Goal: Information Seeking & Learning: Find specific fact

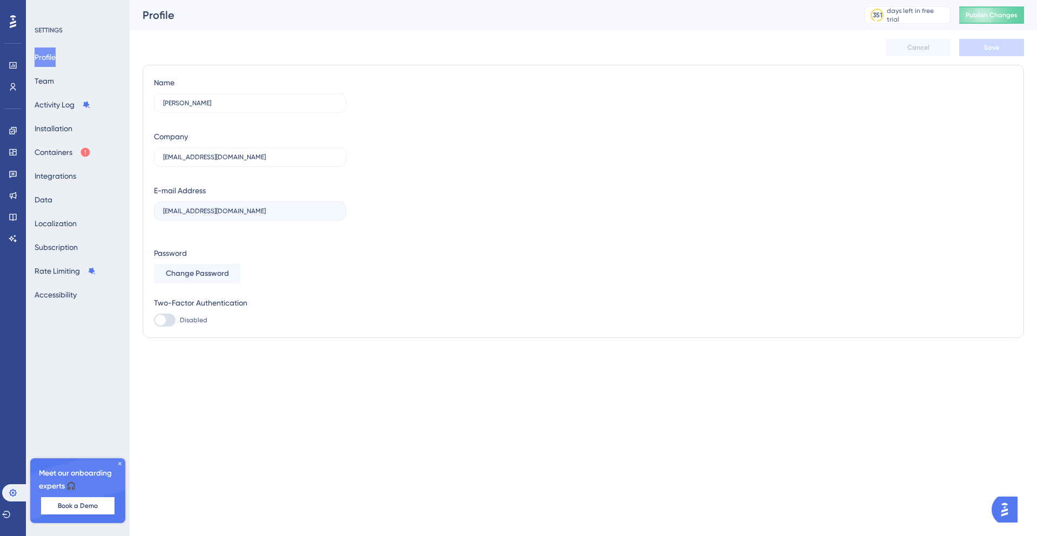
click at [17, 77] on div "Performance Users" at bounding box center [13, 76] width 9 height 39
click at [15, 83] on icon at bounding box center [13, 87] width 9 height 9
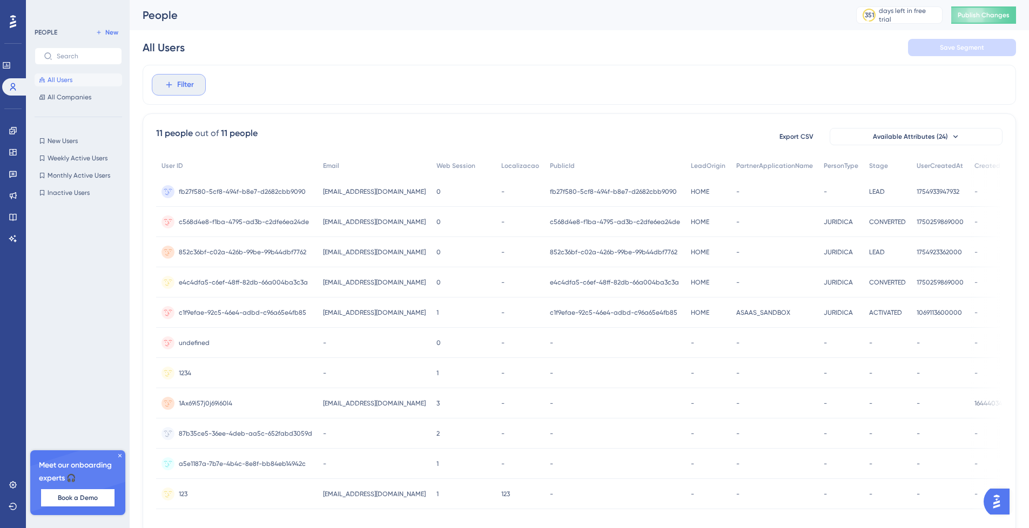
click at [181, 84] on span "Filter" at bounding box center [185, 84] width 17 height 13
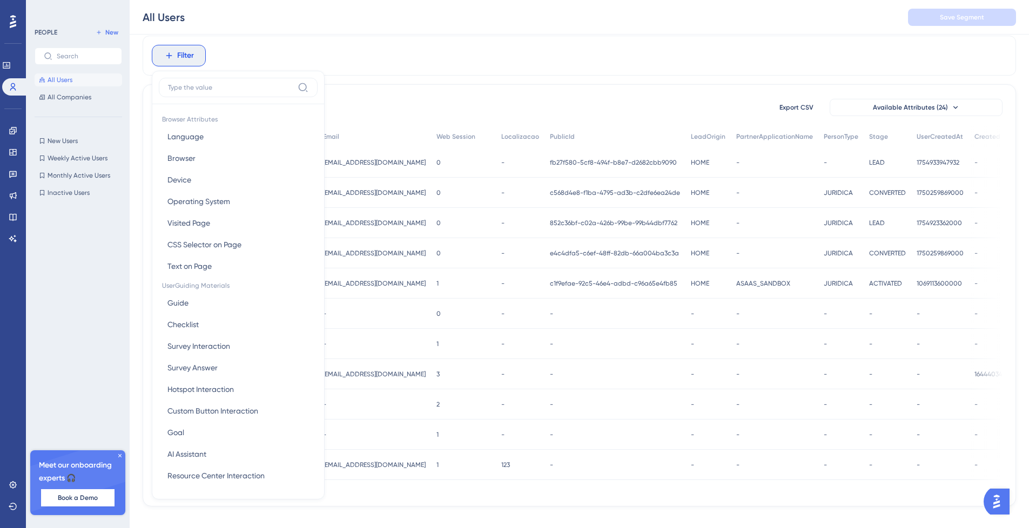
click at [260, 26] on div "All Users Save Segment" at bounding box center [579, 17] width 899 height 35
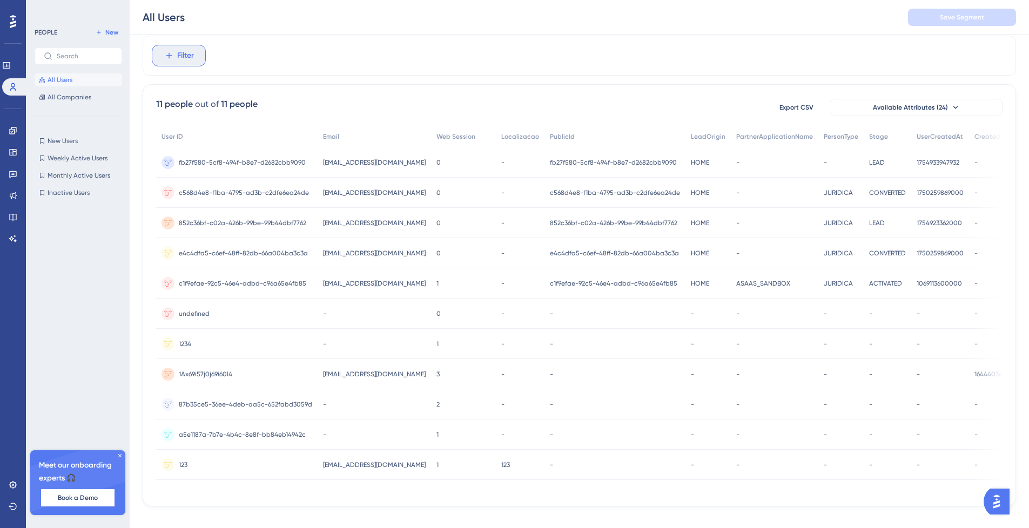
click at [179, 49] on span "Filter" at bounding box center [185, 55] width 17 height 13
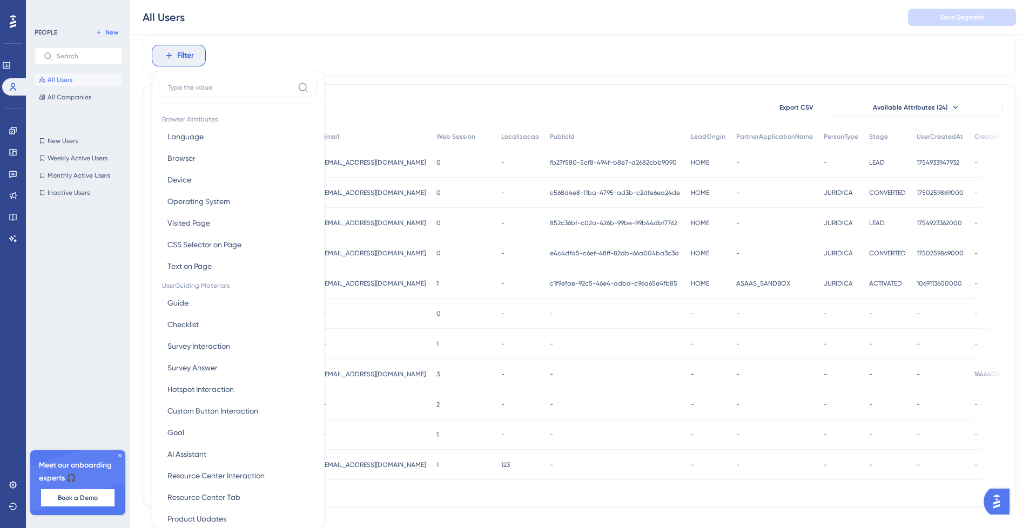
scroll to position [24, 0]
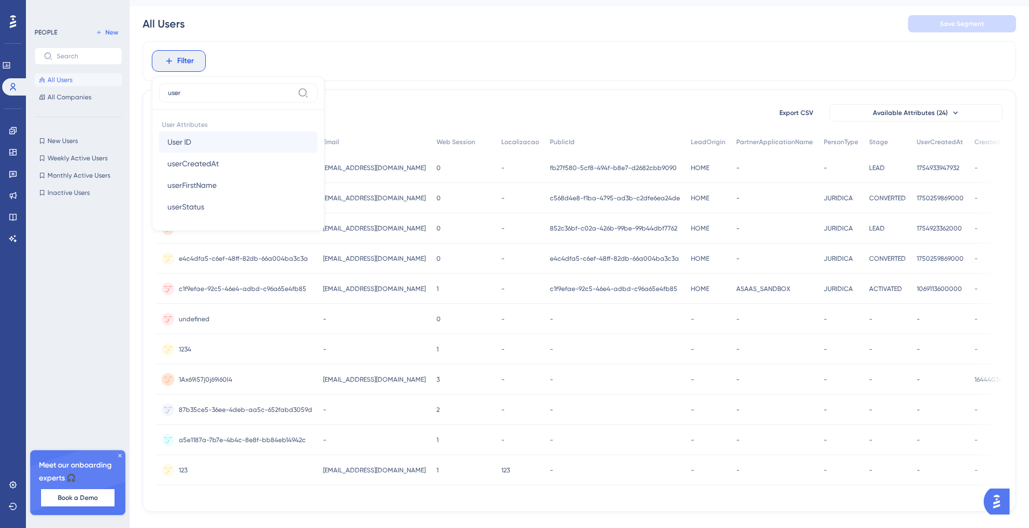
type input "user"
click at [193, 142] on button "User ID User ID" at bounding box center [238, 142] width 159 height 22
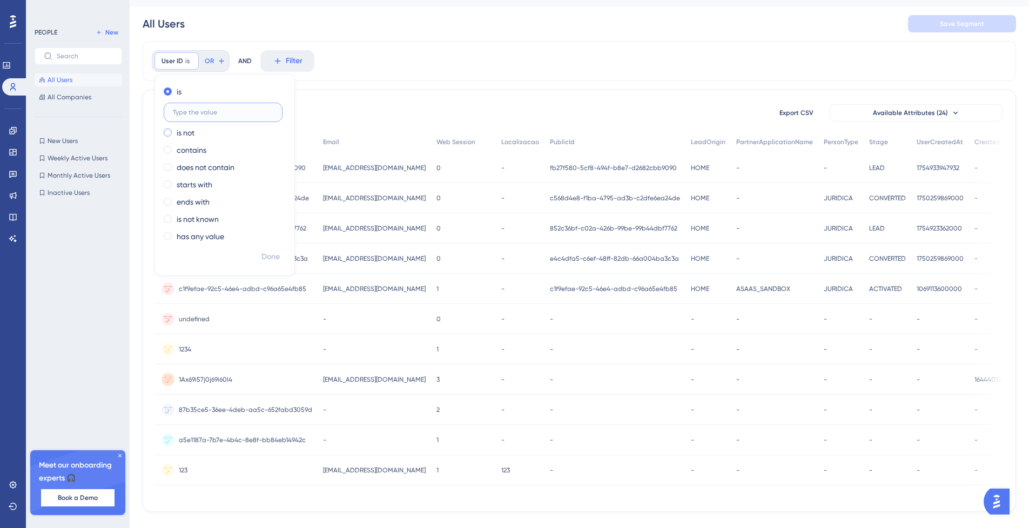
paste input "fb27f580-5cf8-494f-b8e7-d2682cbb9090"
type input "fb27f580-5cf8-494f-b8e7-d2682cbb9090"
click at [274, 258] on span "Done" at bounding box center [270, 257] width 18 height 13
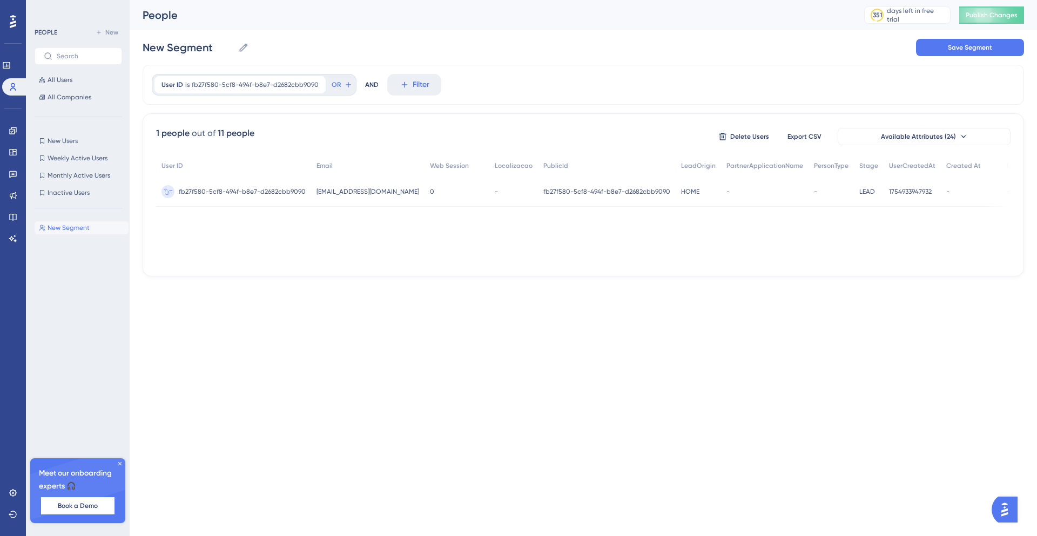
click at [288, 189] on span "fb27f580-5cf8-494f-b8e7-d2682cbb9090" at bounding box center [242, 191] width 127 height 9
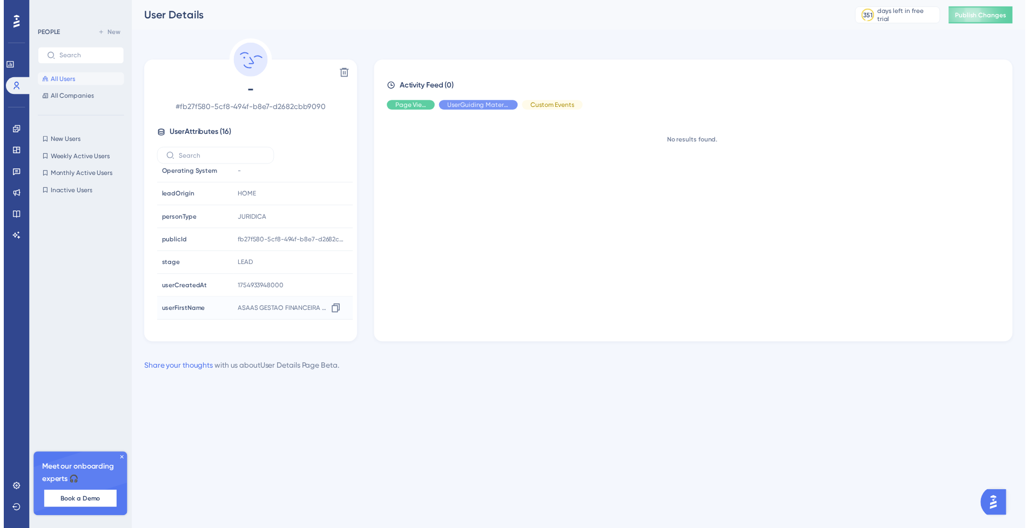
scroll to position [213, 0]
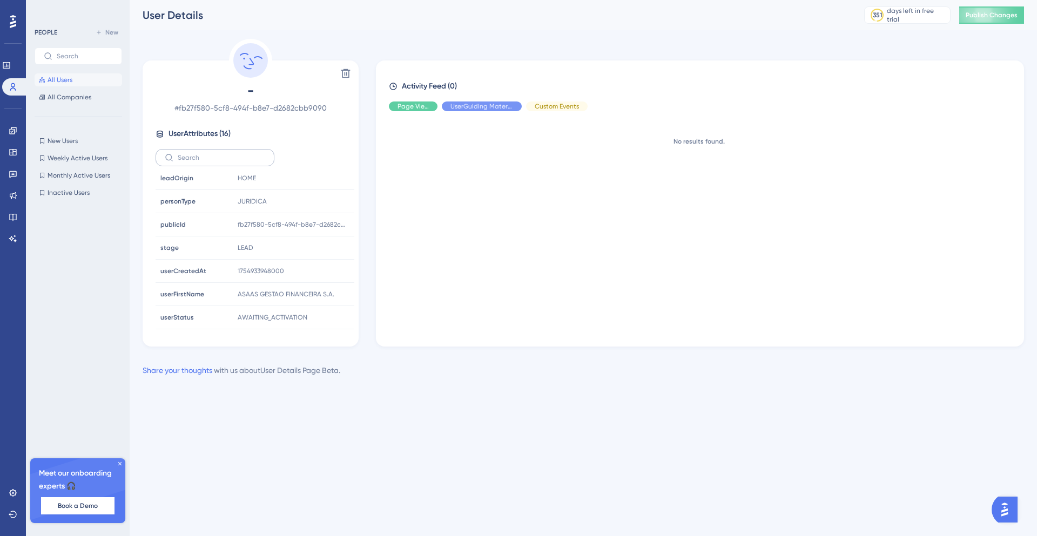
click at [215, 163] on label at bounding box center [215, 157] width 119 height 17
click at [215, 161] on input "text" at bounding box center [221, 158] width 87 height 8
click at [204, 136] on span "User Attributes ( 16 )" at bounding box center [200, 133] width 62 height 13
click at [254, 267] on span "1754933948000" at bounding box center [261, 271] width 46 height 9
click at [196, 271] on span "userCreatedAt" at bounding box center [183, 271] width 46 height 9
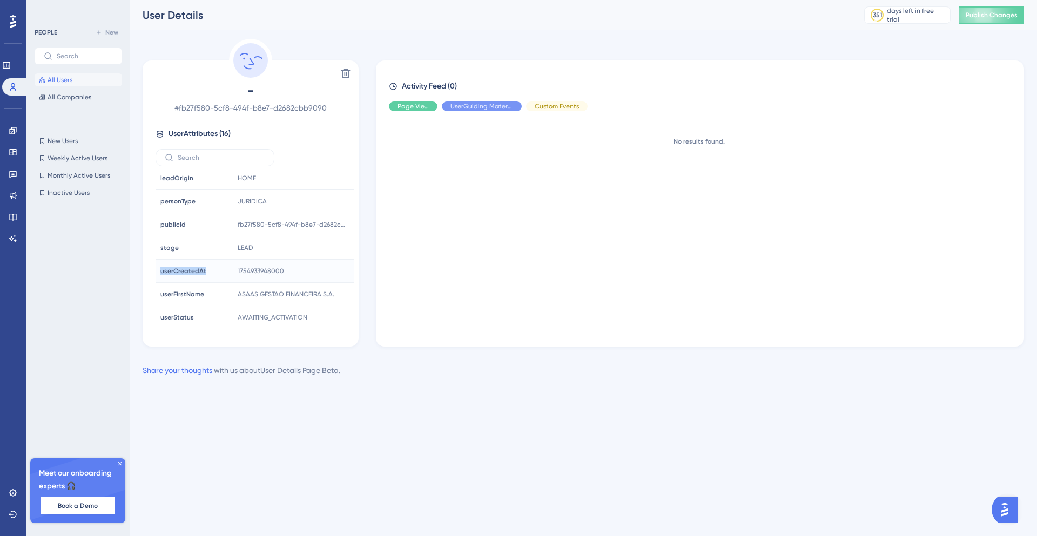
click at [196, 271] on span "userCreatedAt" at bounding box center [183, 271] width 46 height 9
click at [283, 262] on div "1754933948000 Copy 1754933948000" at bounding box center [291, 271] width 117 height 22
click at [328, 270] on div at bounding box center [336, 270] width 17 height 17
click at [72, 78] on span "All Users" at bounding box center [60, 80] width 25 height 9
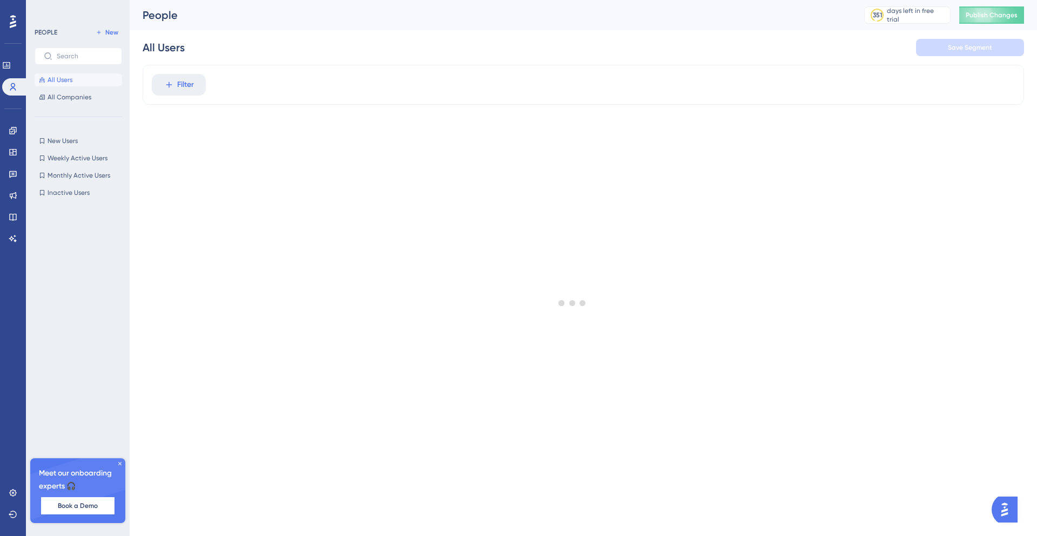
drag, startPoint x: 181, startPoint y: 99, endPoint x: 184, endPoint y: 93, distance: 6.0
click at [183, 96] on div at bounding box center [572, 302] width 929 height 459
click at [186, 90] on div at bounding box center [572, 302] width 929 height 459
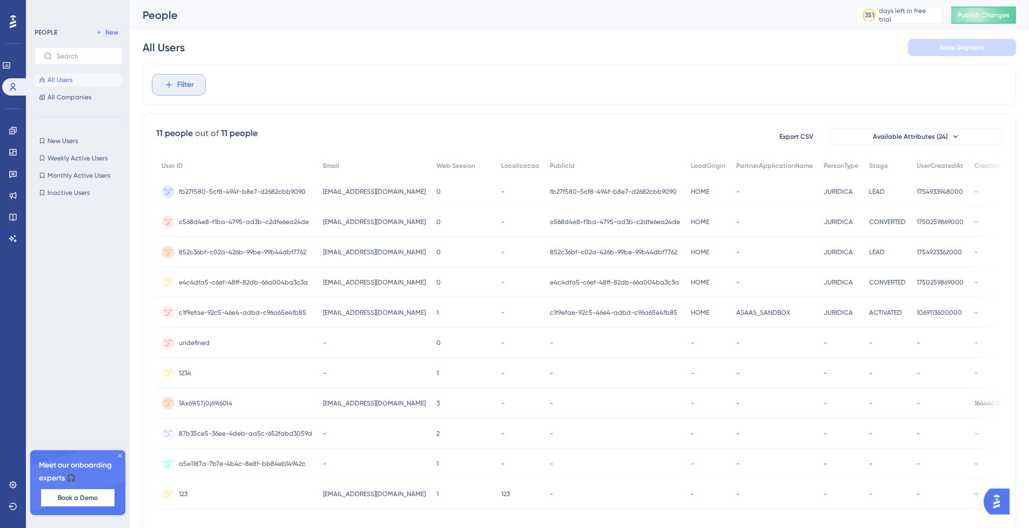
click at [179, 83] on span "Filter" at bounding box center [185, 84] width 17 height 13
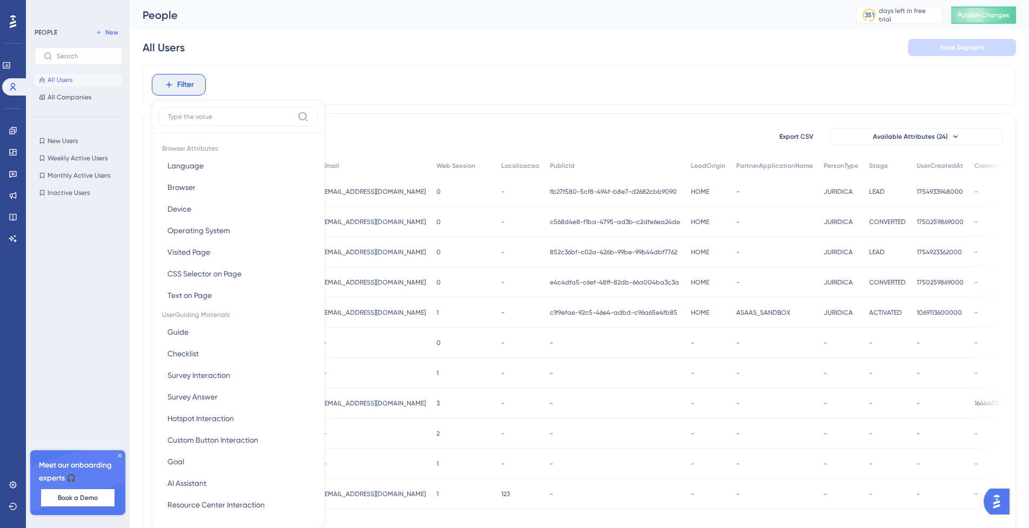
scroll to position [8, 0]
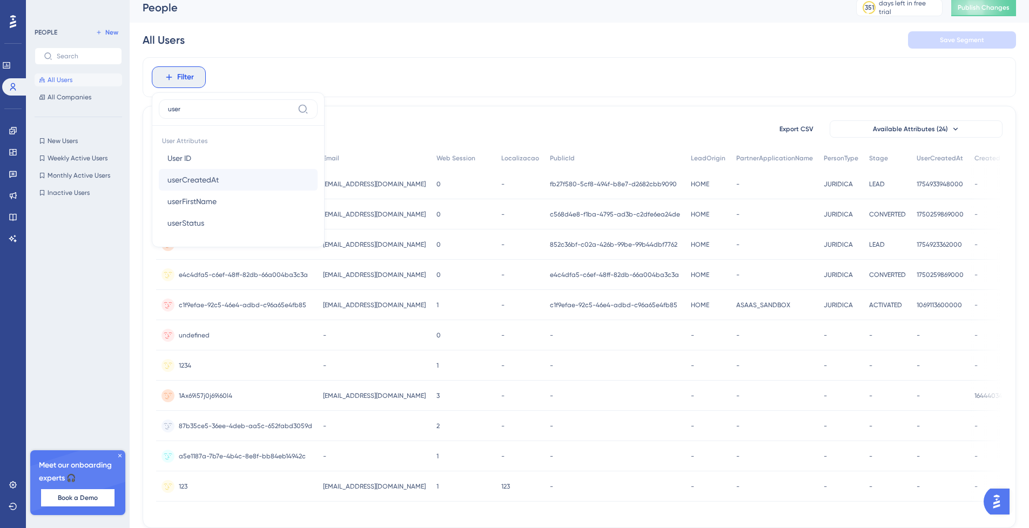
type input "user"
click at [198, 186] on button "userCreatedAt userCreatedAt" at bounding box center [238, 180] width 159 height 22
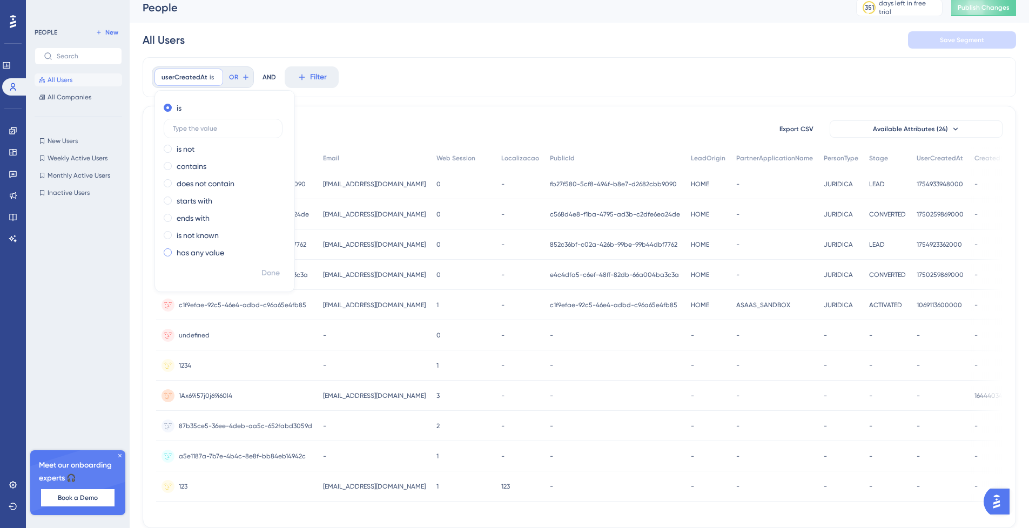
click at [214, 255] on label "has any value" at bounding box center [201, 252] width 48 height 13
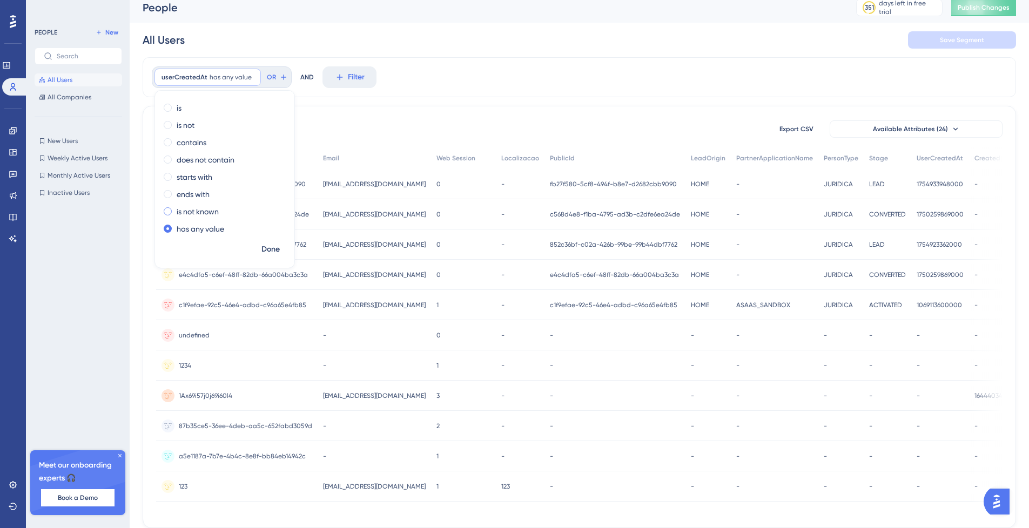
click at [208, 211] on label "is not known" at bounding box center [198, 211] width 42 height 13
click at [203, 193] on label "ends with" at bounding box center [193, 194] width 33 height 13
click at [201, 177] on label "starts with" at bounding box center [195, 177] width 36 height 13
click at [207, 159] on label "does not contain" at bounding box center [206, 159] width 58 height 13
click at [201, 138] on label "contains" at bounding box center [192, 142] width 30 height 13
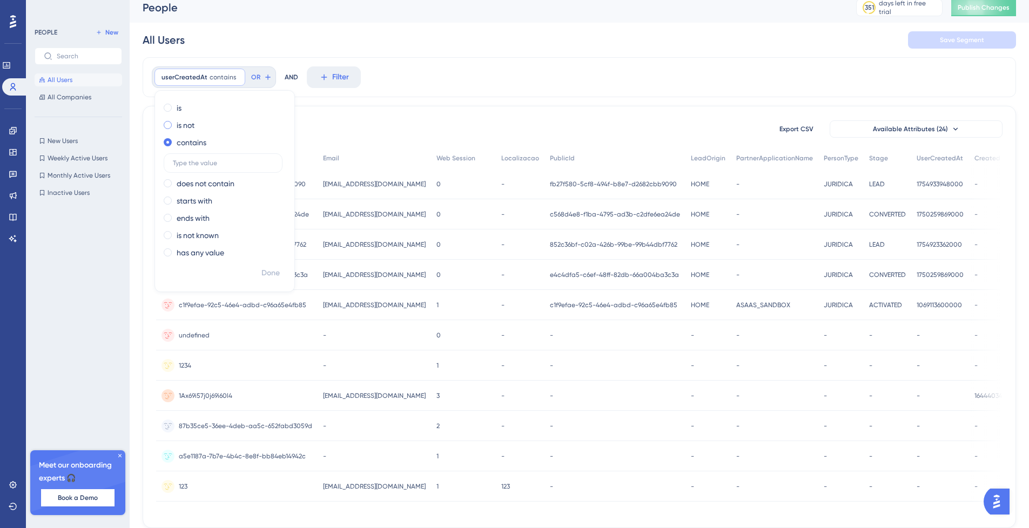
click at [190, 119] on label "is not" at bounding box center [186, 125] width 18 height 13
click at [179, 103] on label "is" at bounding box center [179, 108] width 5 height 13
click at [407, 51] on div "All Users Save Segment" at bounding box center [579, 40] width 873 height 35
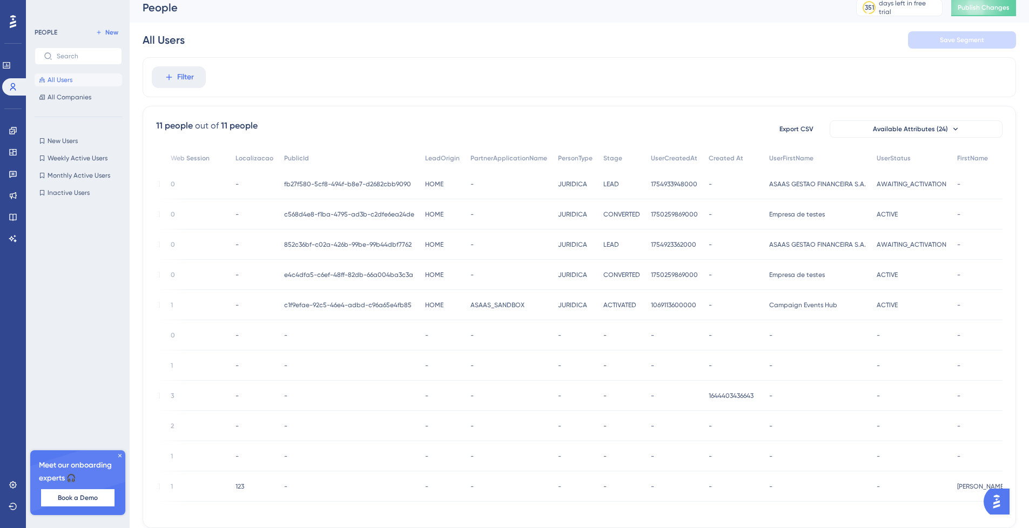
scroll to position [0, 0]
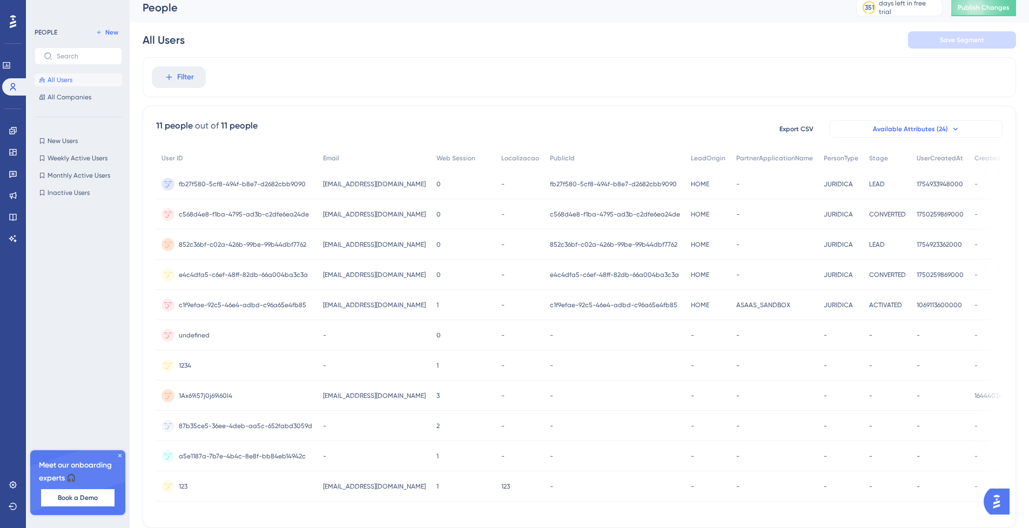
click at [934, 122] on button "Available Attributes (24)" at bounding box center [916, 128] width 173 height 17
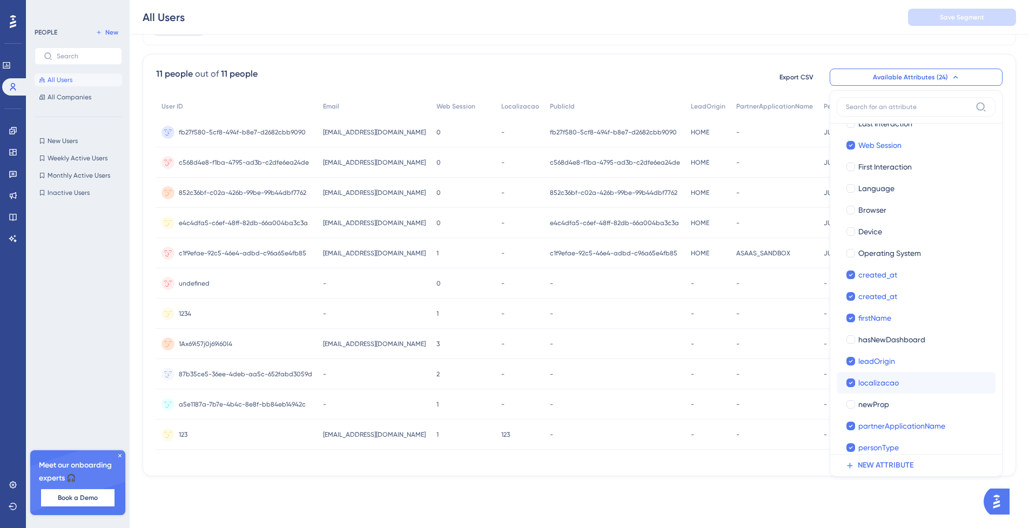
scroll to position [201, 0]
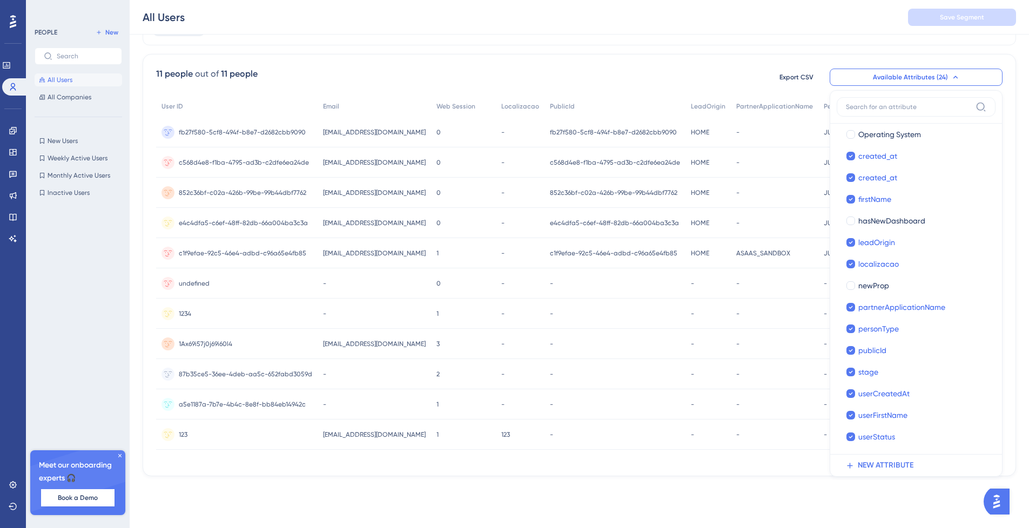
click at [360, 59] on div "11 people out of 11 people Export CSV Available Attributes (24) User ID User ID…" at bounding box center [579, 265] width 873 height 422
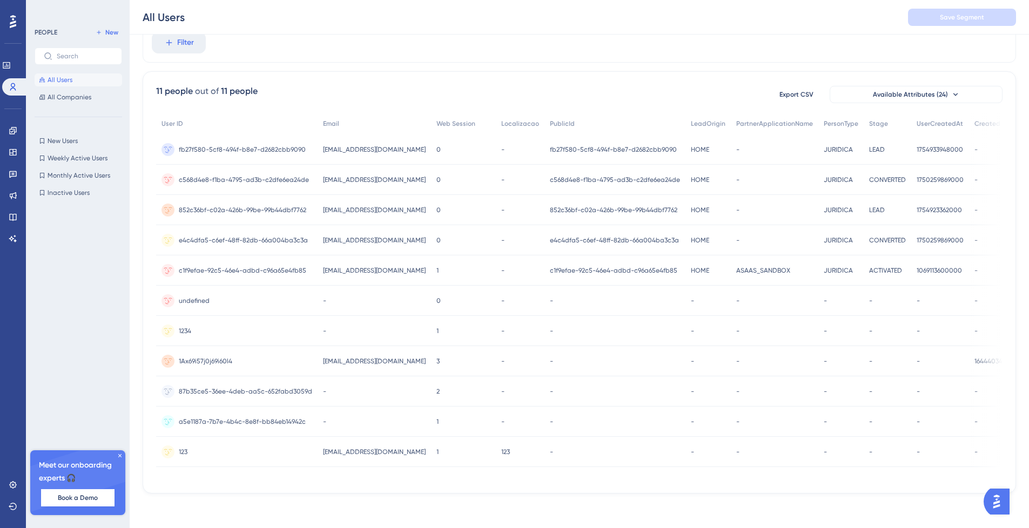
scroll to position [50, 0]
click at [941, 90] on span "Available Attributes (24)" at bounding box center [910, 94] width 75 height 9
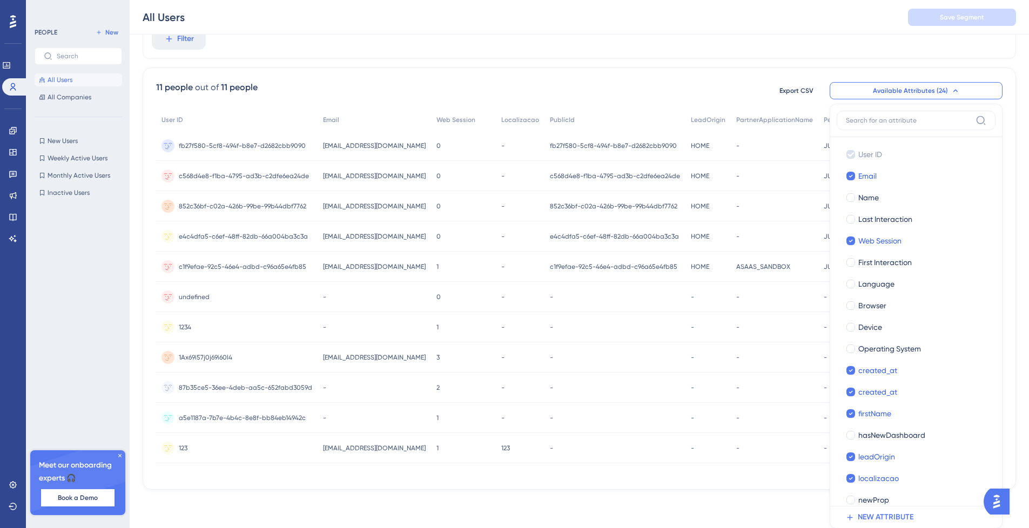
scroll to position [60, 0]
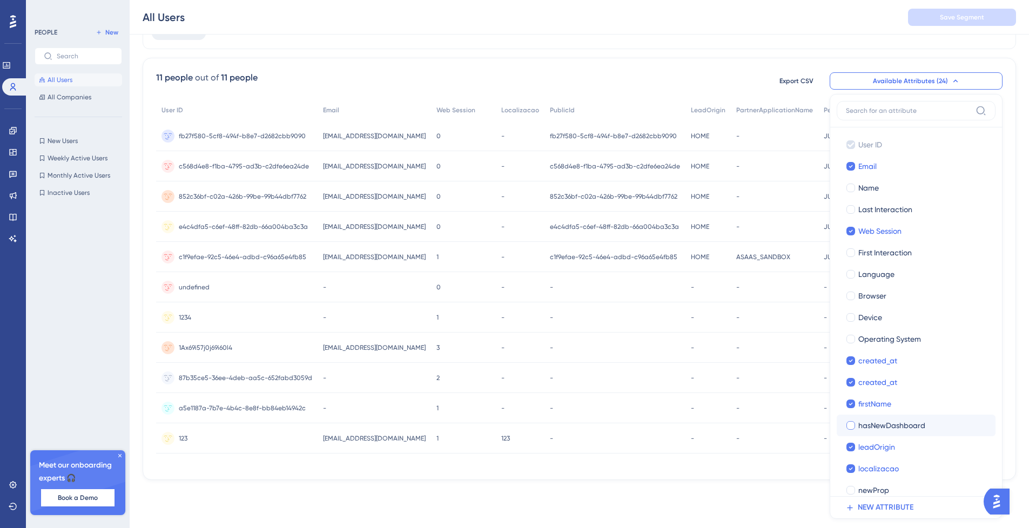
click at [895, 425] on span "hasNewDashboard" at bounding box center [891, 425] width 67 height 13
checkbox input "true"
click at [782, 515] on div "Performance Users Engagement Widgets Feedback Product Updates Knowledge Base AI…" at bounding box center [514, 227] width 1029 height 575
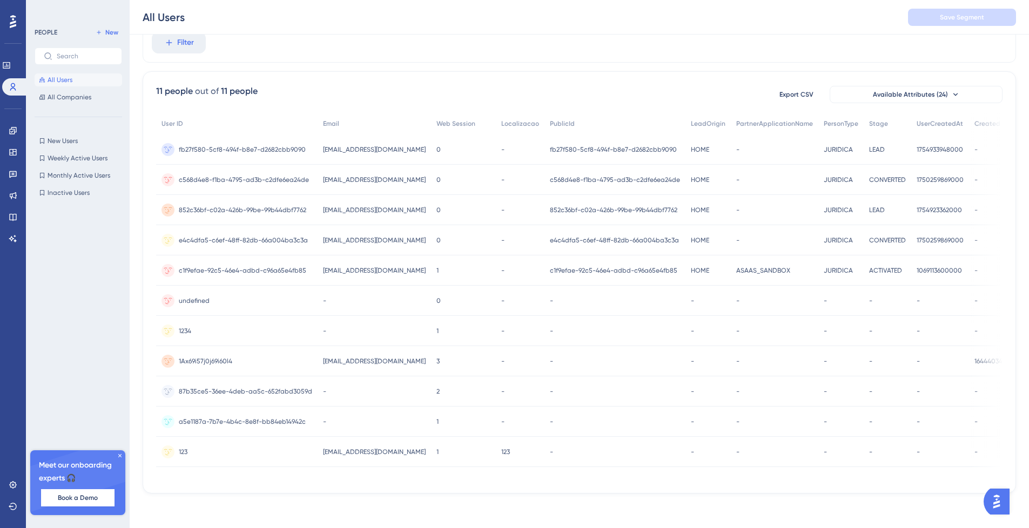
scroll to position [50, 0]
click at [776, 484] on div "11 people out of 11 people Export CSV Available Attributes (24) User ID Email W…" at bounding box center [579, 282] width 873 height 422
drag, startPoint x: 737, startPoint y: 475, endPoint x: 750, endPoint y: 480, distance: 13.8
click at [750, 480] on div "User ID Email Web Session Localizacao PublicId LeadOrigin PartnerApplicationNam…" at bounding box center [579, 296] width 846 height 367
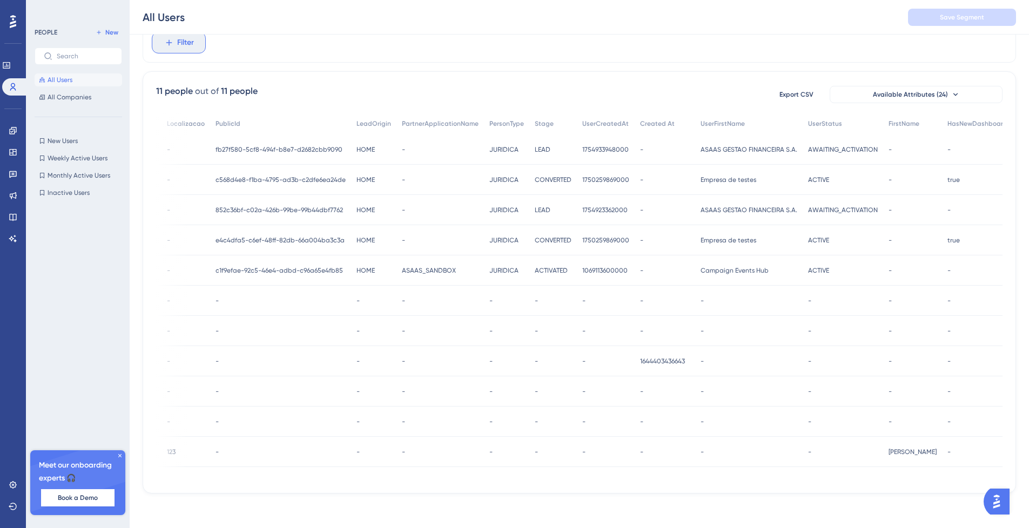
click at [196, 42] on button "Filter" at bounding box center [179, 43] width 54 height 22
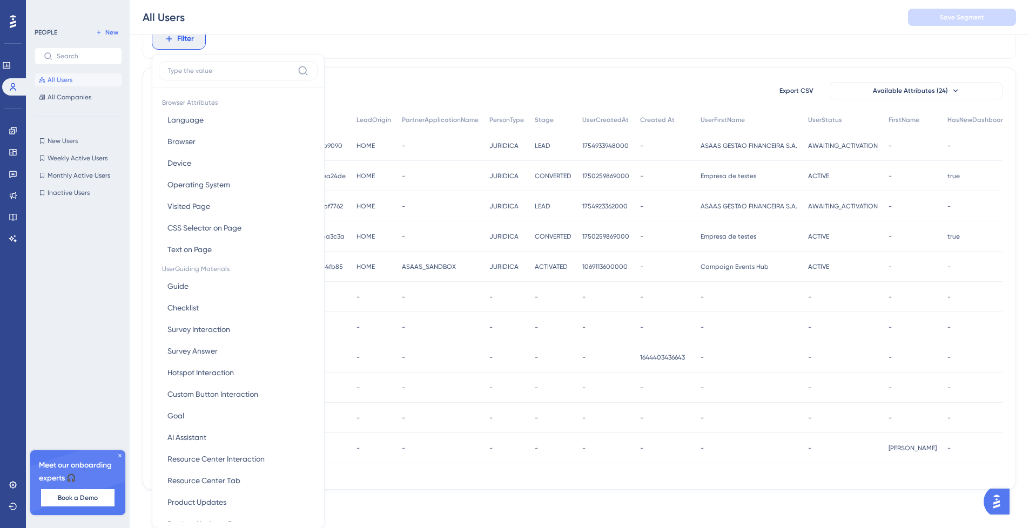
scroll to position [59, 0]
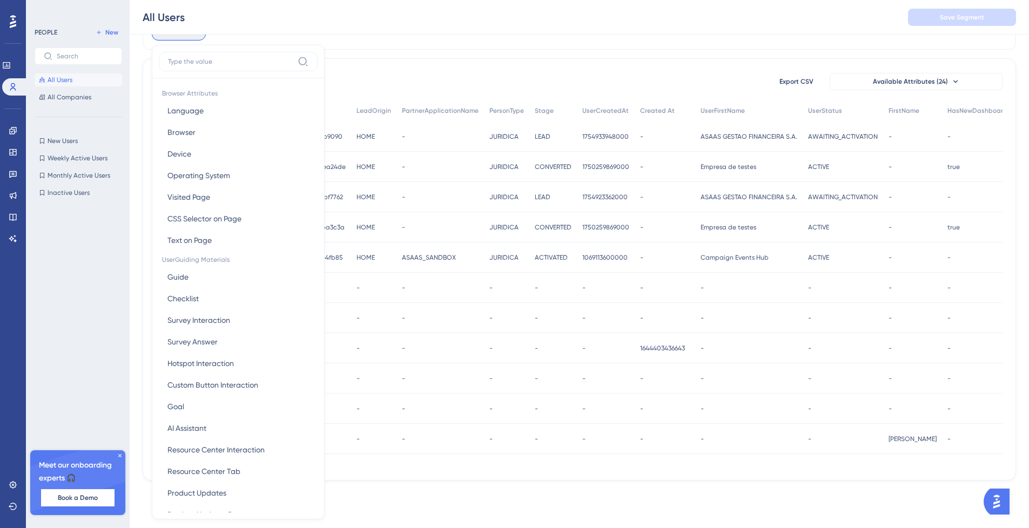
click at [482, 42] on div "Filter Browser Attributes Language Language Browser Browser Device Device Opera…" at bounding box center [579, 30] width 873 height 40
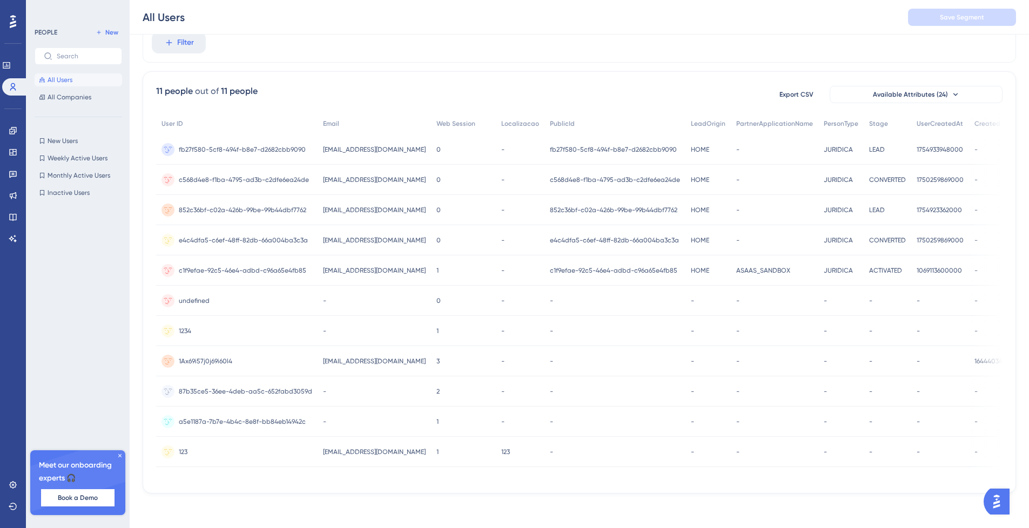
scroll to position [0, 0]
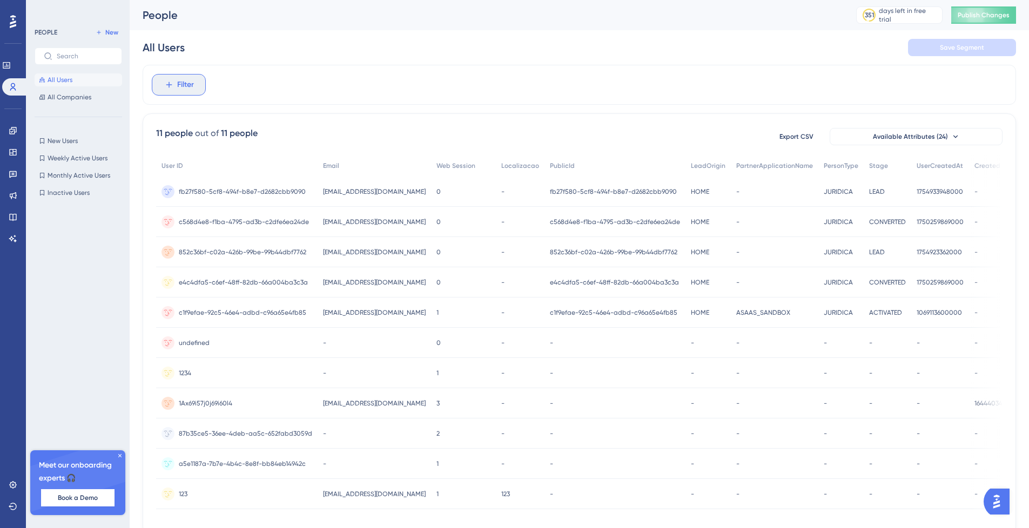
click at [183, 83] on span "Filter" at bounding box center [185, 84] width 17 height 13
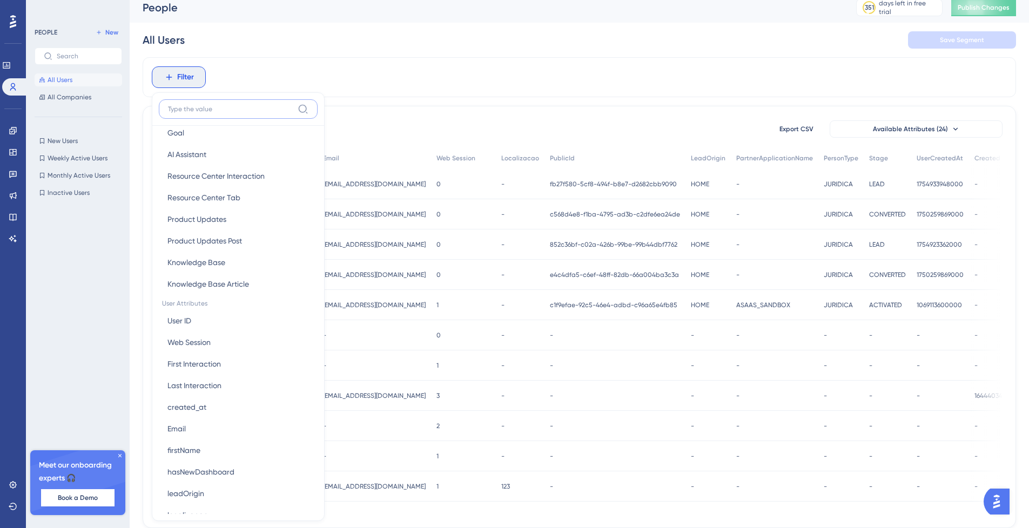
scroll to position [389, 0]
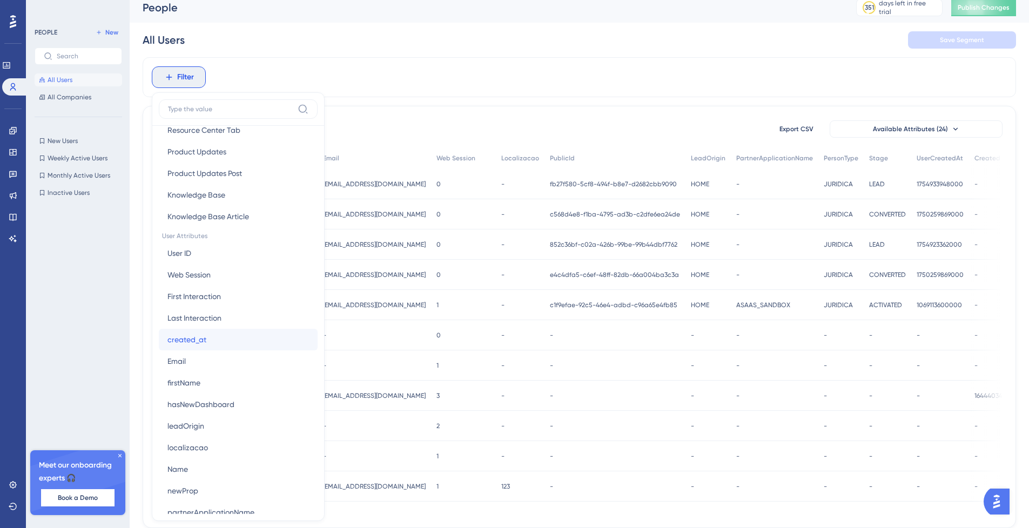
click at [191, 344] on span "created_at" at bounding box center [186, 339] width 39 height 13
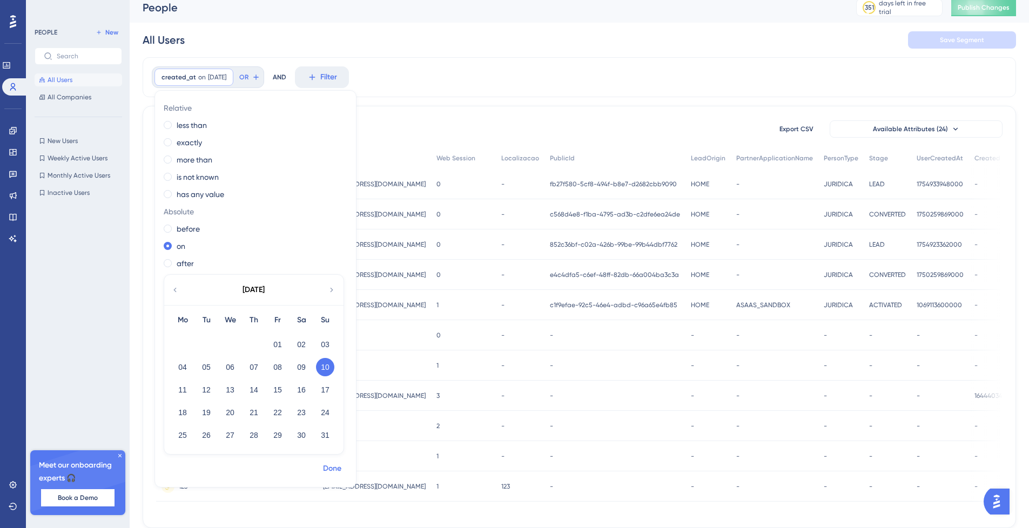
click at [334, 475] on span "Done" at bounding box center [332, 468] width 18 height 13
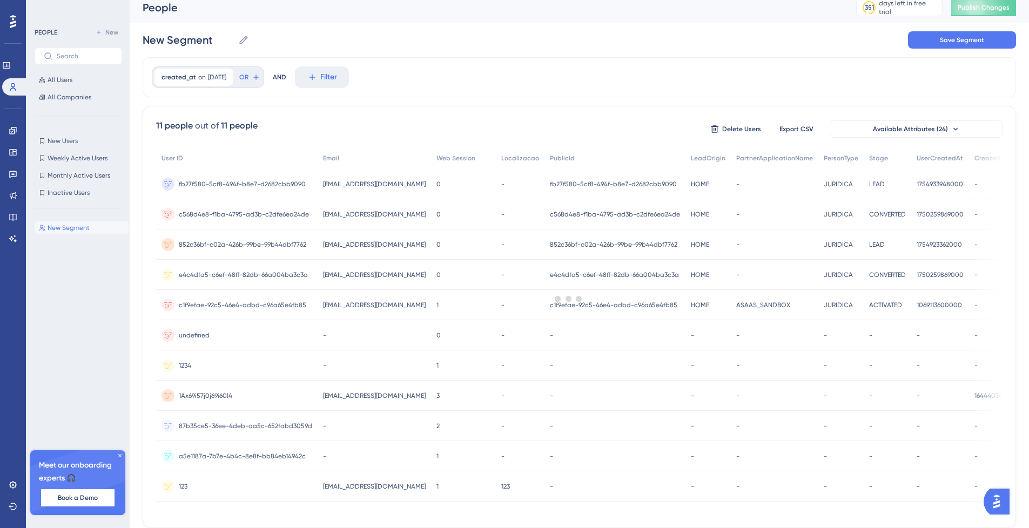
scroll to position [0, 0]
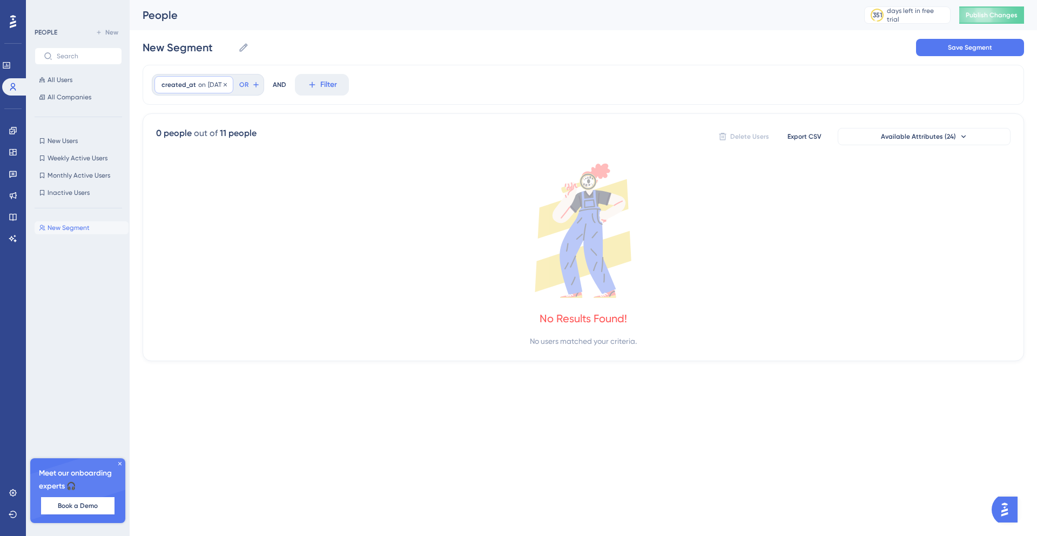
click at [226, 85] on span "[DATE]" at bounding box center [217, 84] width 18 height 9
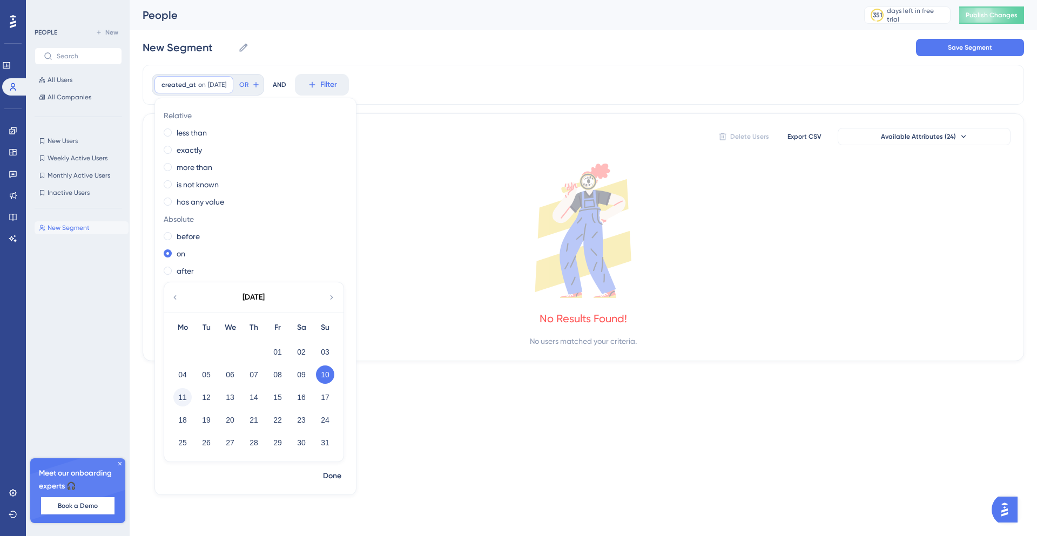
click at [177, 399] on button "11" at bounding box center [182, 397] width 18 height 18
click at [168, 272] on span at bounding box center [168, 271] width 8 height 8
click at [175, 268] on input "radio" at bounding box center [175, 268] width 0 height 0
click at [324, 374] on button "10" at bounding box center [325, 375] width 18 height 18
click at [332, 474] on span "Done" at bounding box center [332, 476] width 18 height 13
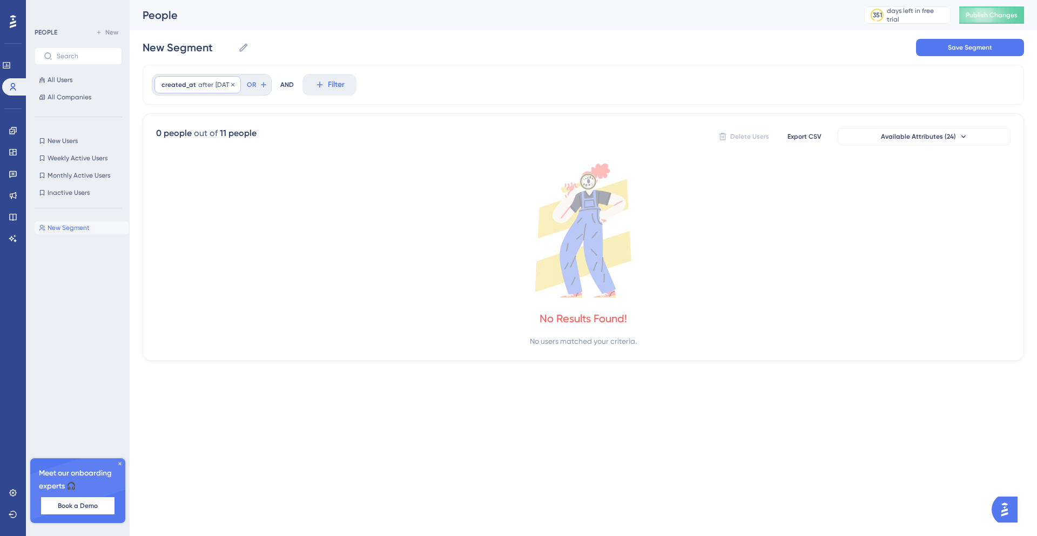
click at [234, 86] on span "[DATE]" at bounding box center [224, 84] width 18 height 9
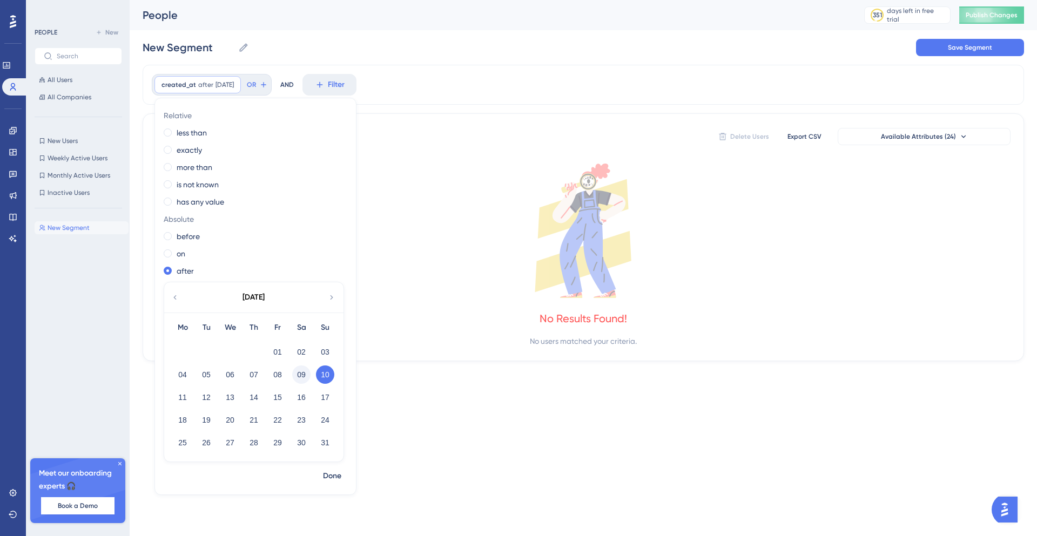
click at [304, 377] on button "09" at bounding box center [301, 375] width 18 height 18
click at [338, 474] on span "Done" at bounding box center [332, 476] width 18 height 13
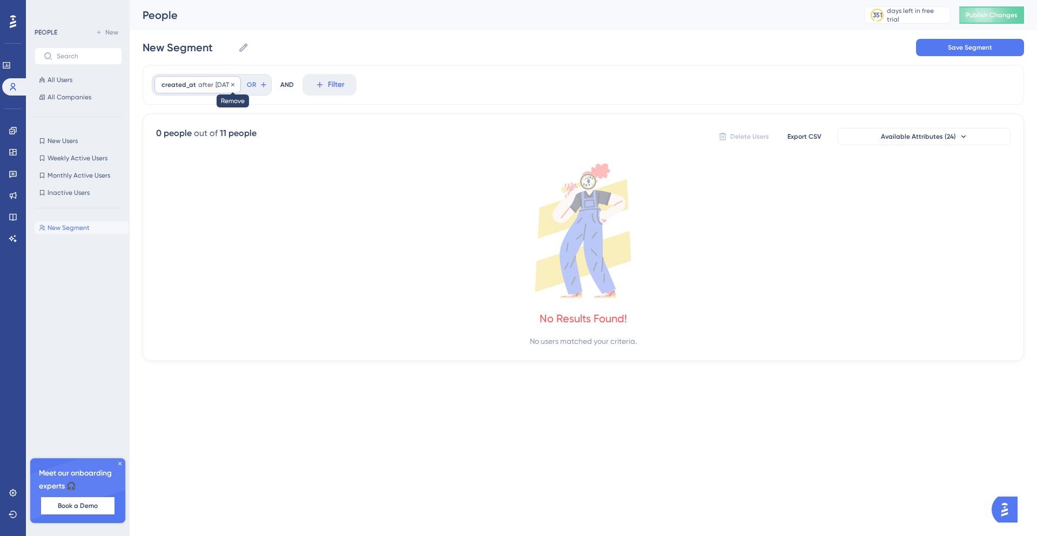
click at [236, 83] on icon at bounding box center [233, 85] width 6 height 6
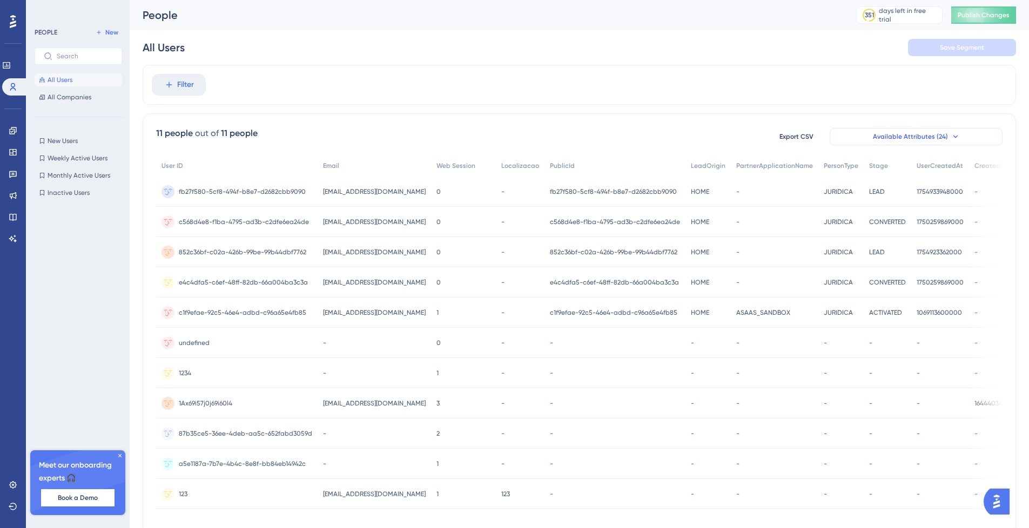
click at [946, 135] on button "Available Attributes (24)" at bounding box center [916, 136] width 173 height 17
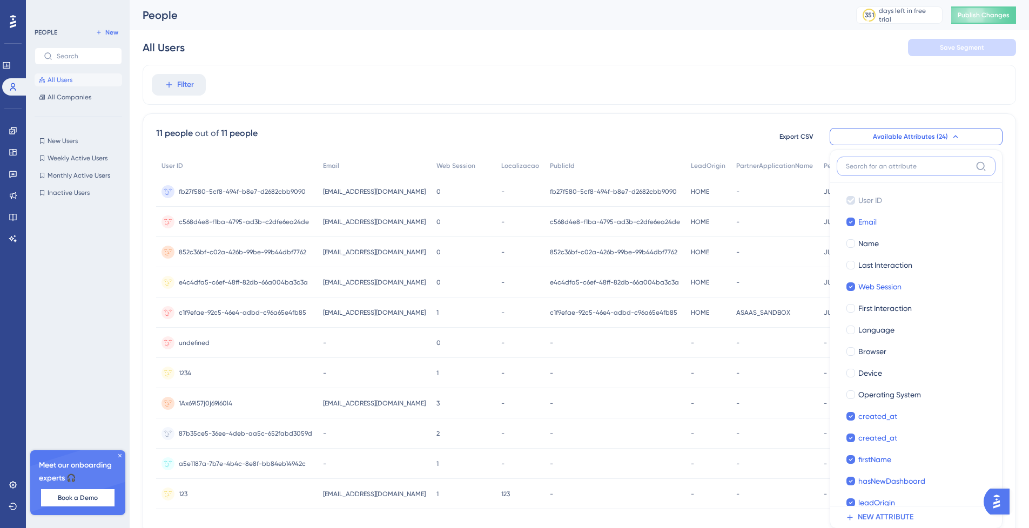
scroll to position [60, 0]
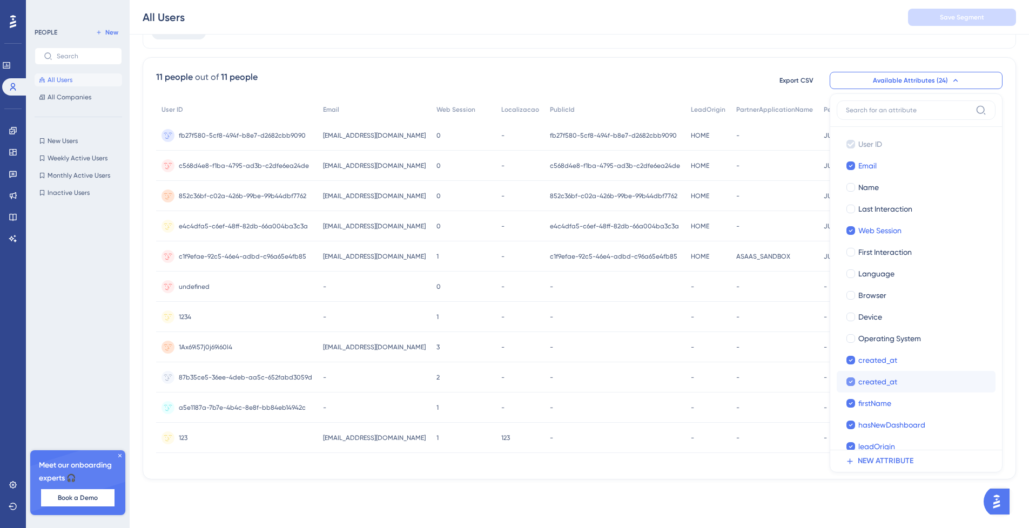
click at [944, 384] on div "created_at" at bounding box center [922, 381] width 129 height 13
checkbox input "false"
click at [944, 384] on div "created_at" at bounding box center [922, 381] width 129 height 13
checkbox input "true"
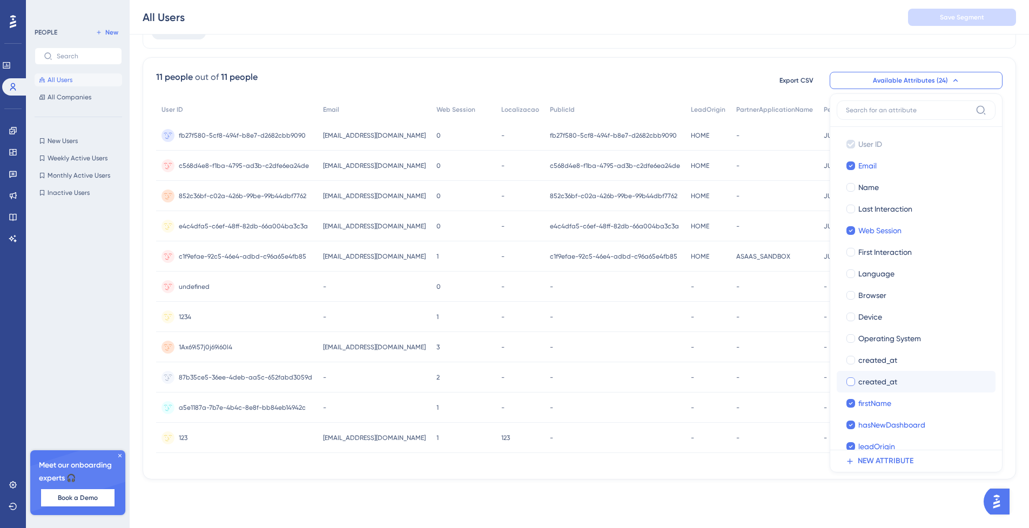
checkbox input "true"
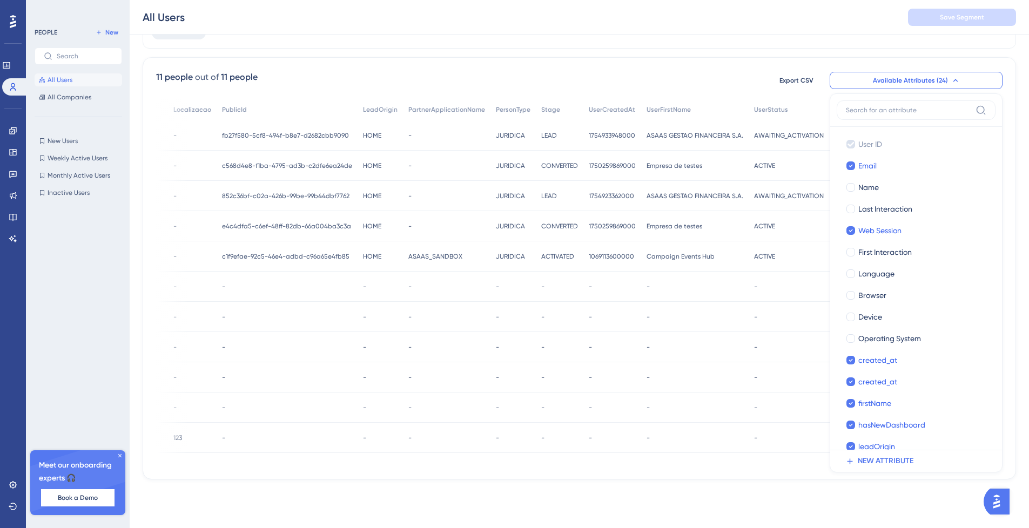
scroll to position [0, 334]
click at [710, 497] on div "Performance Users Engagement Widgets Feedback Product Updates Knowledge Base AI…" at bounding box center [579, 218] width 899 height 557
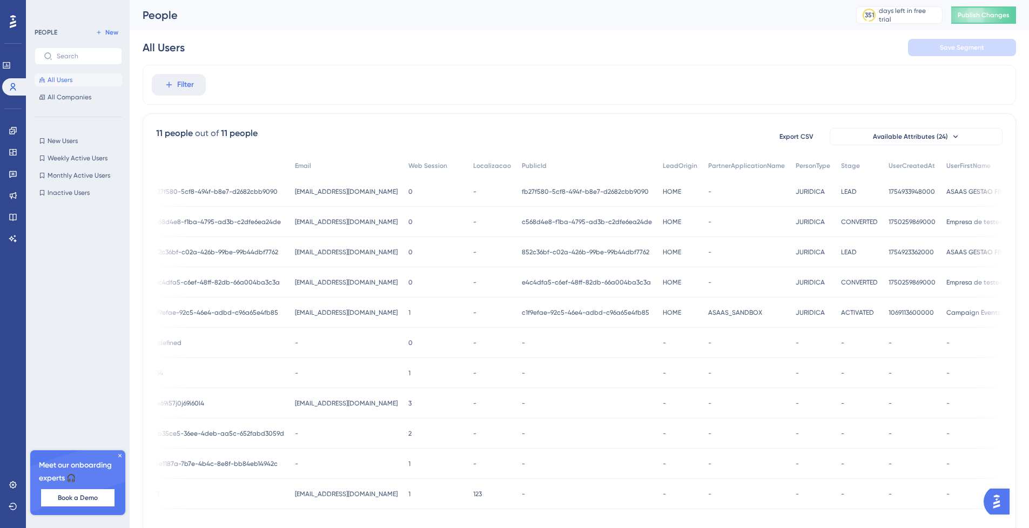
scroll to position [0, 0]
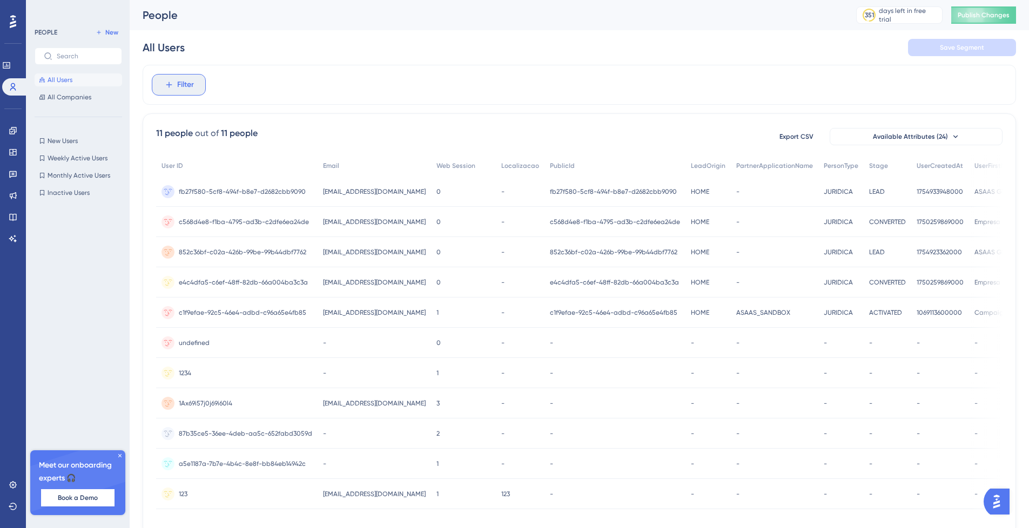
click at [183, 84] on span "Filter" at bounding box center [185, 84] width 17 height 13
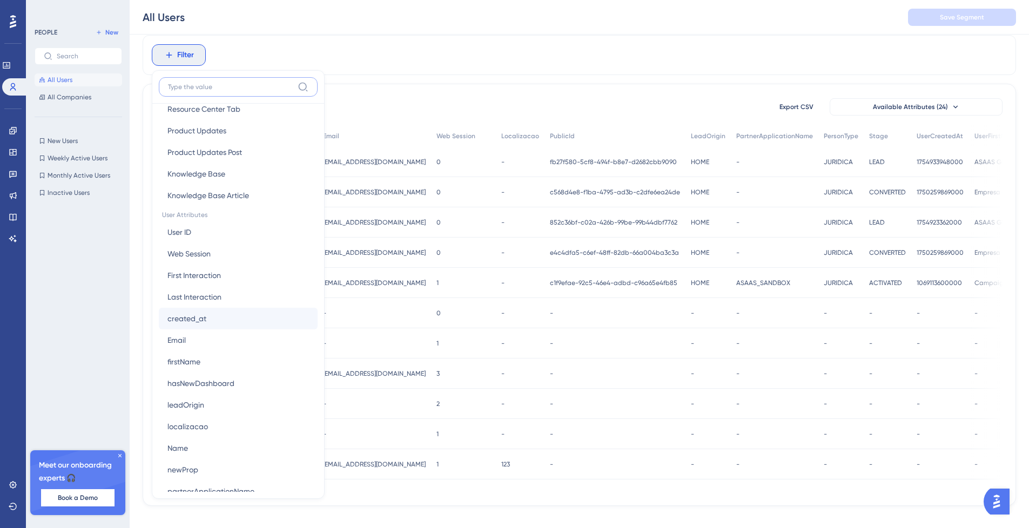
scroll to position [389, 0]
click at [199, 55] on button "Filter" at bounding box center [179, 55] width 54 height 22
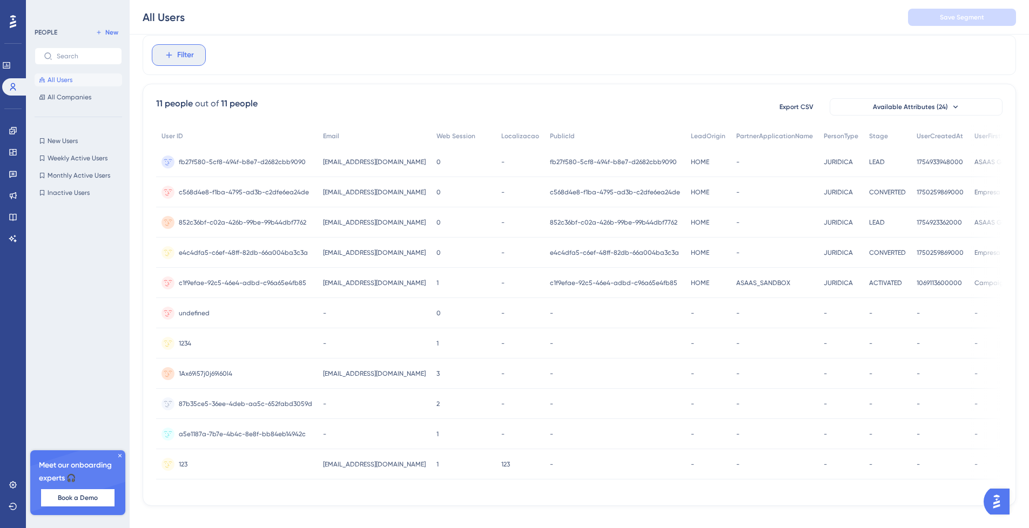
click at [188, 50] on span "Filter" at bounding box center [185, 55] width 17 height 13
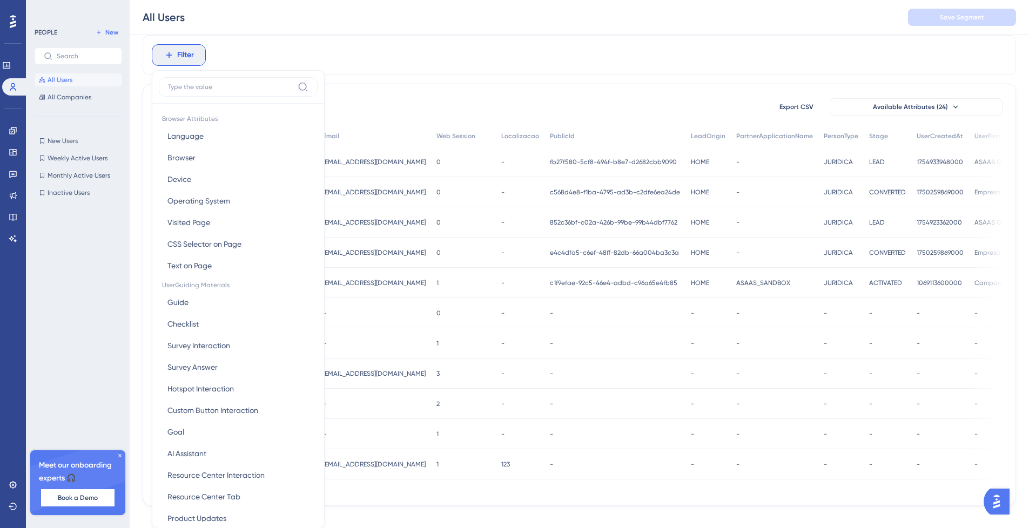
scroll to position [69, 0]
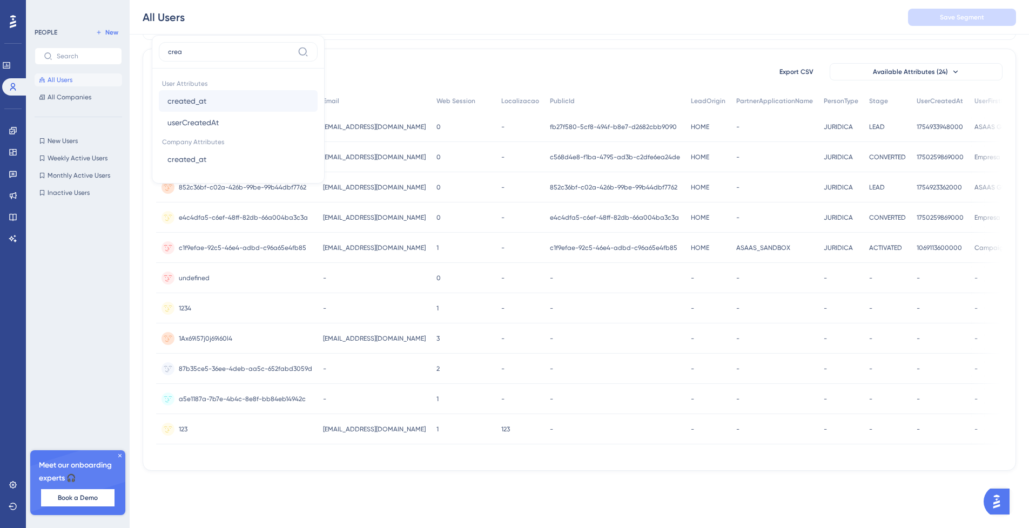
type input "crea"
click at [197, 97] on span "created_at" at bounding box center [186, 101] width 39 height 13
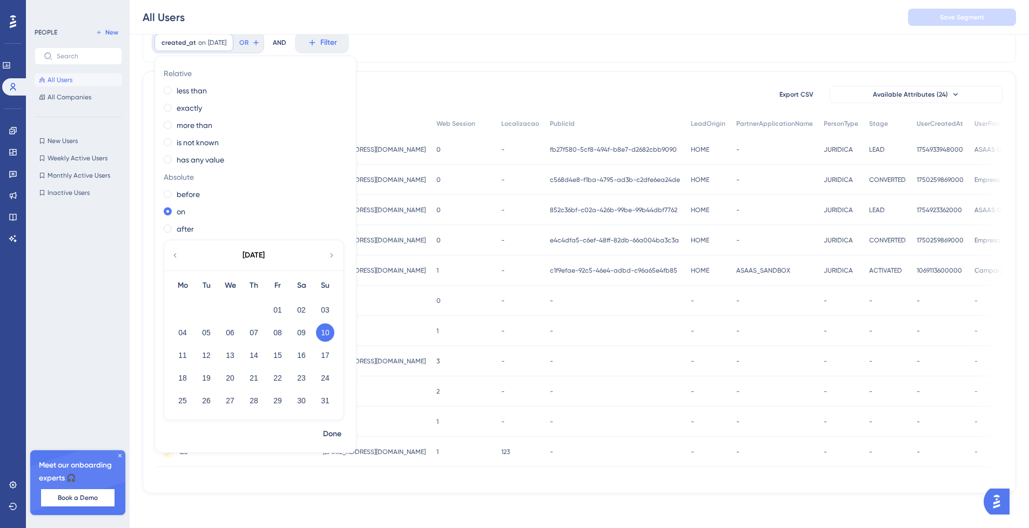
scroll to position [50, 0]
click at [480, 45] on div "created_at on 8/10/2025 8/10/2025 Remove Relative less than exactly more than i…" at bounding box center [579, 43] width 873 height 40
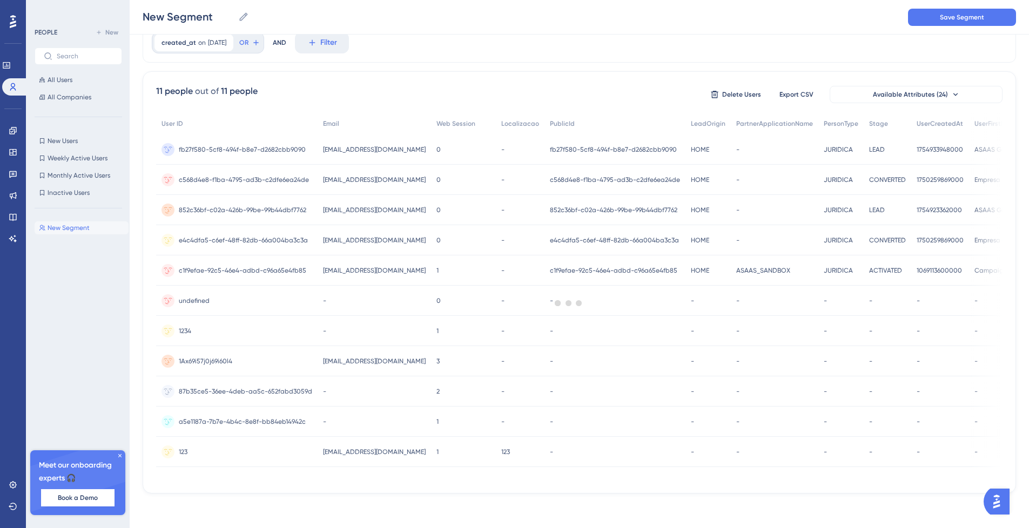
click at [949, 89] on div at bounding box center [568, 303] width 921 height 450
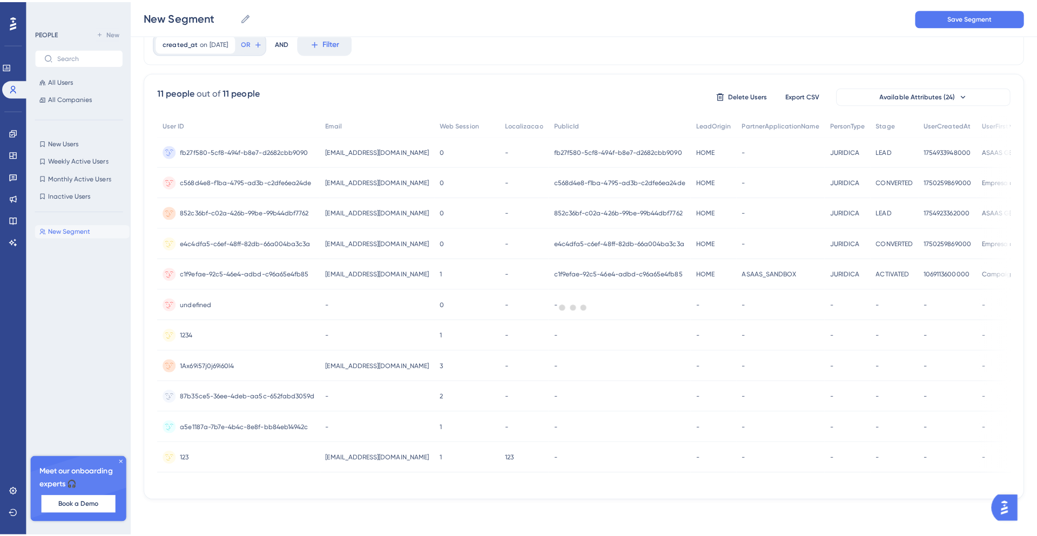
scroll to position [0, 0]
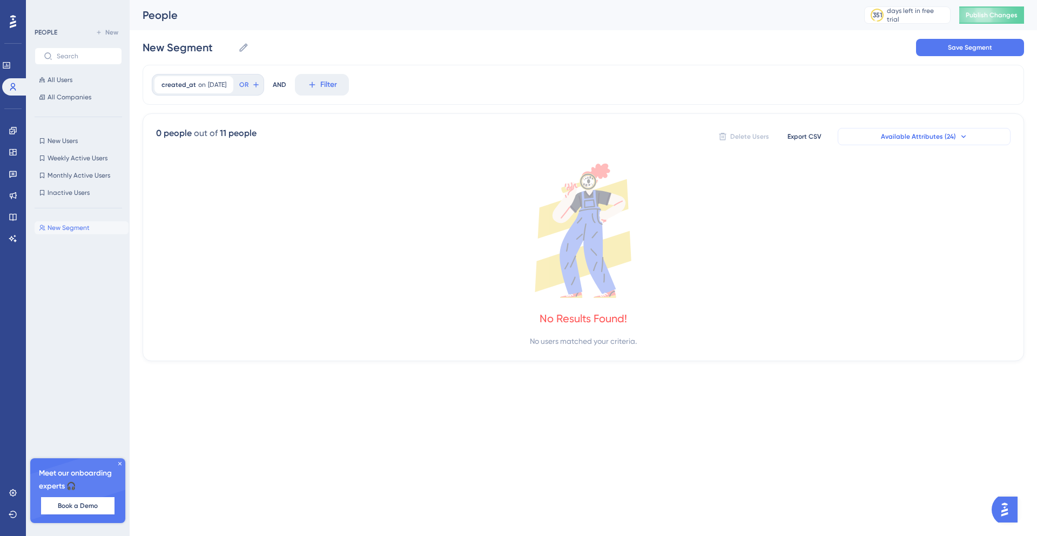
click at [953, 129] on button "Available Attributes (24)" at bounding box center [924, 136] width 173 height 17
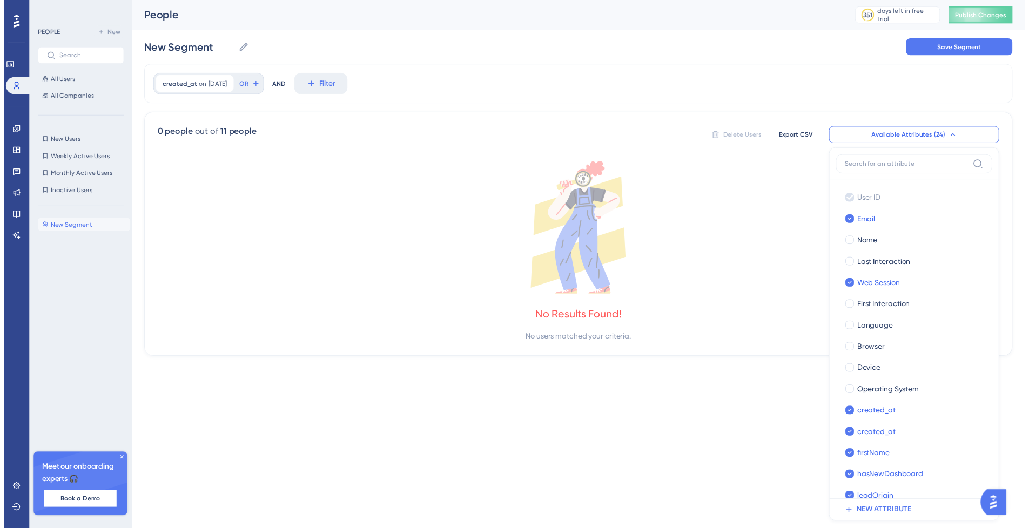
scroll to position [72, 0]
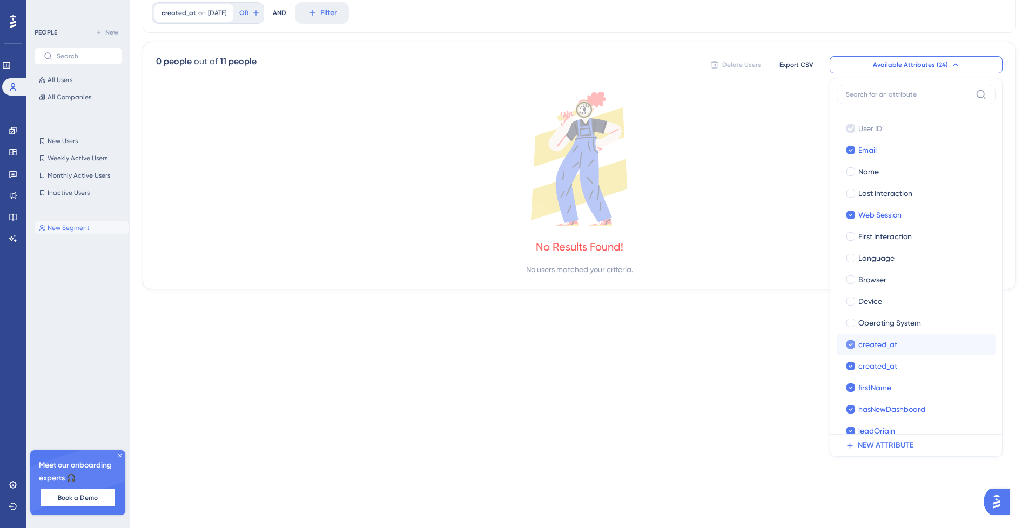
click at [898, 347] on div "created_at" at bounding box center [922, 344] width 129 height 13
checkbox input "false"
click at [898, 347] on div "created_at" at bounding box center [922, 344] width 129 height 13
checkbox input "true"
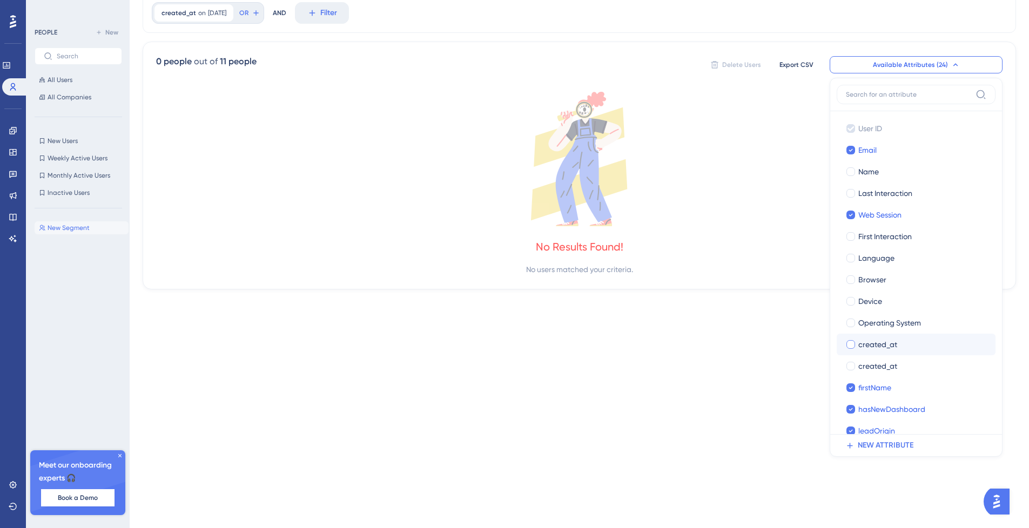
checkbox input "true"
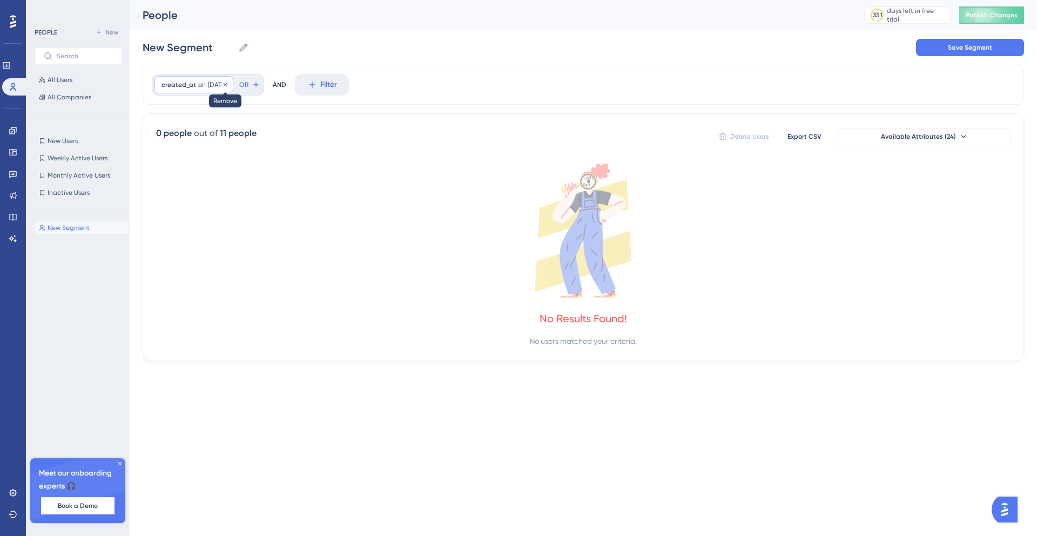
click at [228, 85] on icon at bounding box center [225, 85] width 6 height 6
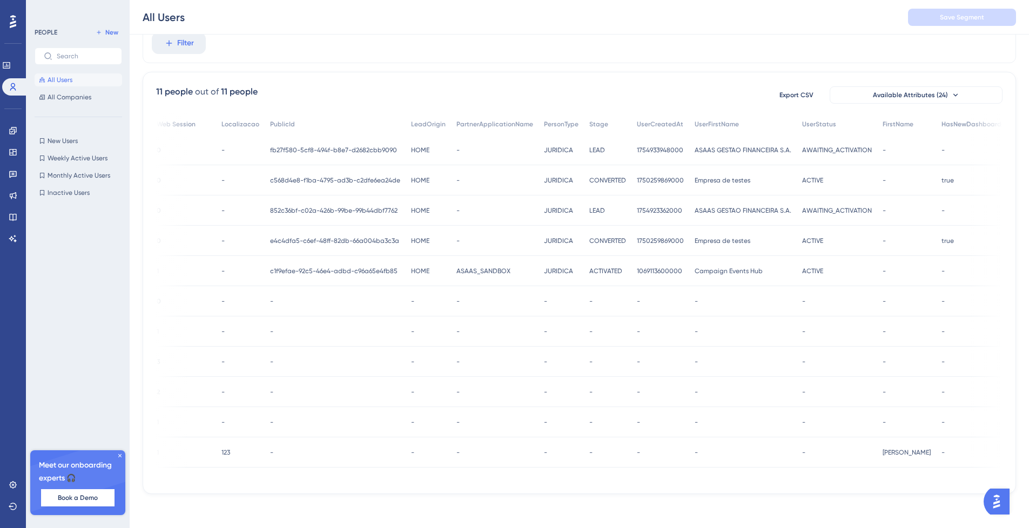
scroll to position [0, 334]
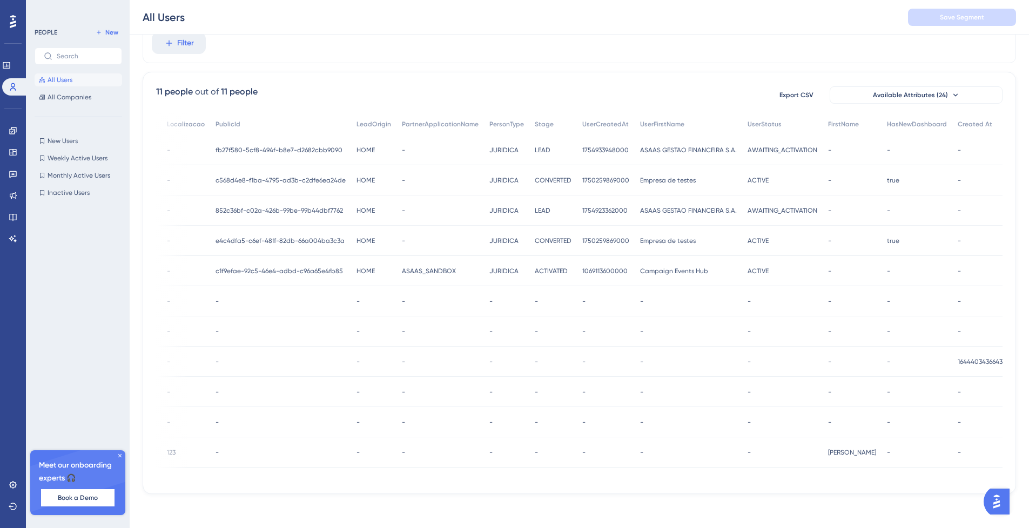
click at [968, 364] on span "1644403436643" at bounding box center [980, 362] width 45 height 9
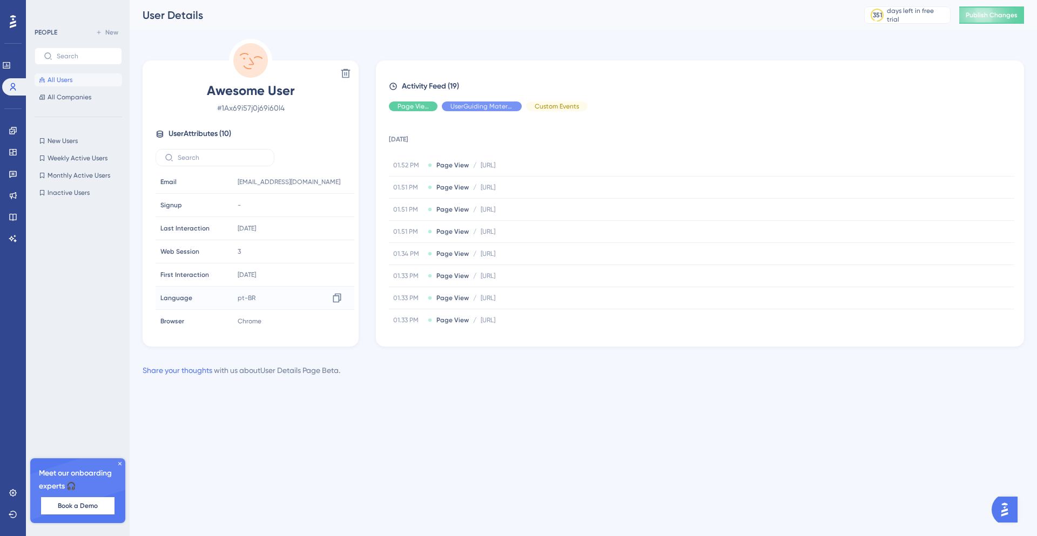
scroll to position [73, 0]
click at [255, 317] on span "1644403436643" at bounding box center [260, 317] width 45 height 9
click at [332, 319] on icon at bounding box center [337, 317] width 11 height 11
click at [91, 79] on button "All Users" at bounding box center [78, 79] width 87 height 13
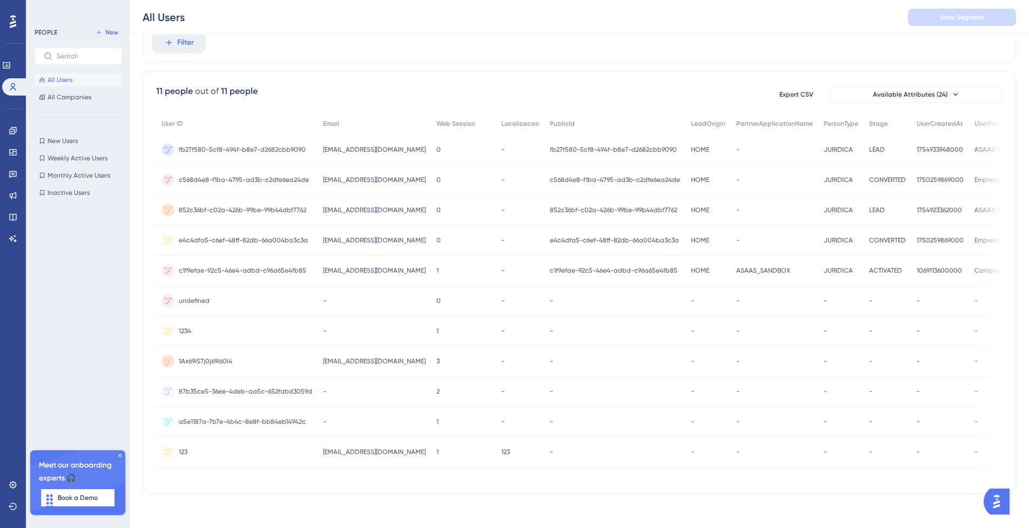
click at [184, 34] on div "All Users Save Segment" at bounding box center [579, 17] width 899 height 35
click at [194, 41] on button "Filter" at bounding box center [179, 43] width 54 height 22
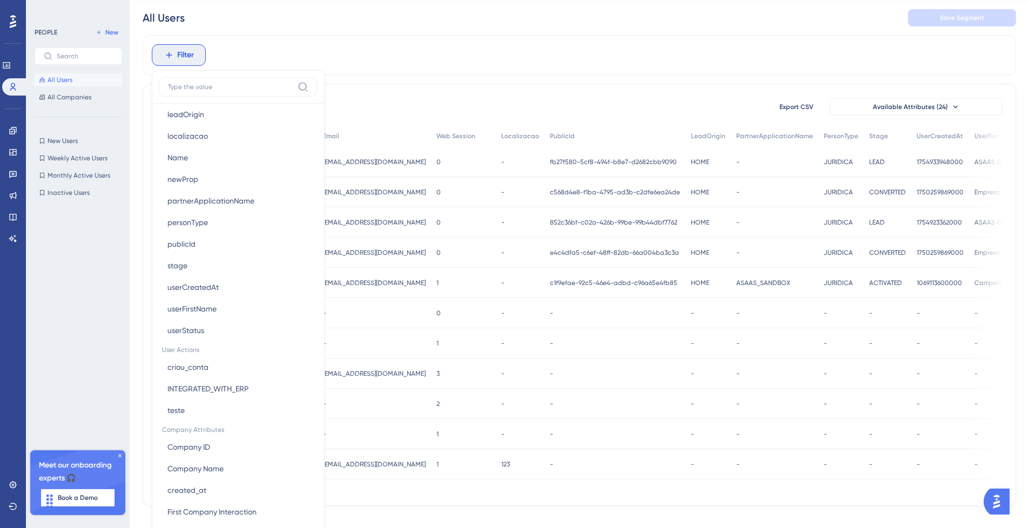
scroll to position [691, 0]
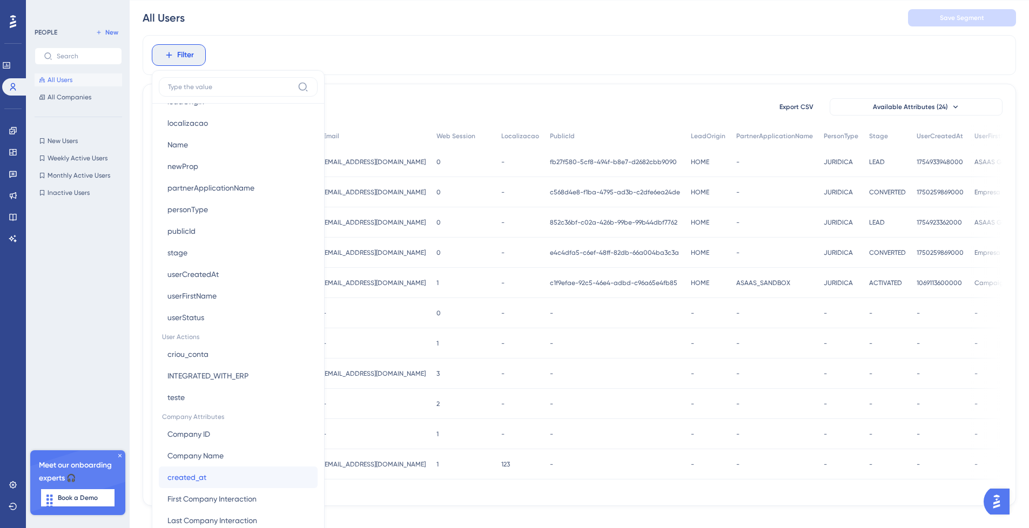
click at [208, 475] on button "created_at created_at" at bounding box center [238, 478] width 159 height 22
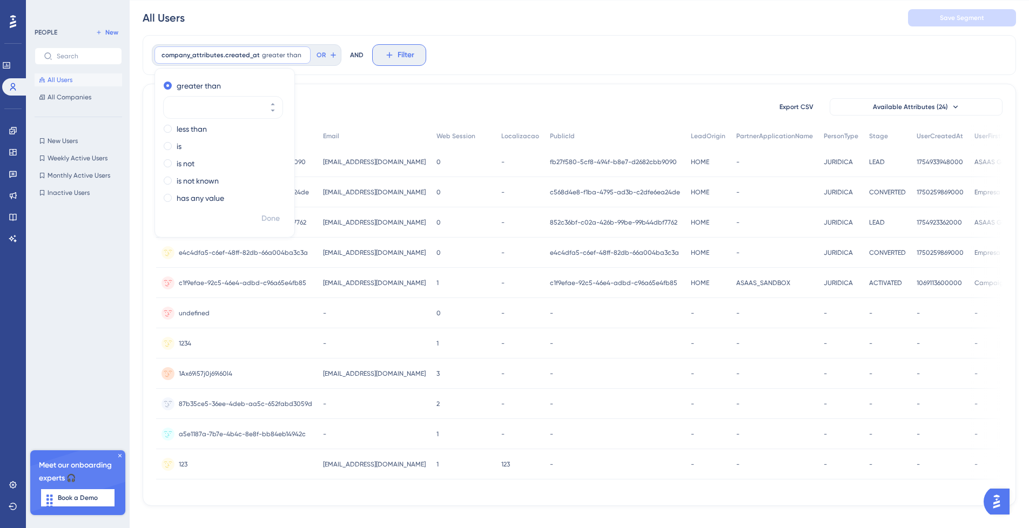
click at [398, 51] on span "Filter" at bounding box center [406, 55] width 17 height 13
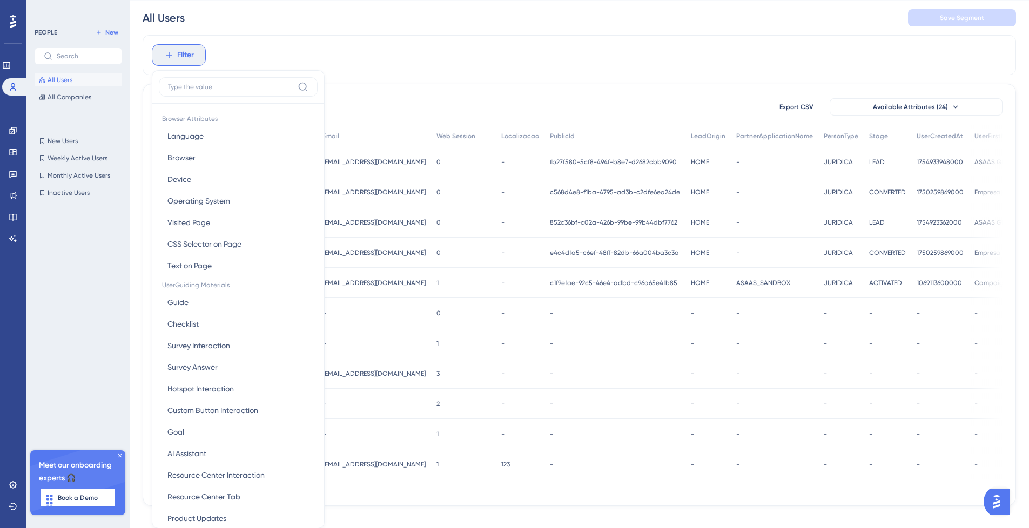
click at [189, 50] on span "Filter" at bounding box center [185, 55] width 17 height 13
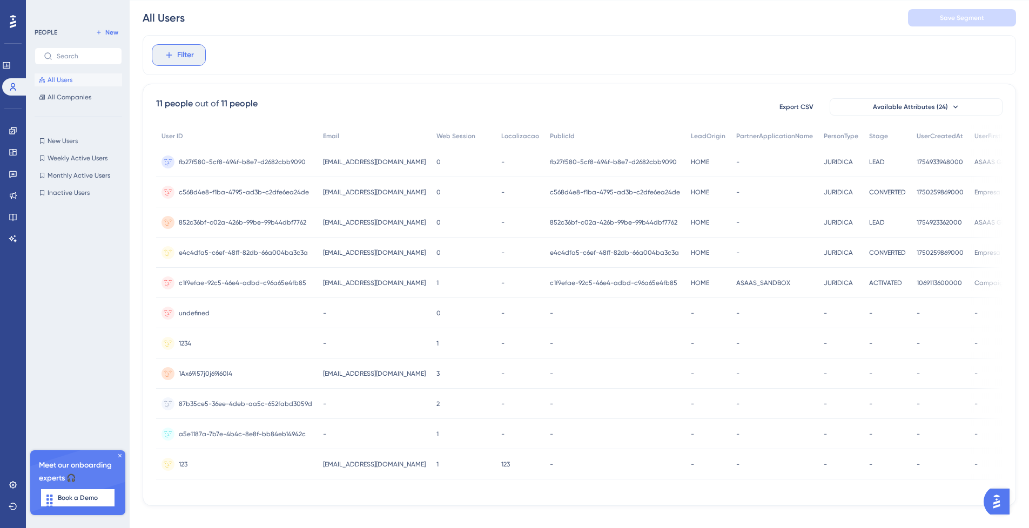
click at [189, 49] on span "Filter" at bounding box center [185, 55] width 17 height 13
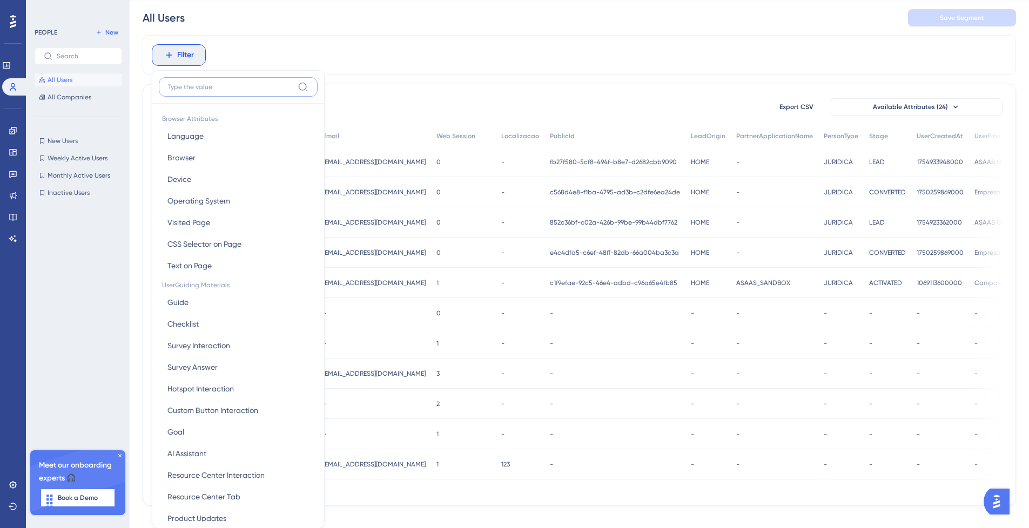
scroll to position [0, 0]
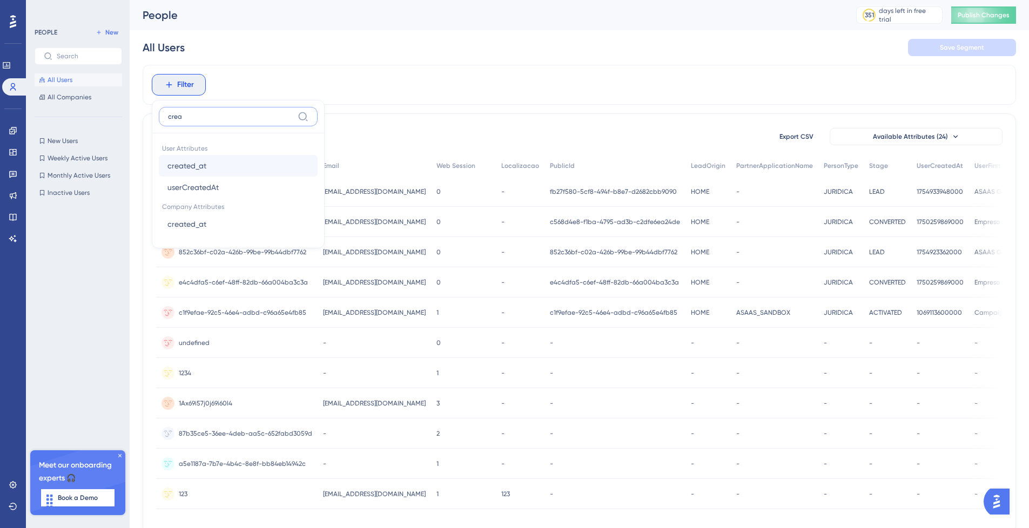
type input "crea"
click at [227, 165] on button "created_at created_at" at bounding box center [238, 166] width 159 height 22
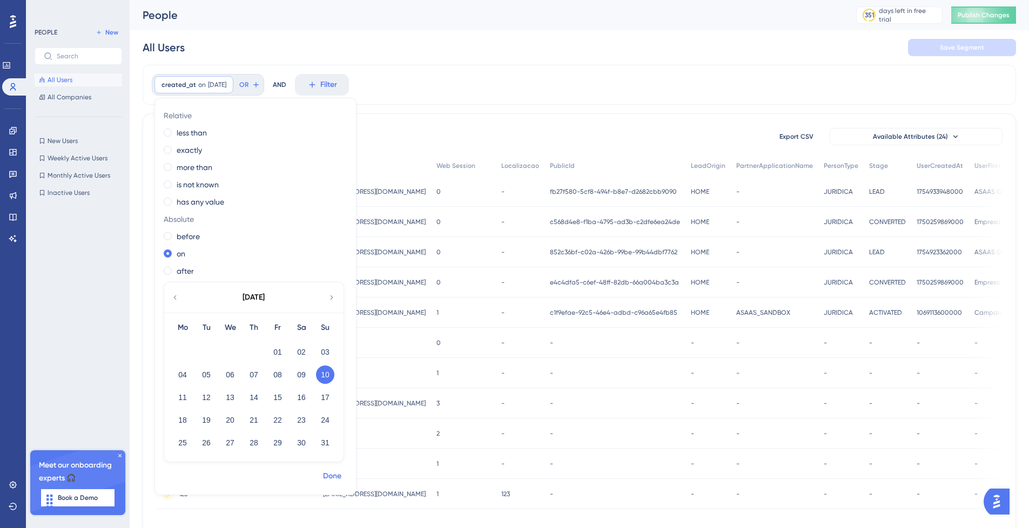
click at [325, 474] on span "Done" at bounding box center [332, 476] width 18 height 13
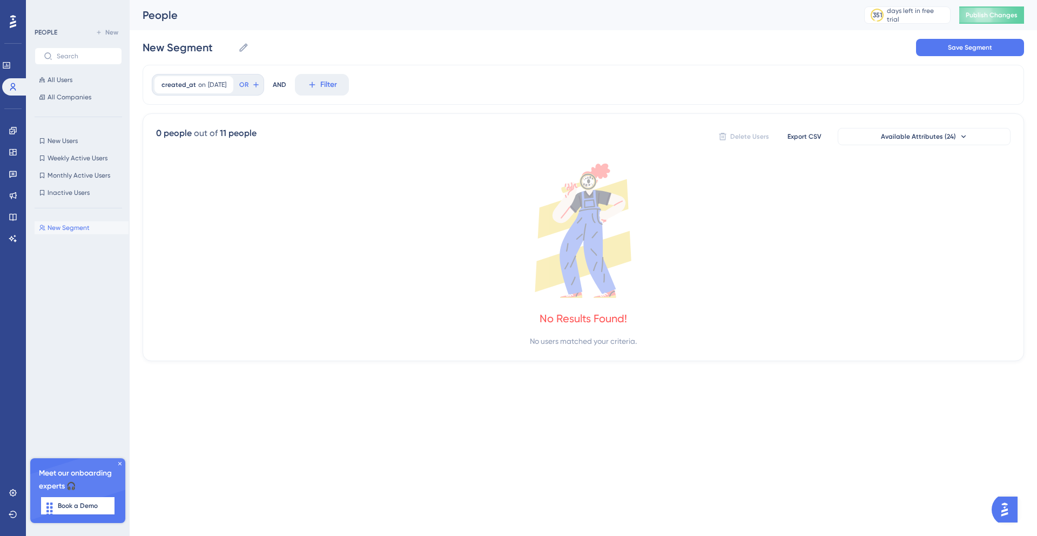
click at [219, 73] on div "created_at on 8/10/2025 8/10/2025 Remove OR AND Filter" at bounding box center [583, 85] width 881 height 40
click at [217, 83] on span "[DATE]" at bounding box center [217, 84] width 18 height 9
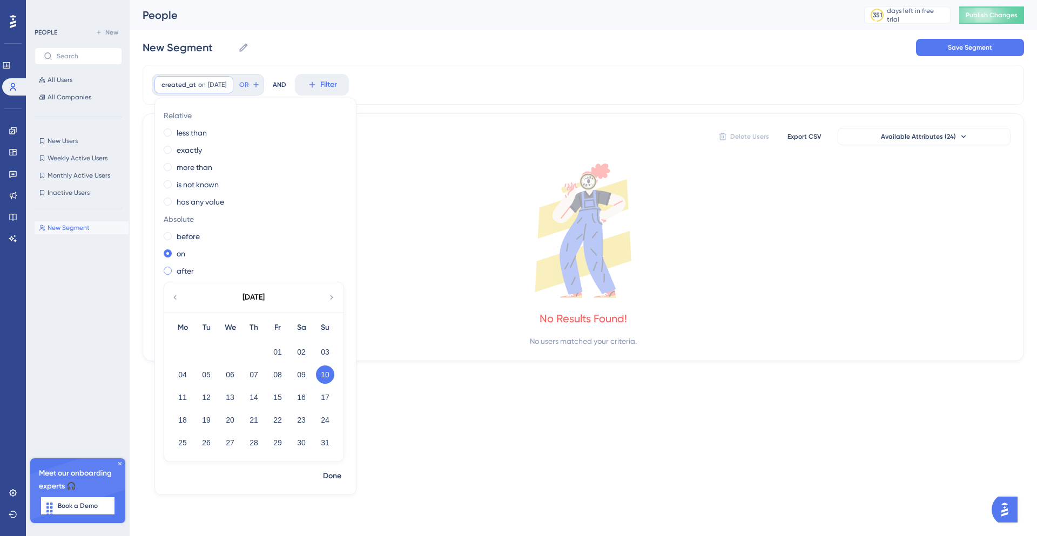
click at [177, 266] on label "after" at bounding box center [185, 271] width 17 height 13
click at [335, 476] on span "Done" at bounding box center [332, 476] width 18 height 13
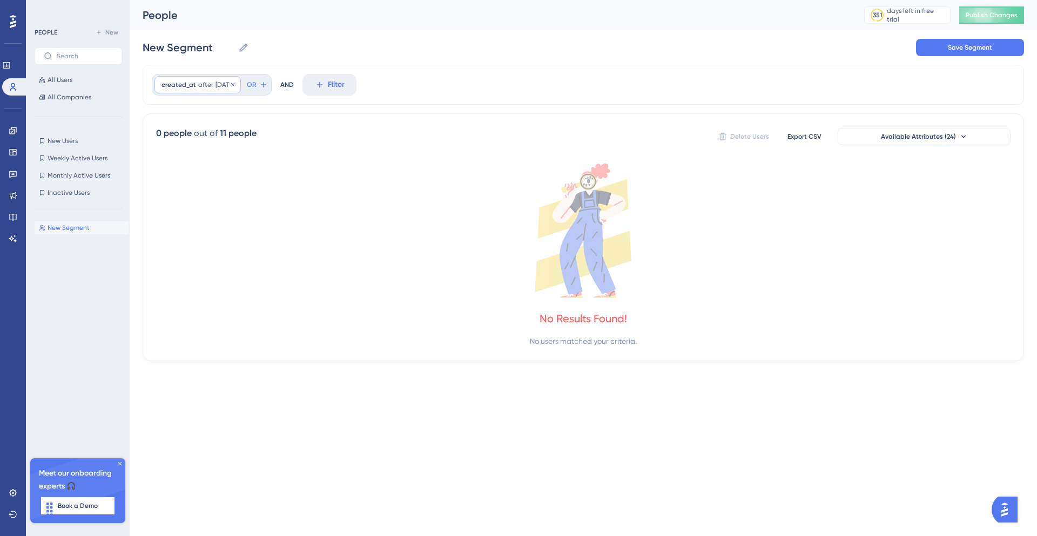
click at [227, 86] on span "[DATE]" at bounding box center [224, 84] width 18 height 9
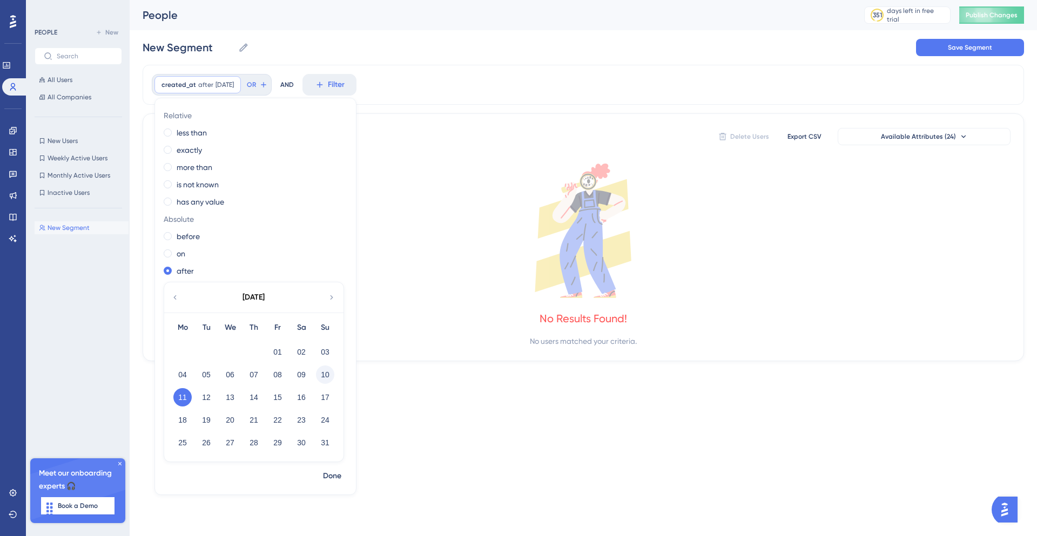
click at [330, 374] on button "10" at bounding box center [325, 375] width 18 height 18
click at [336, 482] on span "Done" at bounding box center [332, 476] width 18 height 13
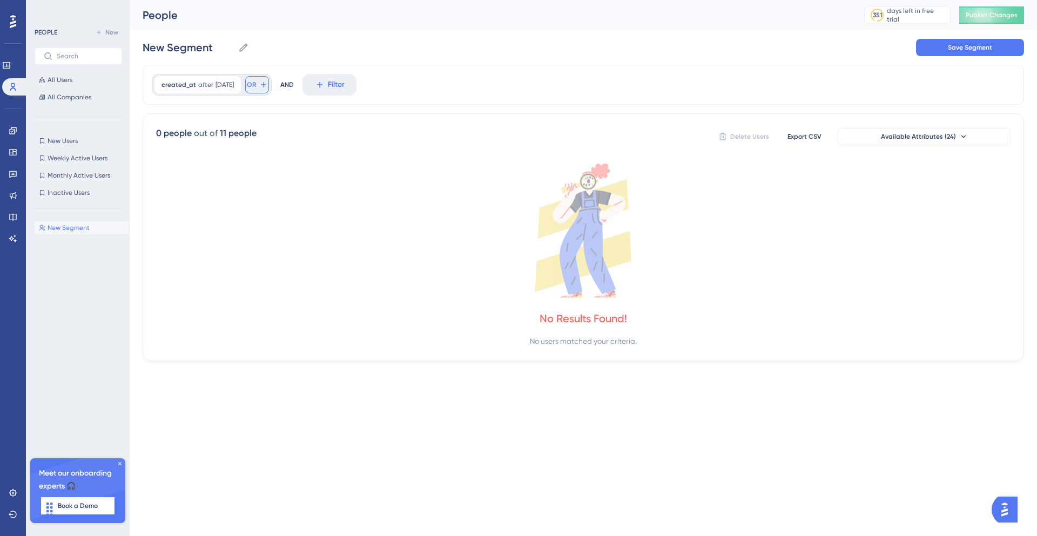
click at [262, 90] on button "OR" at bounding box center [257, 84] width 24 height 17
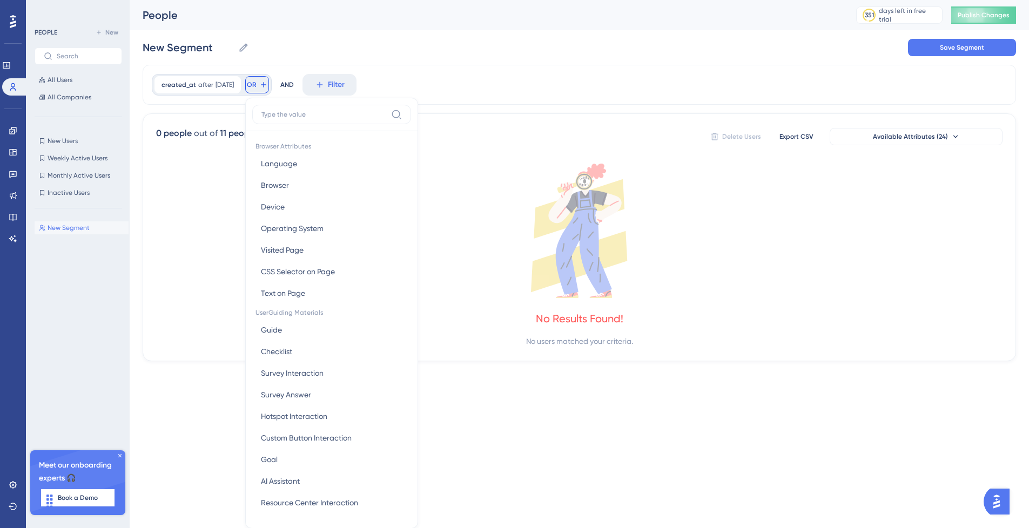
scroll to position [6, 0]
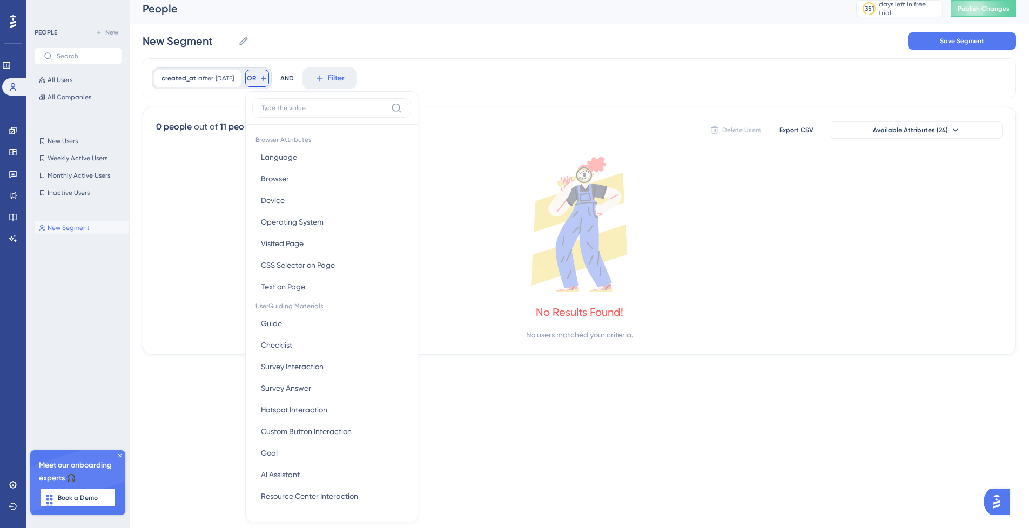
click at [215, 69] on div "created_at after 8/10/2025 8/10/2025 Remove OR Browser Attributes Language Lang…" at bounding box center [212, 79] width 120 height 22
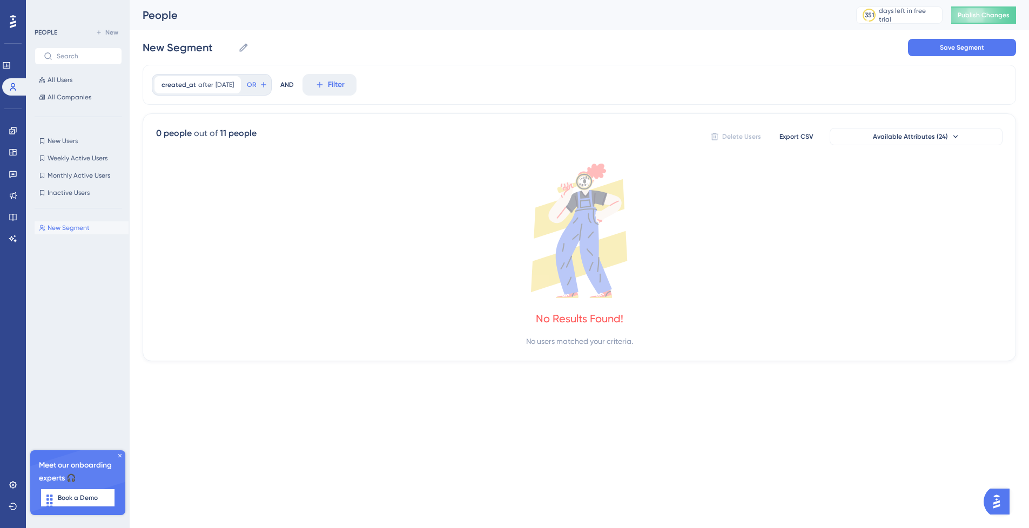
scroll to position [0, 0]
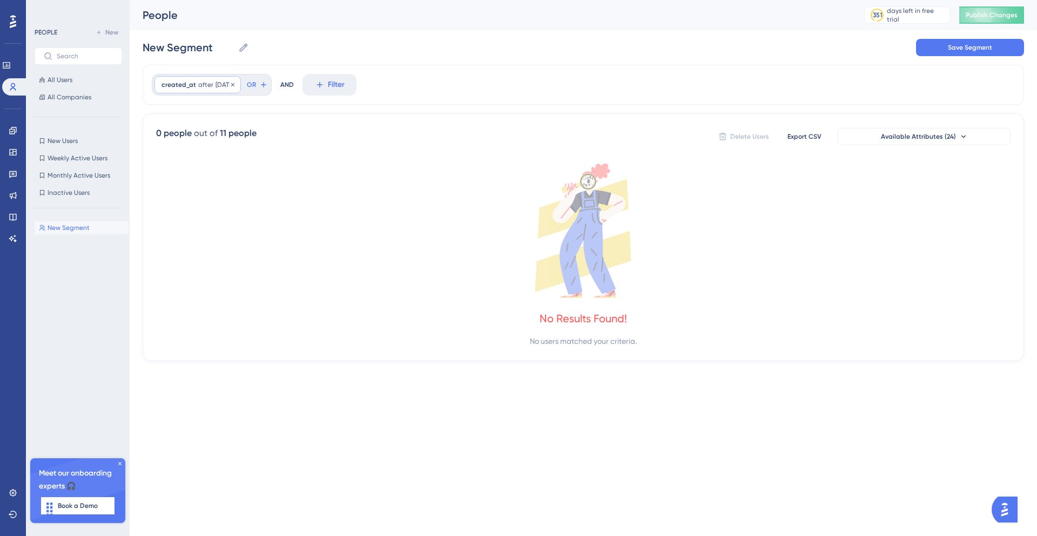
click at [228, 80] on span "[DATE]" at bounding box center [224, 84] width 18 height 9
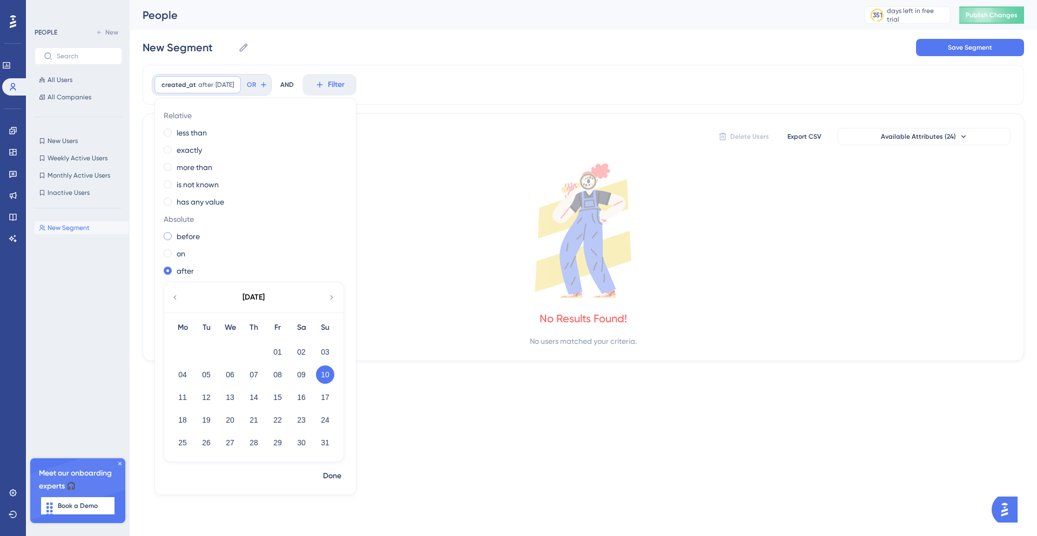
click at [187, 230] on label "before" at bounding box center [188, 236] width 23 height 13
click at [179, 251] on label "on" at bounding box center [181, 253] width 9 height 13
click at [182, 272] on label "after" at bounding box center [185, 271] width 17 height 13
click at [304, 387] on div "16" at bounding box center [301, 397] width 24 height 21
click at [298, 377] on button "09" at bounding box center [301, 375] width 18 height 18
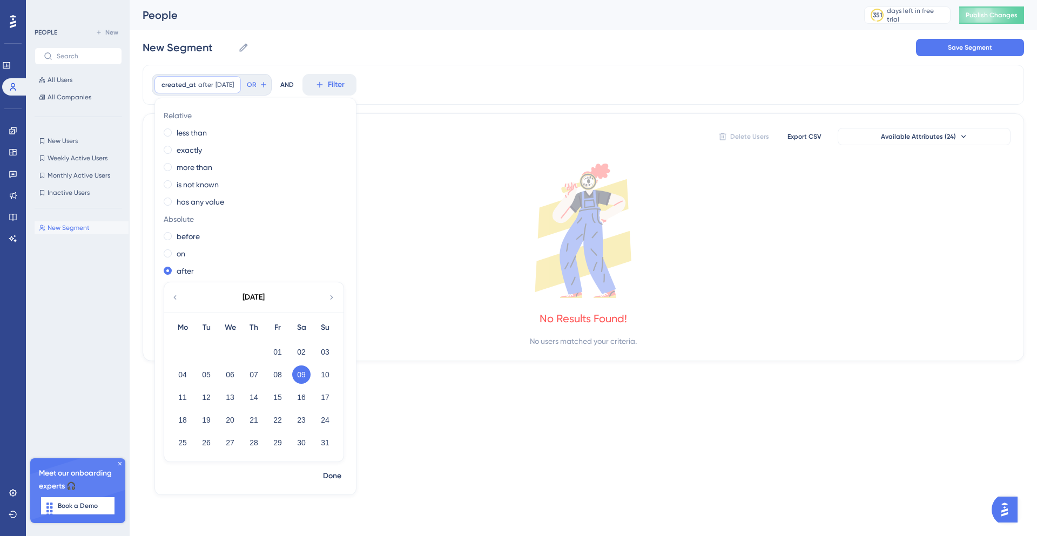
click at [343, 476] on button "Done" at bounding box center [332, 476] width 30 height 19
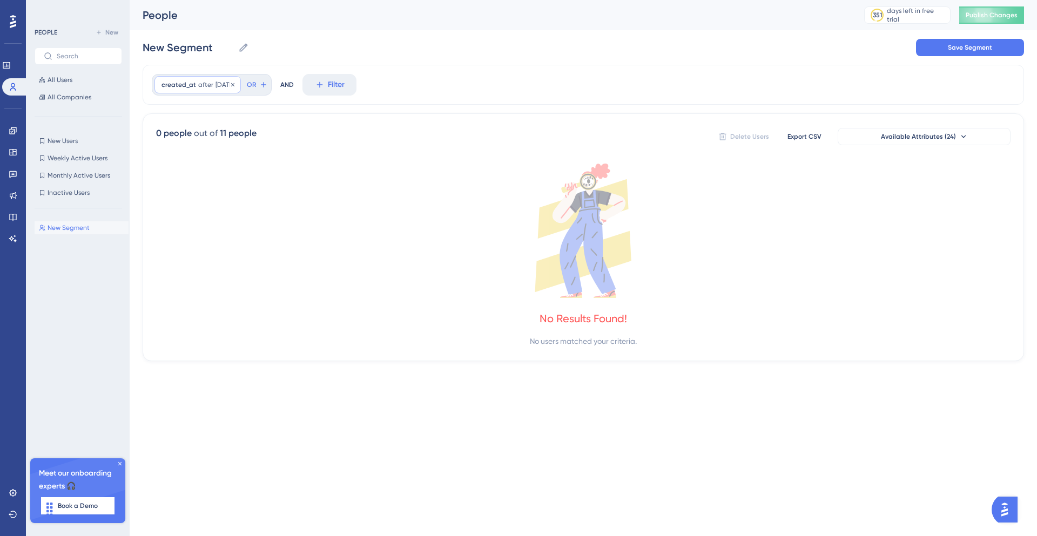
click at [224, 79] on div "created_at after 8/9/2025 8/9/2025 Remove" at bounding box center [197, 84] width 86 height 17
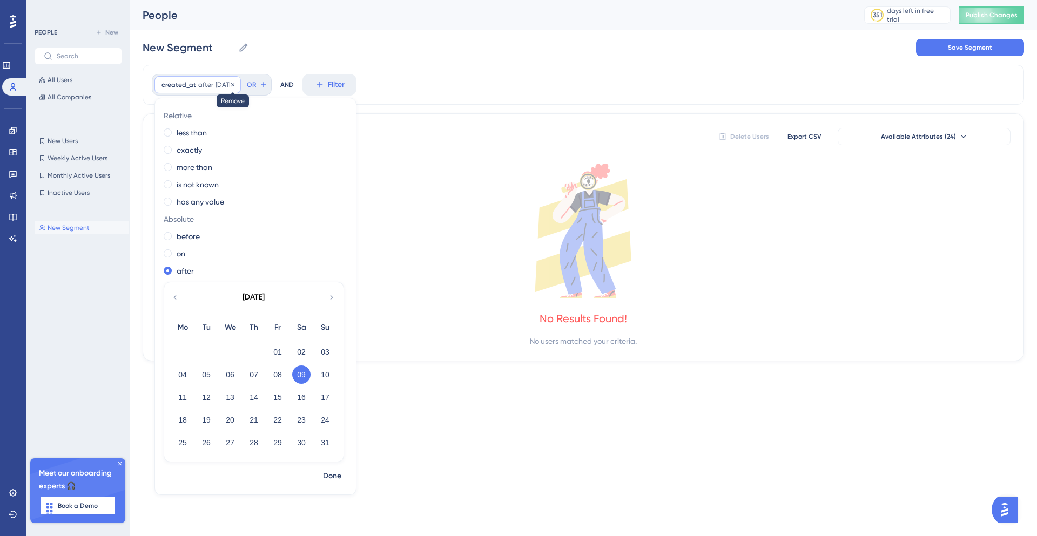
click at [236, 87] on icon at bounding box center [233, 85] width 6 height 6
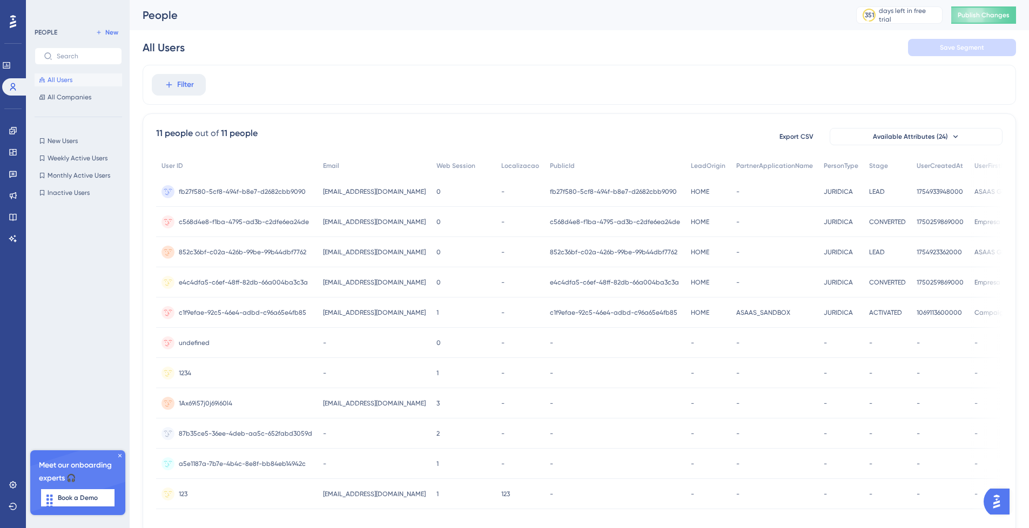
click at [431, 264] on div "hekd@gmail.com hekd@gmail.com" at bounding box center [374, 252] width 113 height 30
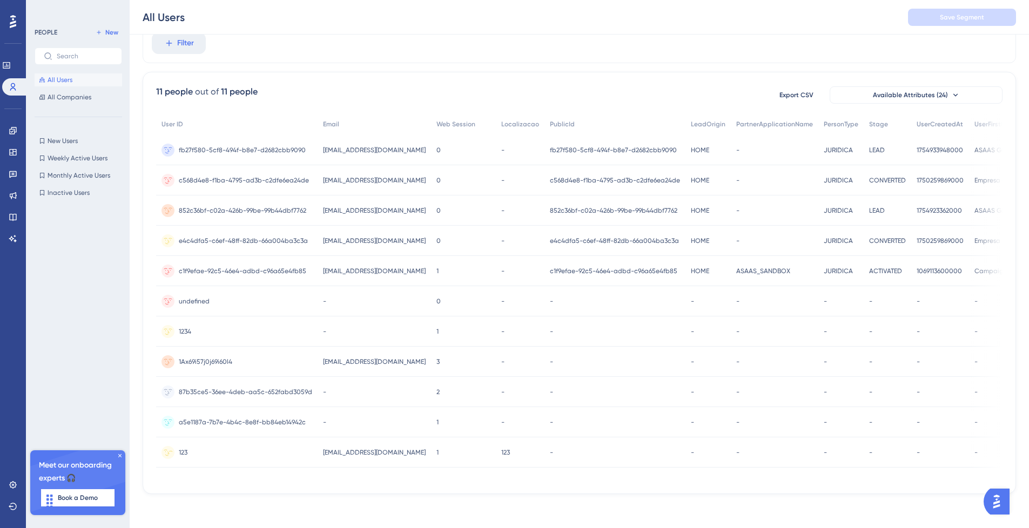
click at [181, 450] on span "123" at bounding box center [183, 452] width 9 height 9
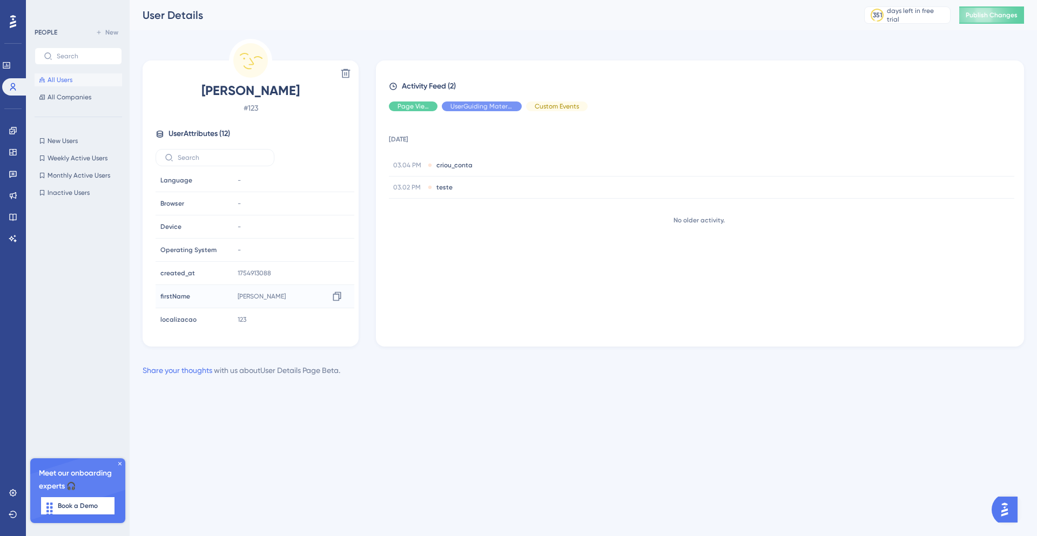
scroll to position [120, 0]
click at [85, 82] on button "All Users" at bounding box center [78, 79] width 87 height 13
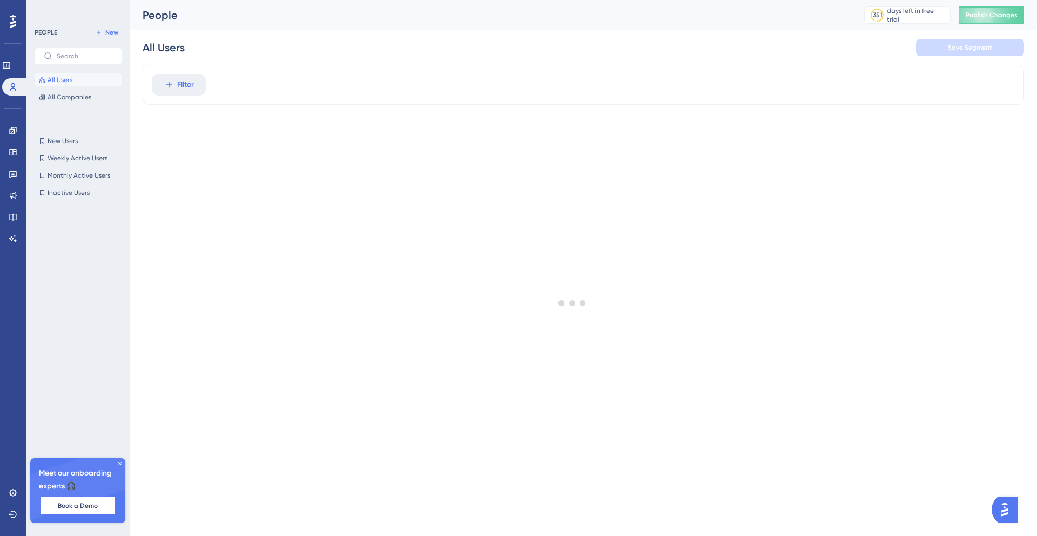
click at [171, 86] on div at bounding box center [572, 302] width 929 height 459
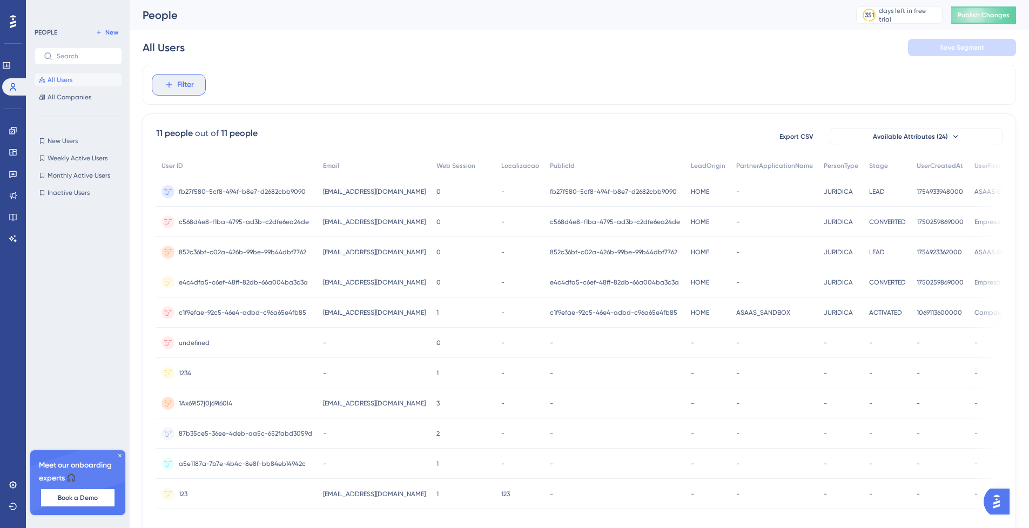
click at [182, 85] on span "Filter" at bounding box center [185, 84] width 17 height 13
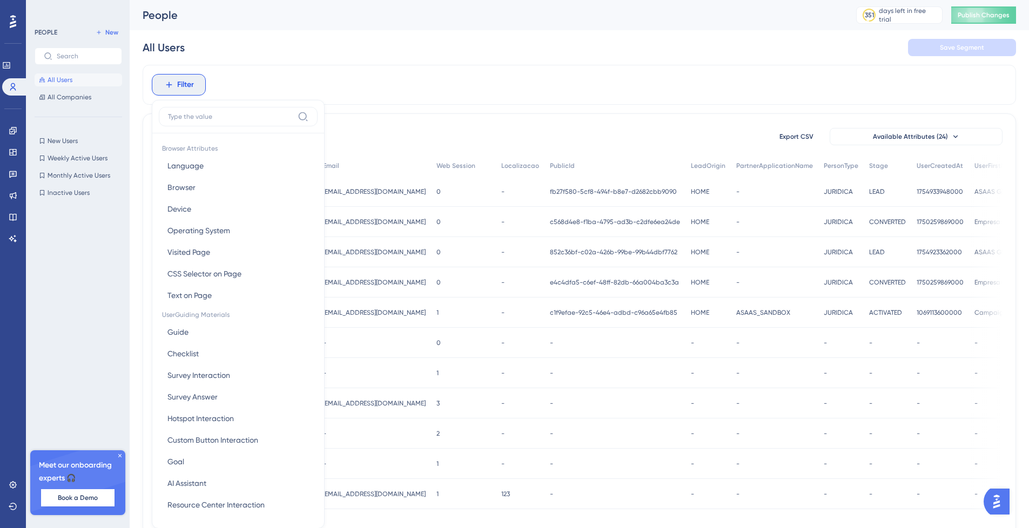
scroll to position [8, 0]
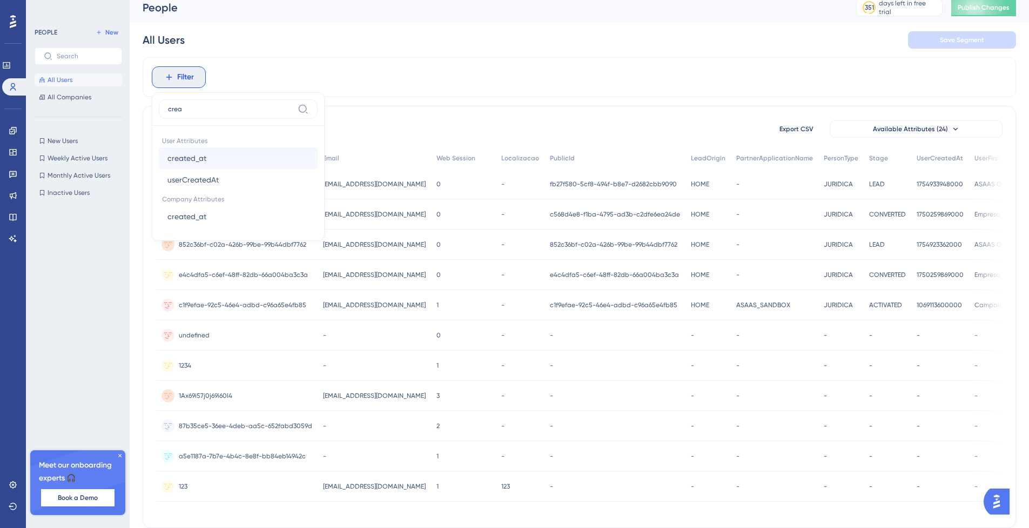
type input "crea"
click at [208, 155] on button "created_at created_at" at bounding box center [238, 158] width 159 height 22
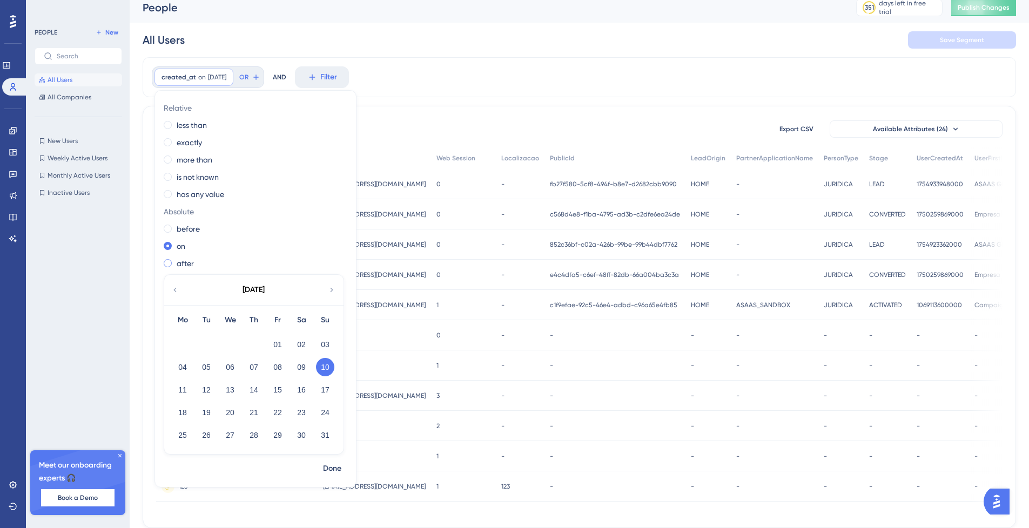
click at [188, 259] on label "after" at bounding box center [185, 263] width 17 height 13
click at [331, 474] on span "Done" at bounding box center [332, 468] width 18 height 13
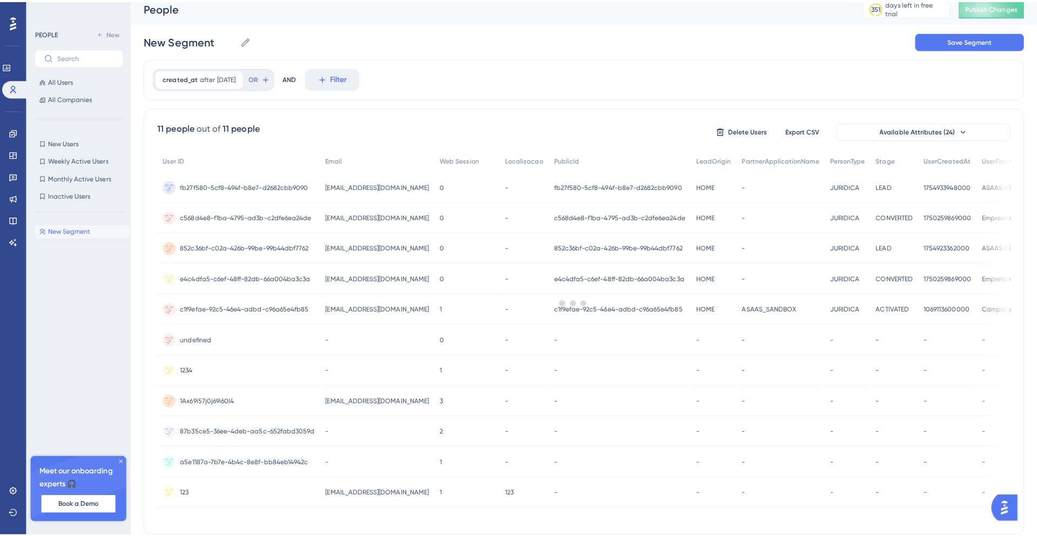
scroll to position [0, 0]
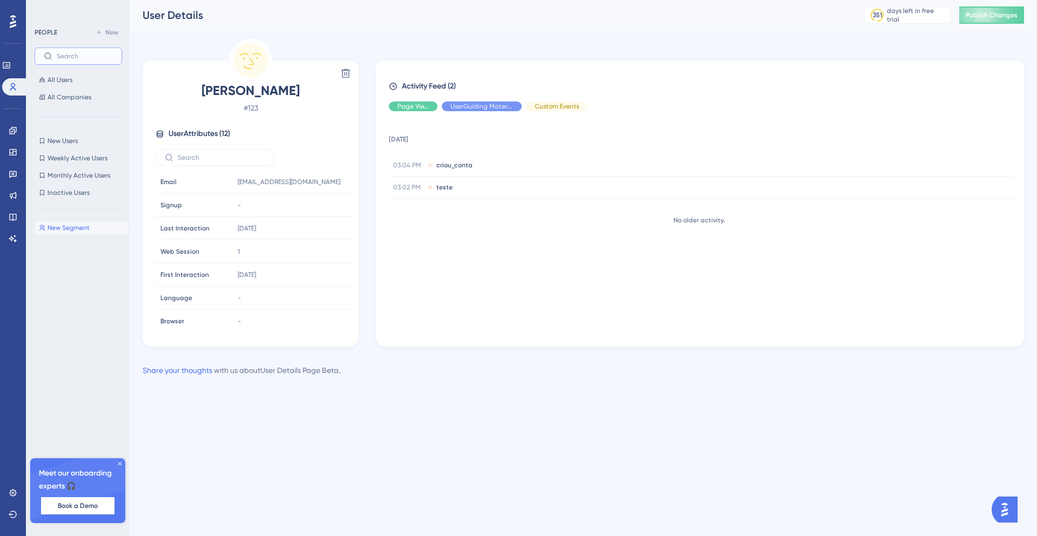
click at [71, 57] on input "text" at bounding box center [85, 56] width 56 height 8
click at [77, 80] on button "All Users" at bounding box center [78, 79] width 87 height 13
click at [62, 77] on span "All Users" at bounding box center [60, 80] width 25 height 9
click at [68, 84] on span "All Users" at bounding box center [60, 80] width 25 height 9
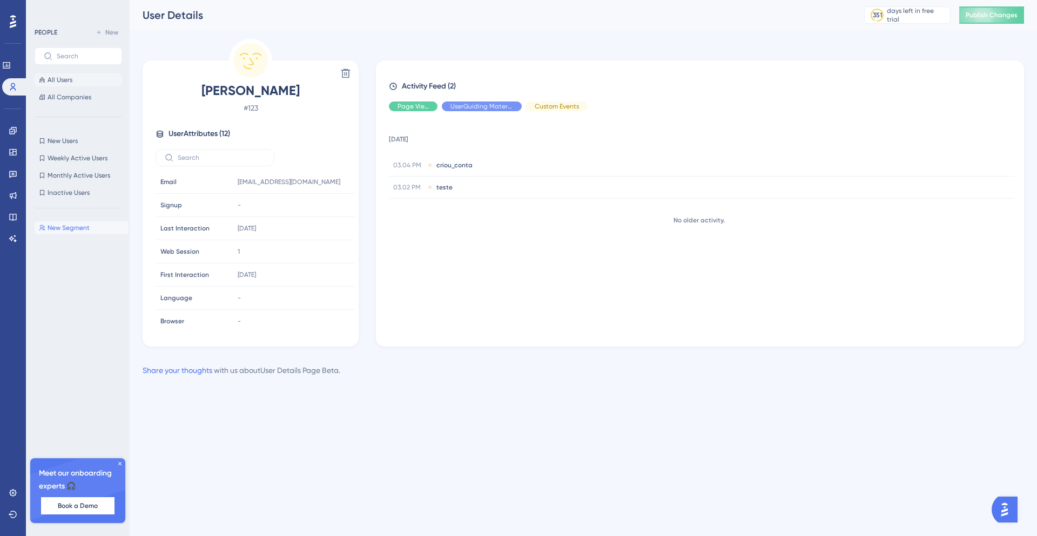
click at [68, 84] on span "All Users" at bounding box center [60, 80] width 25 height 9
click at [56, 78] on span "All Users" at bounding box center [60, 80] width 25 height 9
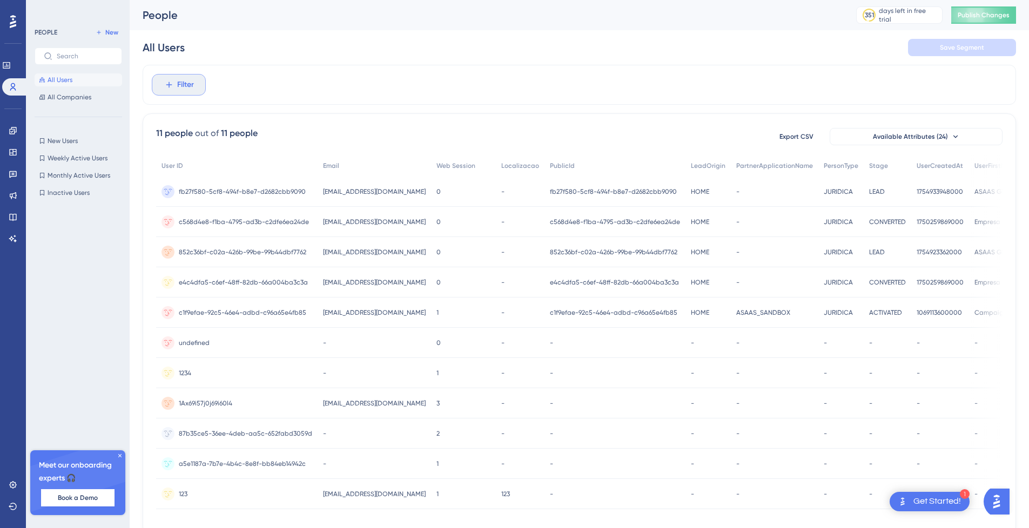
click at [189, 86] on span "Filter" at bounding box center [185, 84] width 17 height 13
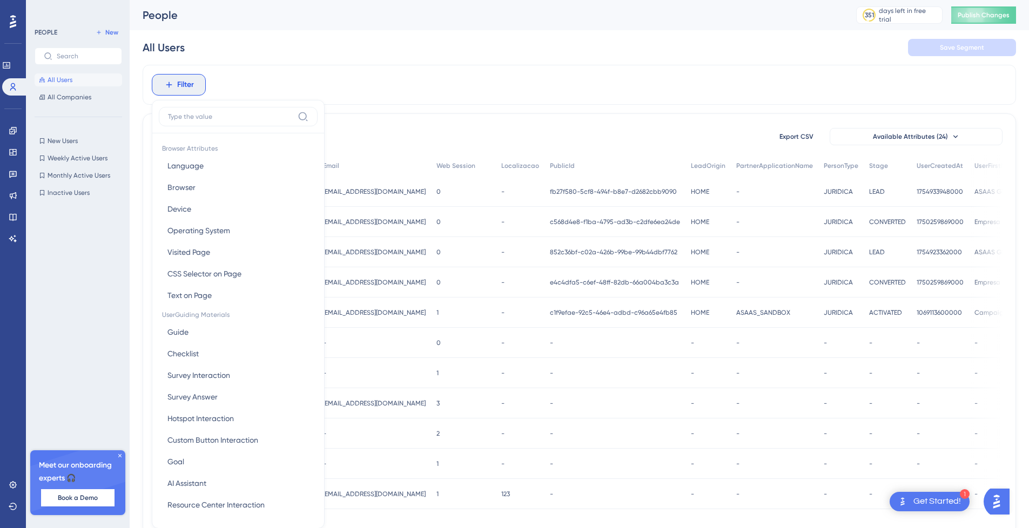
scroll to position [34, 0]
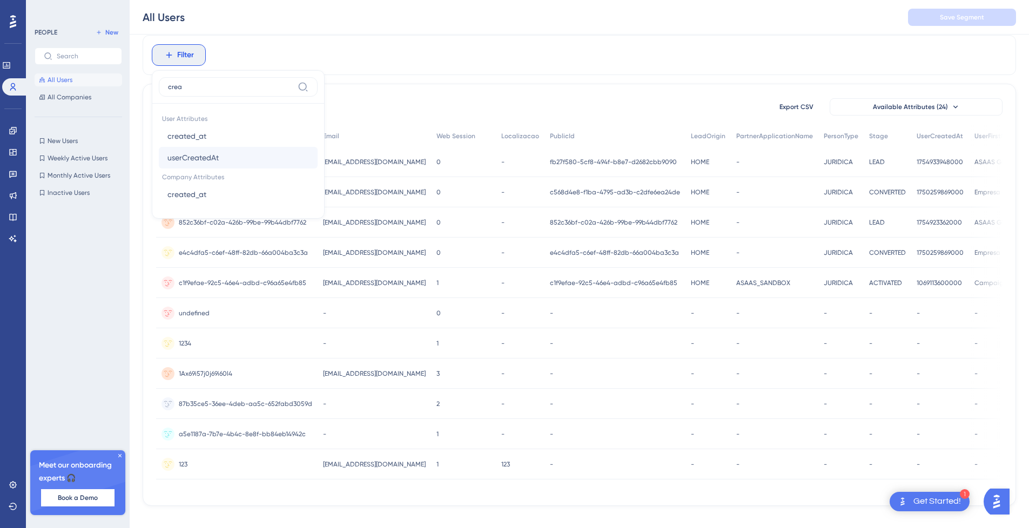
type input "crea"
click at [252, 159] on button "userCreatedAt userCreatedAt" at bounding box center [238, 158] width 159 height 22
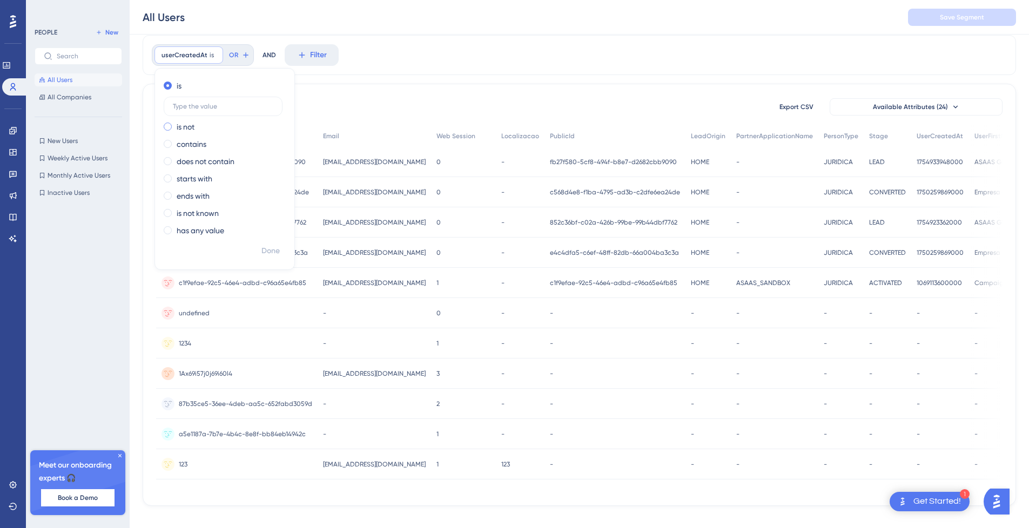
click at [194, 124] on label "is not" at bounding box center [186, 126] width 18 height 13
click at [196, 144] on label "contains" at bounding box center [192, 144] width 30 height 13
click at [198, 161] on label "does not contain" at bounding box center [206, 161] width 58 height 13
click at [200, 178] on label "starts with" at bounding box center [195, 178] width 36 height 13
click at [204, 199] on label "ends with" at bounding box center [193, 196] width 33 height 13
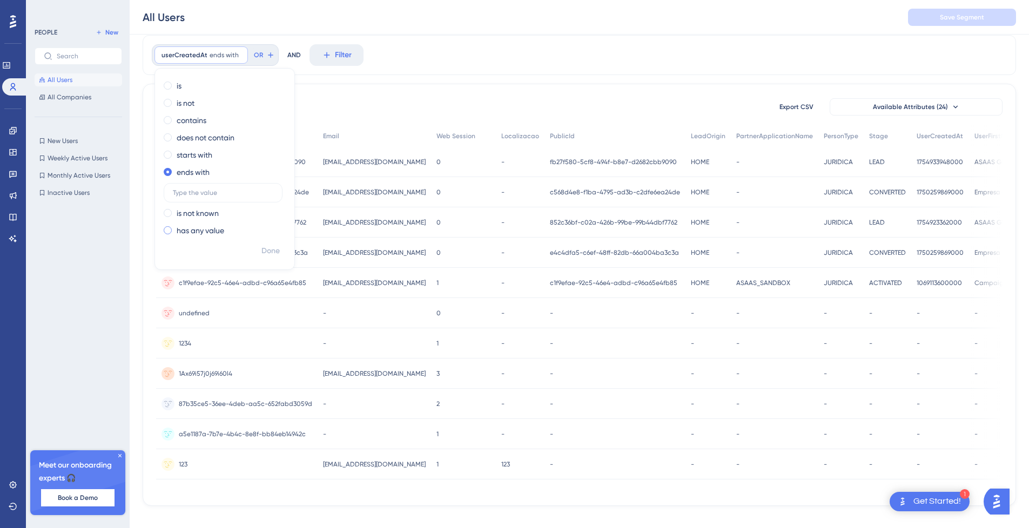
click at [218, 236] on label "has any value" at bounding box center [201, 230] width 48 height 13
click at [185, 56] on span "userCreatedAt" at bounding box center [184, 55] width 46 height 9
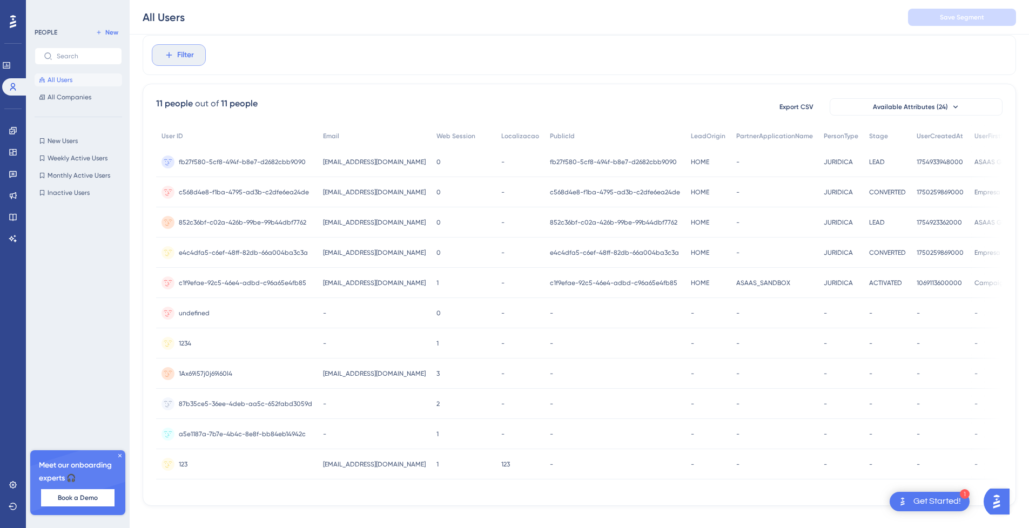
click at [186, 55] on span "Filter" at bounding box center [185, 55] width 17 height 13
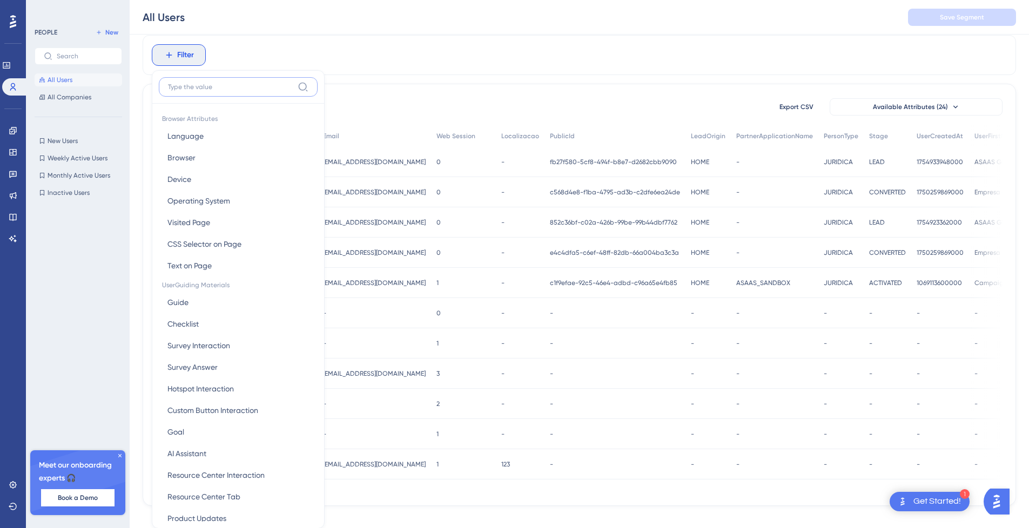
scroll to position [52, 0]
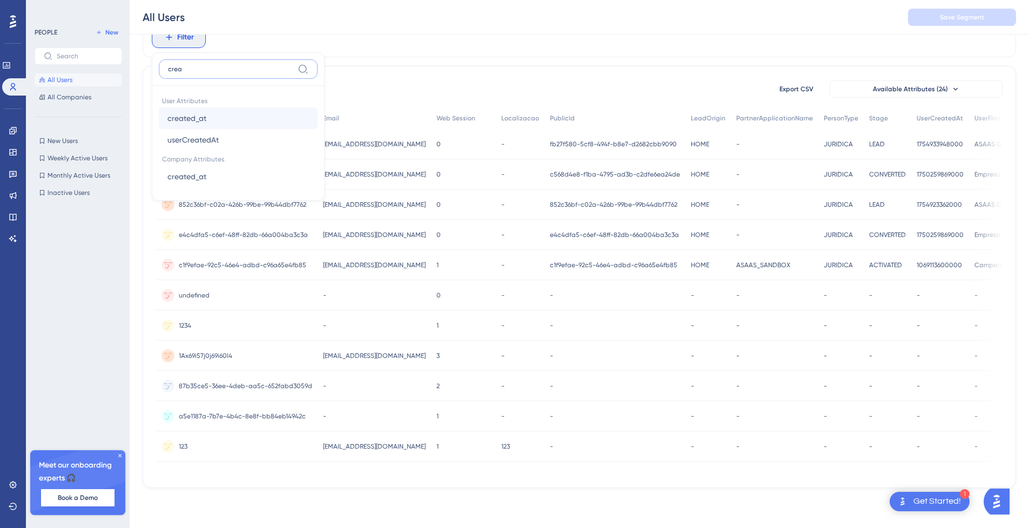
type input "crea"
click at [207, 117] on button "created_at created_at" at bounding box center [238, 118] width 159 height 22
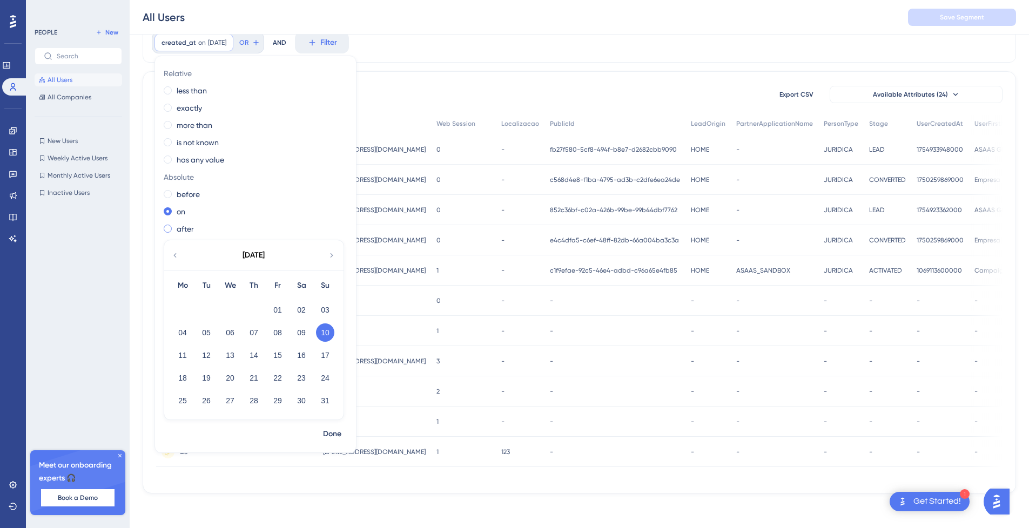
click at [190, 223] on label "after" at bounding box center [185, 229] width 17 height 13
click at [304, 338] on div "09" at bounding box center [301, 332] width 24 height 21
click at [304, 335] on button "09" at bounding box center [301, 333] width 18 height 18
click at [336, 432] on span "Done" at bounding box center [332, 434] width 18 height 13
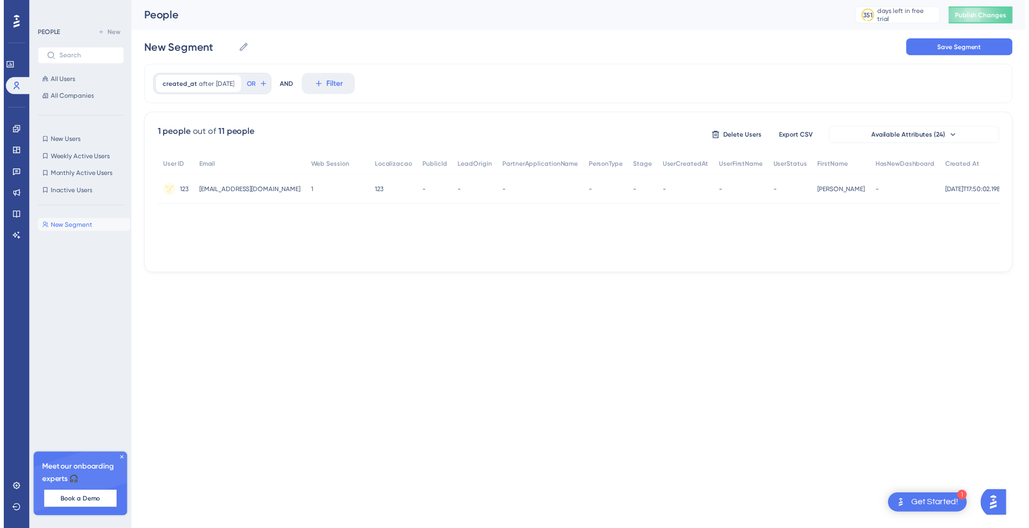
scroll to position [0, 0]
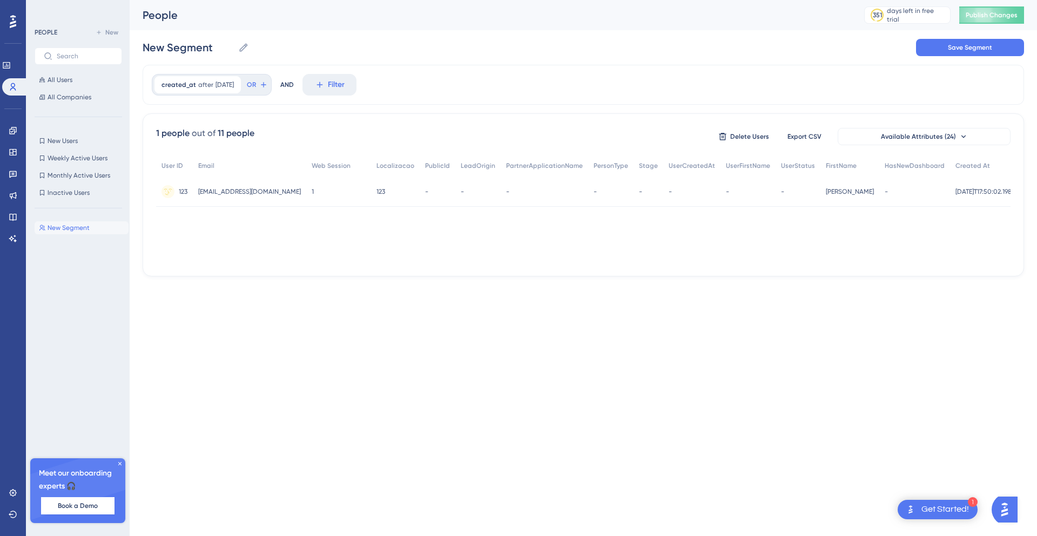
drag, startPoint x: 724, startPoint y: 262, endPoint x: 895, endPoint y: 258, distance: 171.8
click at [900, 257] on div "User ID Email Web Session Localizacao PublicId LeadOrigin PartnerApplicationNam…" at bounding box center [583, 209] width 854 height 108
click at [703, 268] on div "1 people out of 11 people Delete Users Export CSV Available Attributes (24) Use…" at bounding box center [583, 194] width 881 height 163
click at [691, 265] on div "1 people out of 11 people Delete Users Export CSV Available Attributes (24) Use…" at bounding box center [583, 194] width 881 height 163
click at [509, 271] on div "1 people out of 11 people Delete Users Export CSV Available Attributes (24) Use…" at bounding box center [583, 194] width 881 height 163
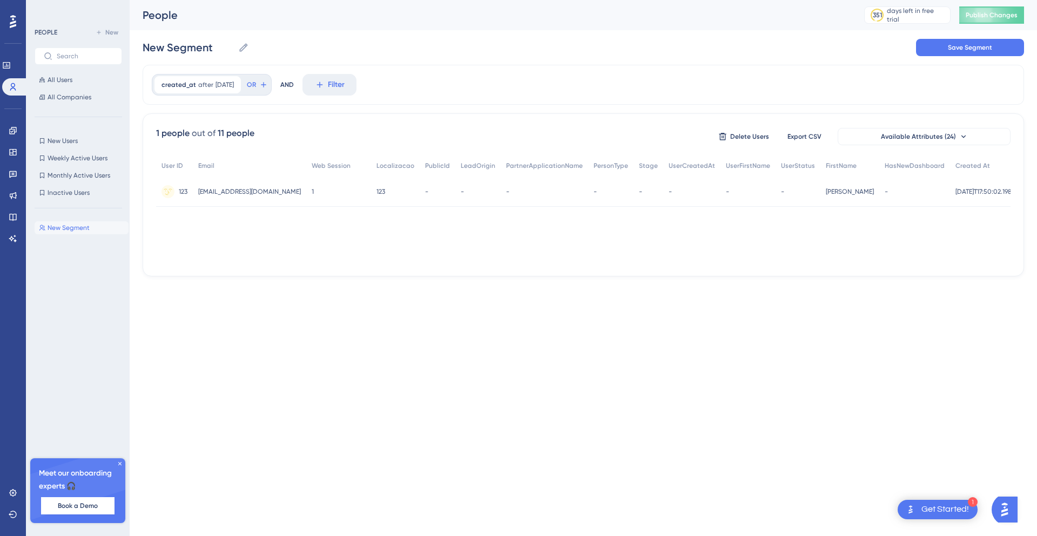
click at [502, 260] on div "User ID Email Web Session Localizacao PublicId LeadOrigin PartnerApplicationNam…" at bounding box center [583, 209] width 854 height 108
click at [494, 254] on div "User ID Email Web Session Localizacao PublicId LeadOrigin PartnerApplicationNam…" at bounding box center [583, 209] width 854 height 108
drag, startPoint x: 930, startPoint y: 191, endPoint x: 1009, endPoint y: 193, distance: 78.9
click at [1009, 193] on div "[DATE]T17:50:02.198Z [DATE]T17:50:02.198Z" at bounding box center [985, 192] width 70 height 30
copy span "[DATE]T17:50:02.198Z"
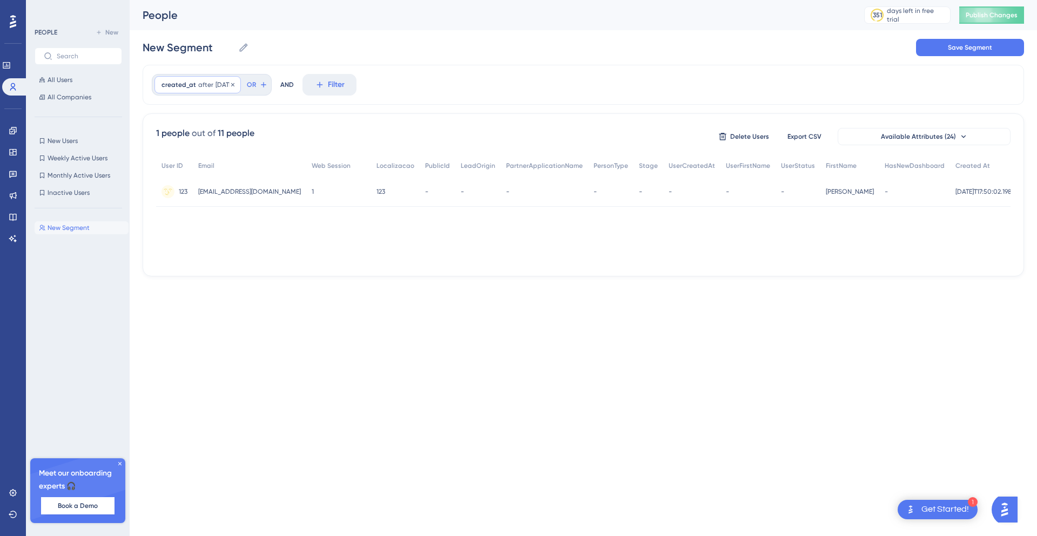
click at [241, 87] on div "created_at after [DATE] [DATE] Remove" at bounding box center [197, 84] width 86 height 17
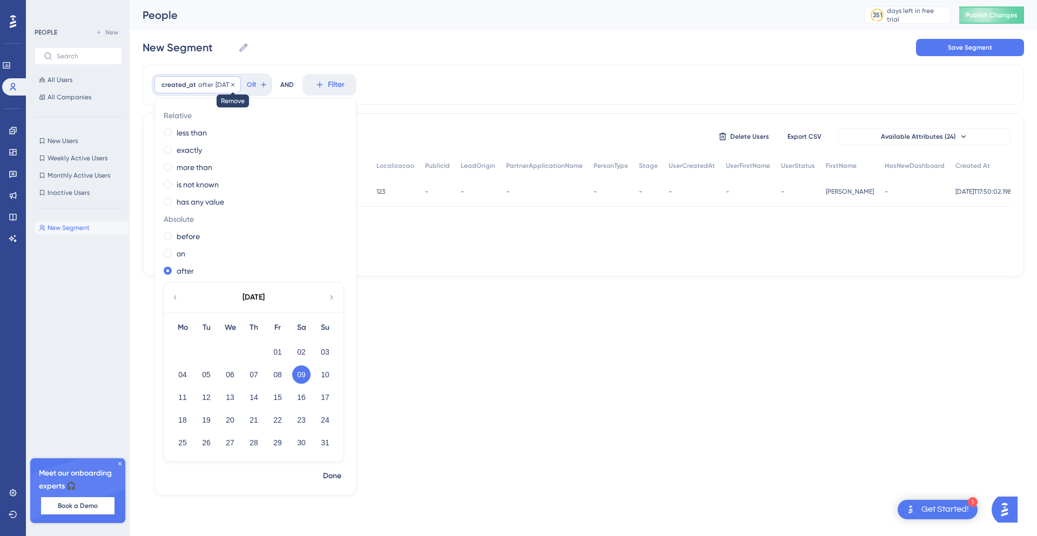
click at [234, 84] on icon at bounding box center [232, 84] width 3 height 3
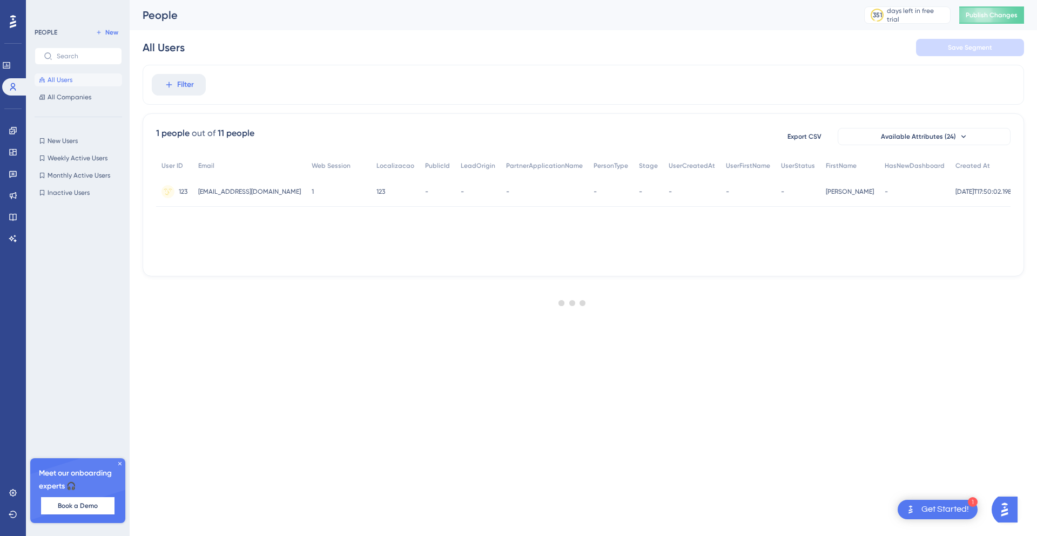
click at [176, 93] on div at bounding box center [572, 302] width 929 height 459
click at [178, 84] on div at bounding box center [572, 302] width 929 height 459
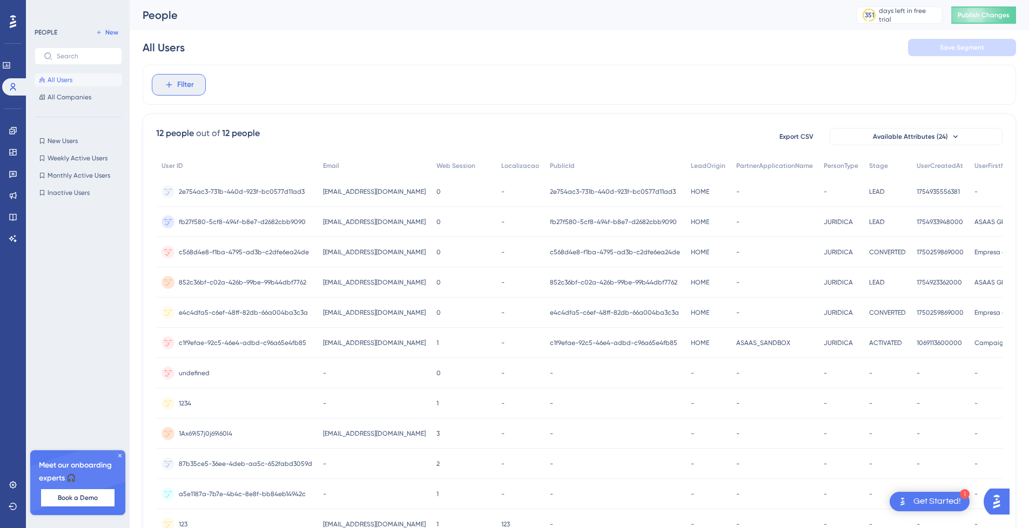
click at [178, 84] on span "Filter" at bounding box center [185, 84] width 17 height 13
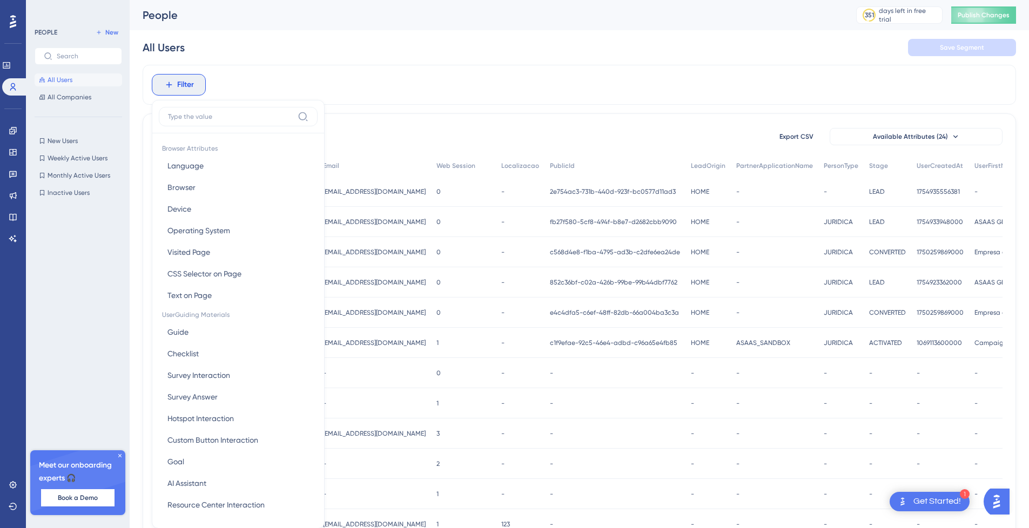
scroll to position [8, 0]
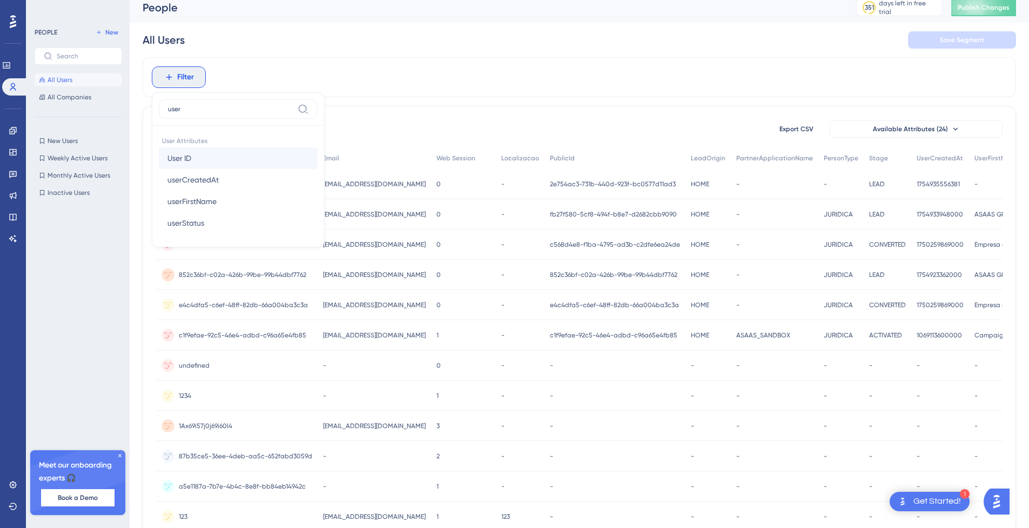
type input "user"
click at [188, 158] on span "User ID" at bounding box center [179, 158] width 24 height 13
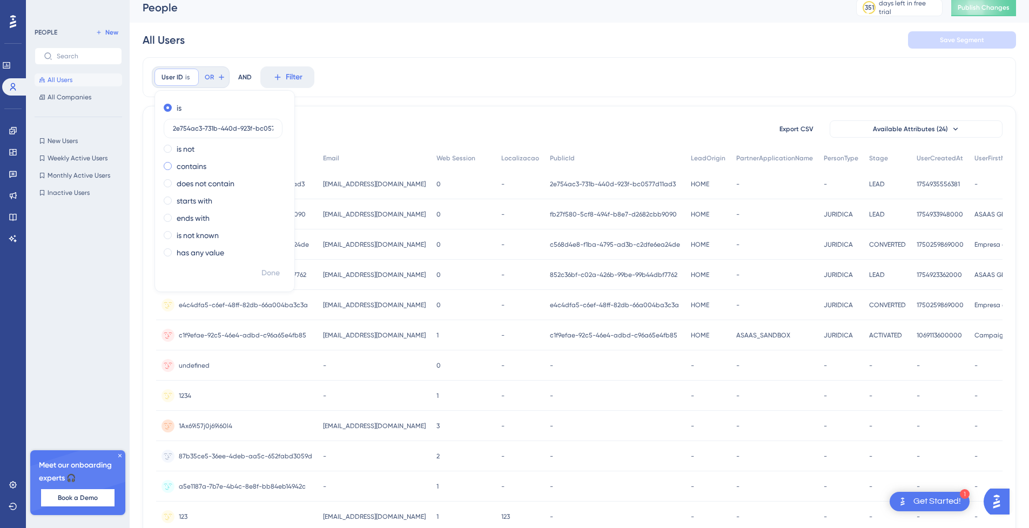
scroll to position [0, 23]
type input "2e754ac3-731b-440d-923f-bc0577d11ad3"
click at [280, 278] on button "Done" at bounding box center [270, 273] width 30 height 19
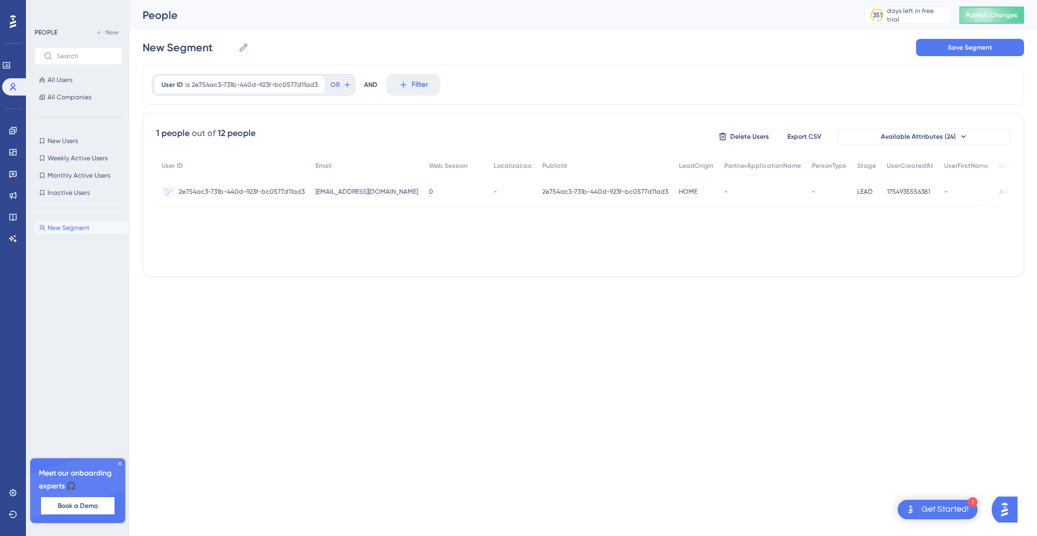
click at [219, 190] on span "2e754ac3-731b-440d-923f-bc0577d11ad3" at bounding box center [242, 191] width 126 height 9
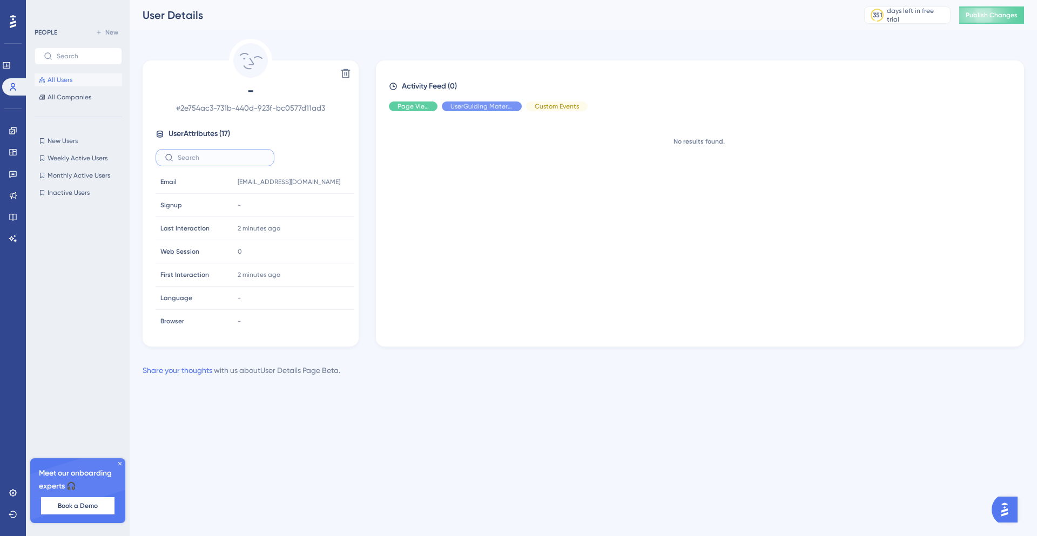
click at [220, 158] on input "text" at bounding box center [221, 158] width 87 height 8
type input "cre"
click at [78, 76] on button "All Users" at bounding box center [78, 79] width 87 height 13
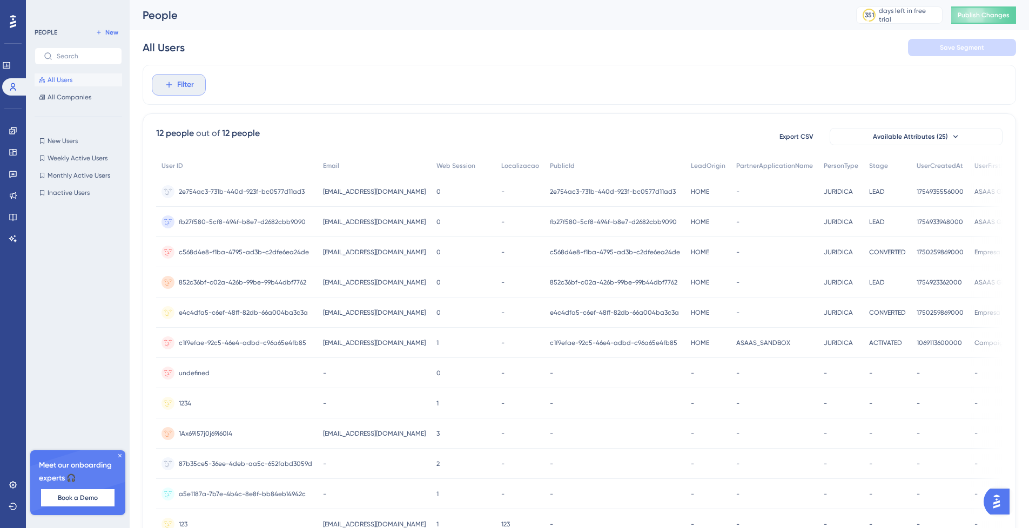
click at [185, 83] on span "Filter" at bounding box center [185, 84] width 17 height 13
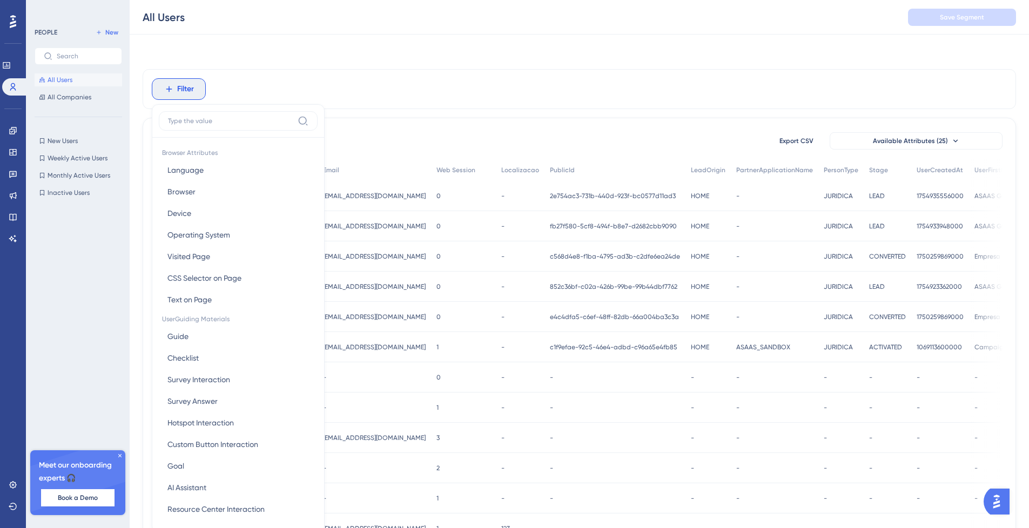
scroll to position [46, 0]
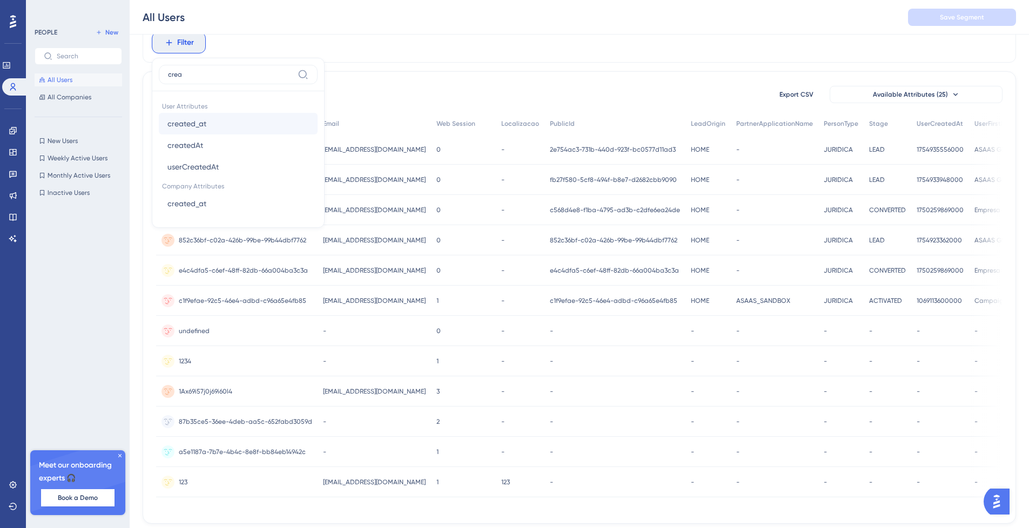
type input "crea"
click at [192, 123] on span "created_at" at bounding box center [186, 123] width 39 height 13
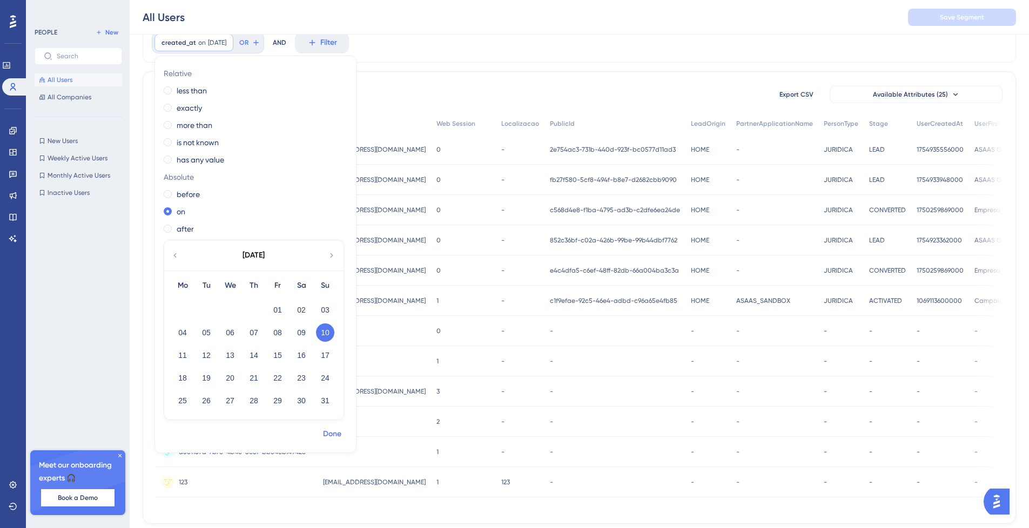
click at [332, 429] on span "Done" at bounding box center [332, 434] width 18 height 13
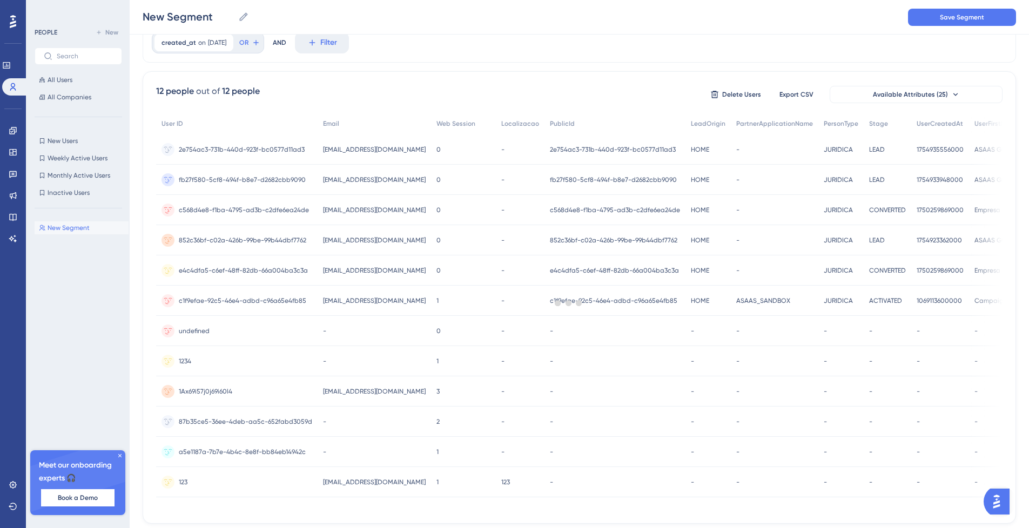
scroll to position [0, 0]
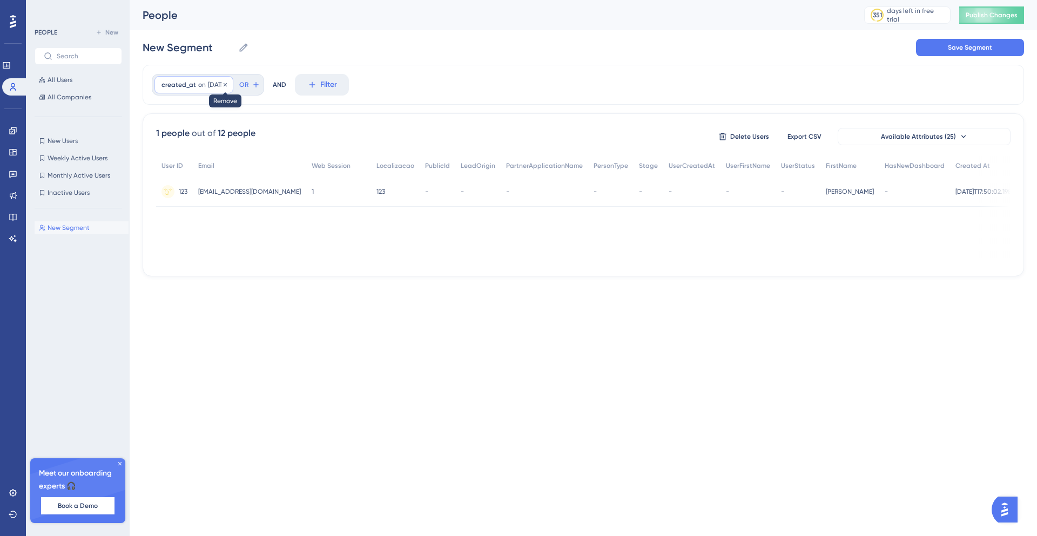
click at [228, 84] on icon at bounding box center [225, 85] width 6 height 6
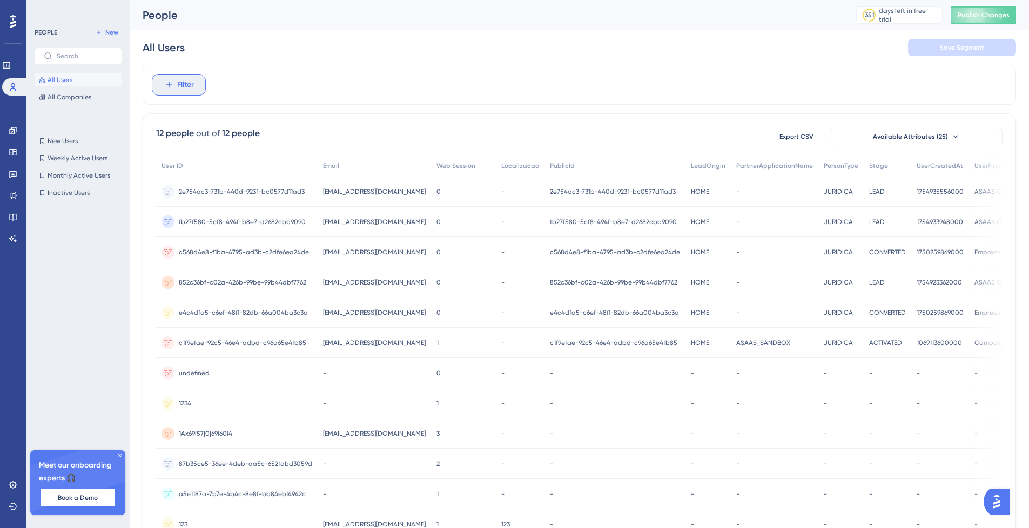
click at [185, 87] on span "Filter" at bounding box center [185, 84] width 17 height 13
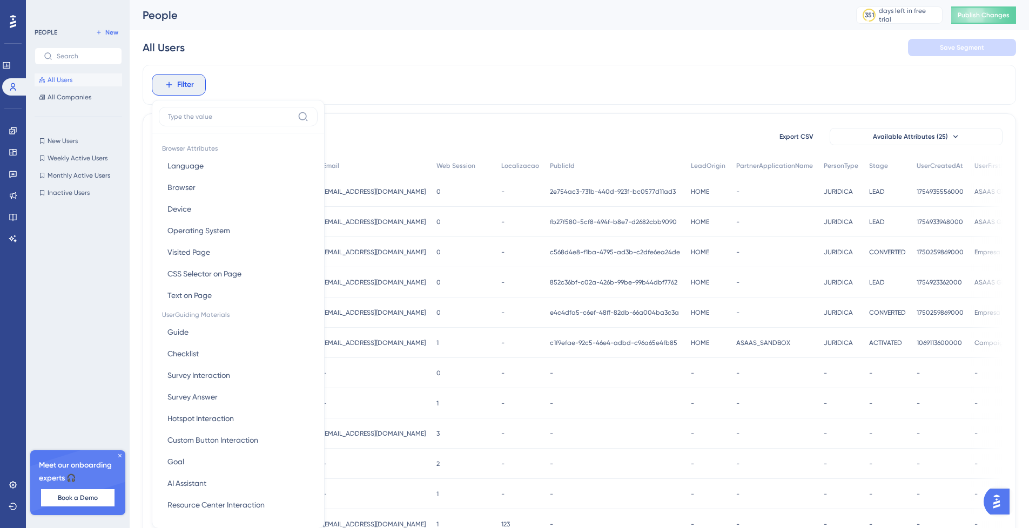
scroll to position [7, 0]
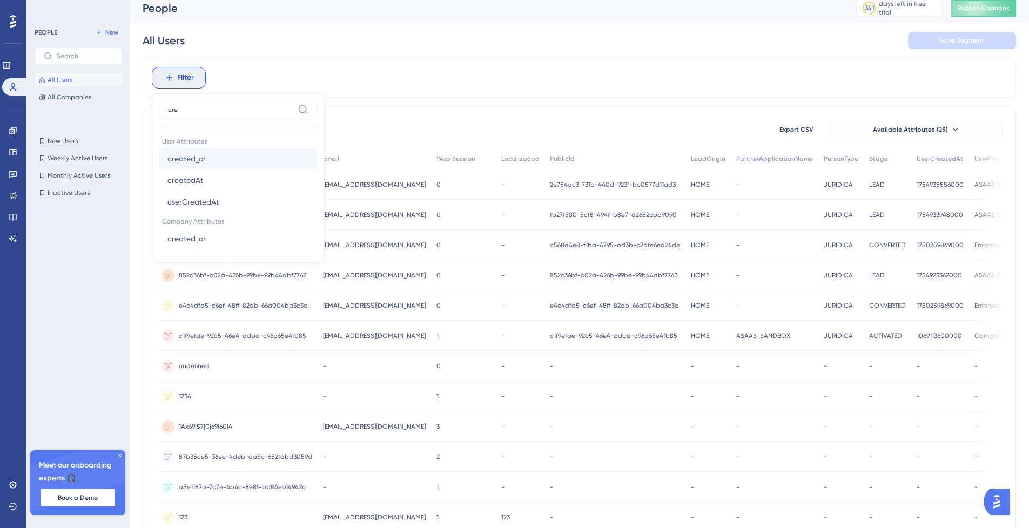
type input "cre"
click at [190, 150] on button "created_at created_at" at bounding box center [238, 159] width 159 height 22
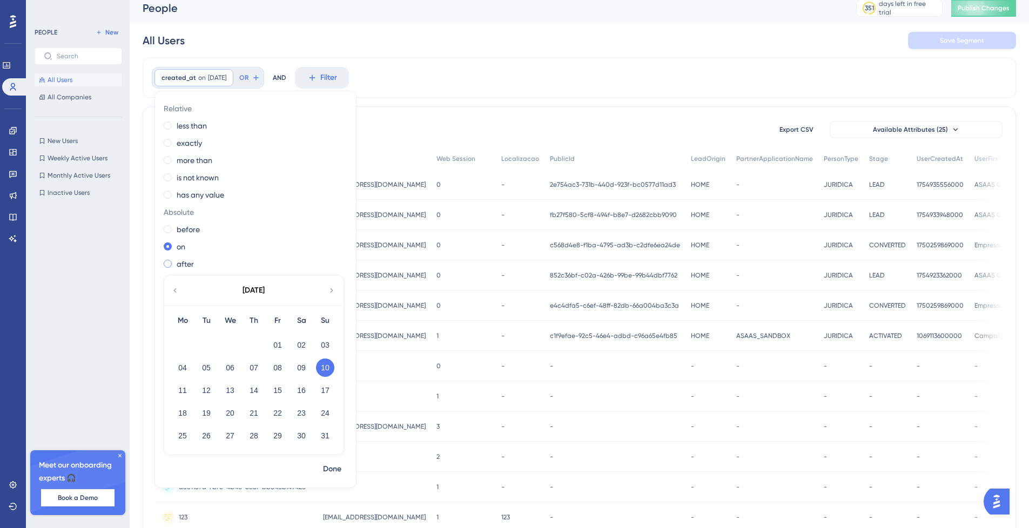
click at [174, 265] on div "after" at bounding box center [253, 264] width 179 height 13
click at [333, 471] on span "Done" at bounding box center [332, 469] width 18 height 13
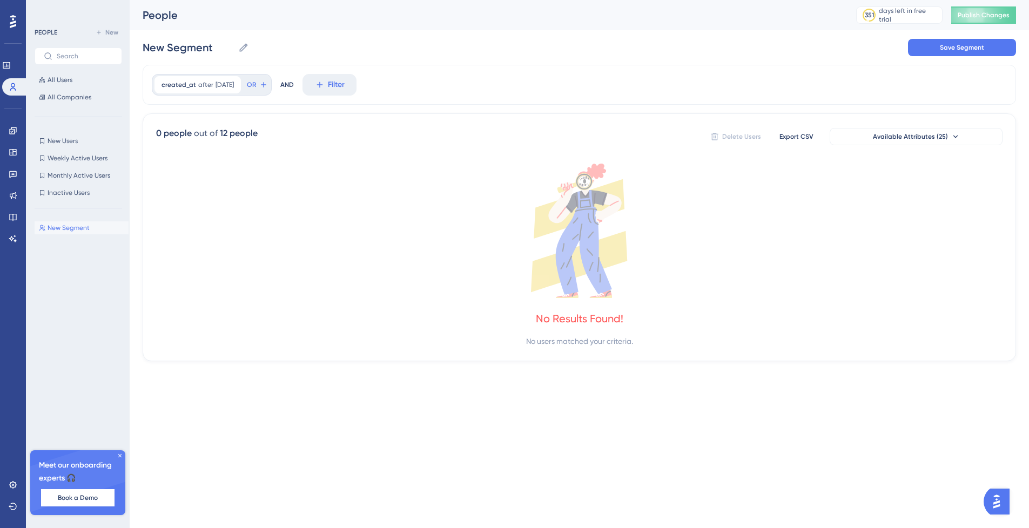
scroll to position [0, 0]
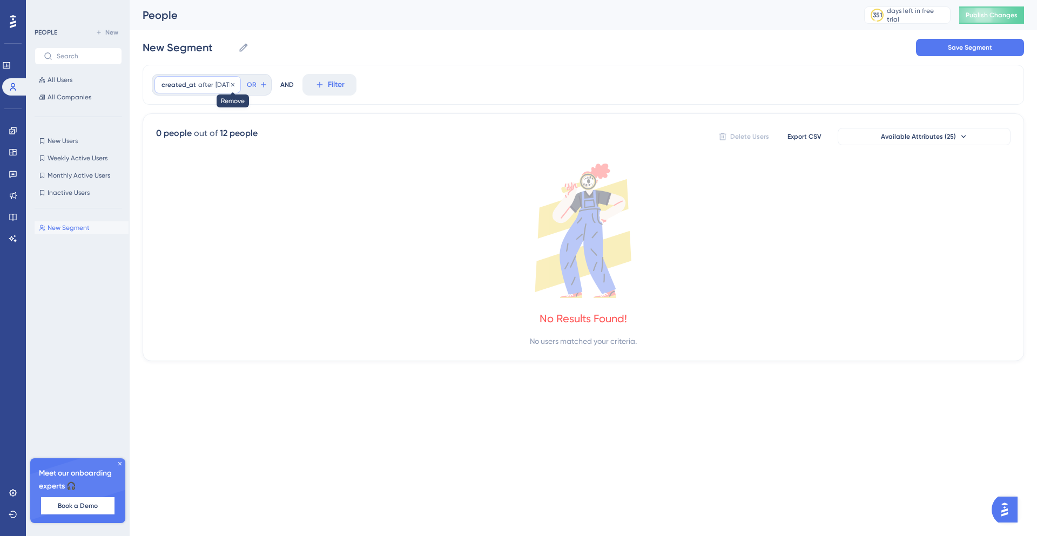
click at [236, 82] on icon at bounding box center [233, 85] width 6 height 6
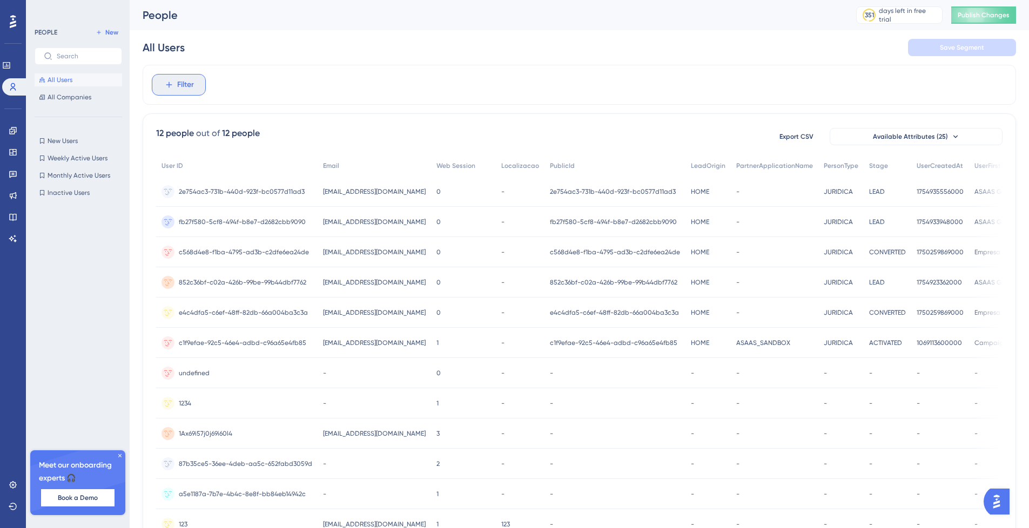
click at [188, 86] on span "Filter" at bounding box center [185, 84] width 17 height 13
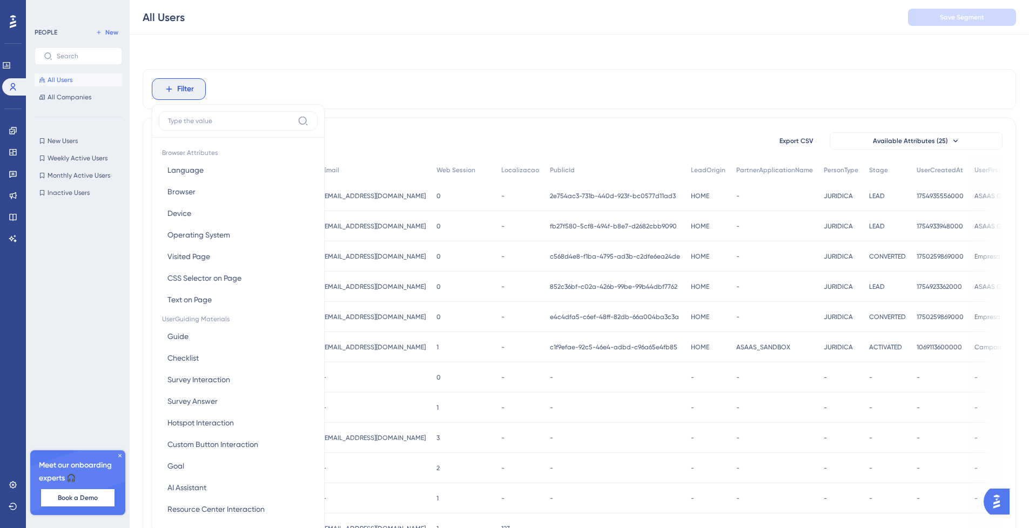
scroll to position [50, 0]
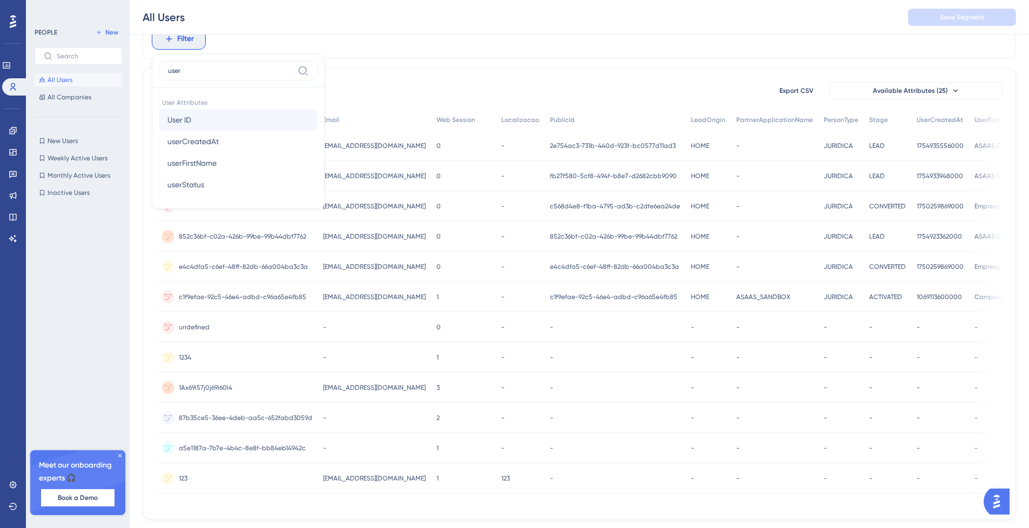
type input "user"
click at [211, 124] on button "User ID User ID" at bounding box center [238, 120] width 159 height 22
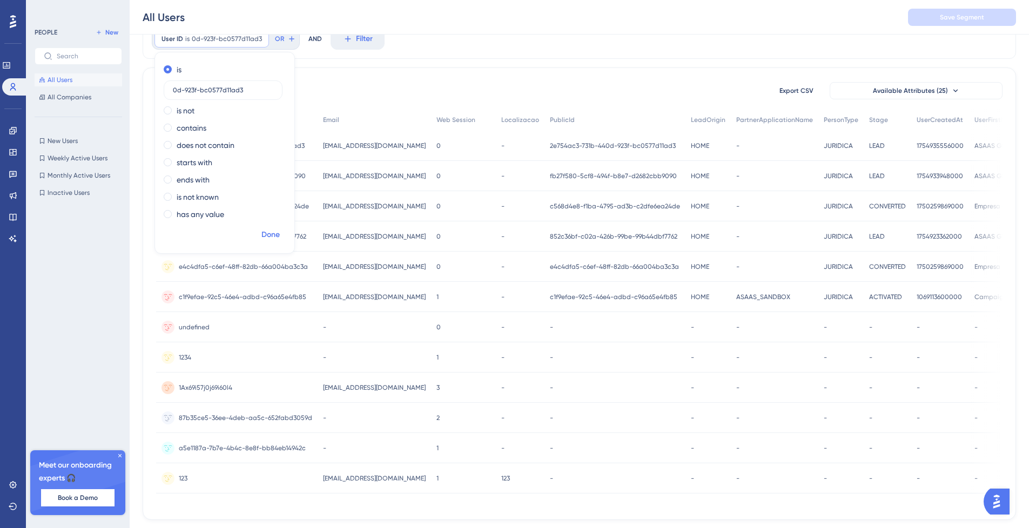
type input "0d-923f-bc0577d11ad3"
click at [274, 238] on span "Done" at bounding box center [270, 234] width 18 height 13
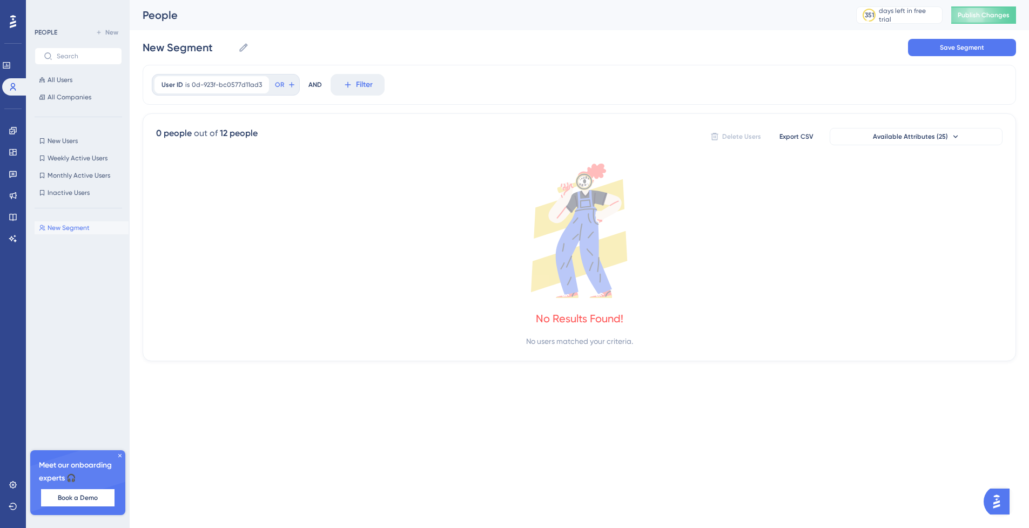
scroll to position [0, 0]
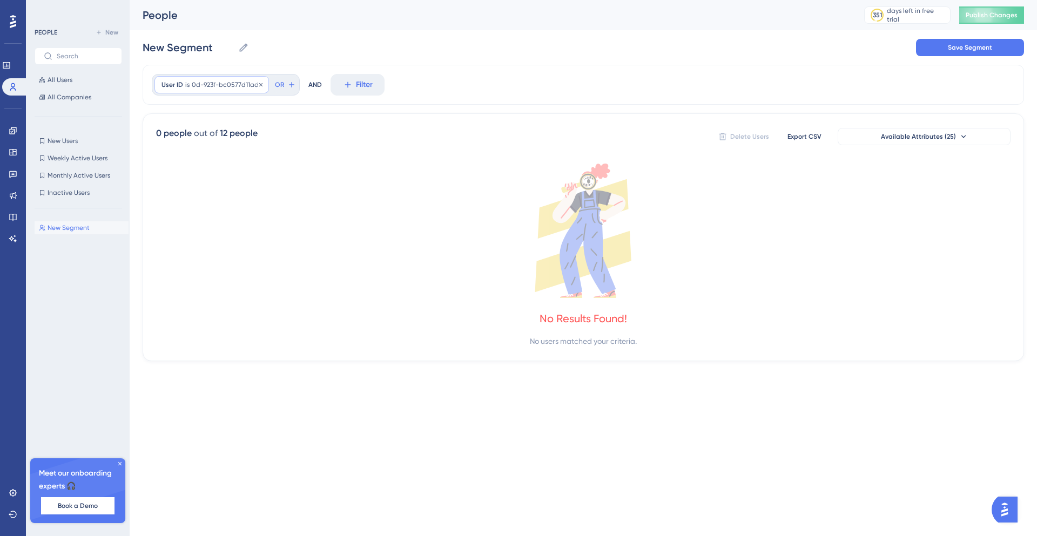
click at [226, 83] on span "0d-923f-bc0577d11ad3" at bounding box center [227, 84] width 70 height 9
click at [259, 83] on icon at bounding box center [261, 85] width 6 height 6
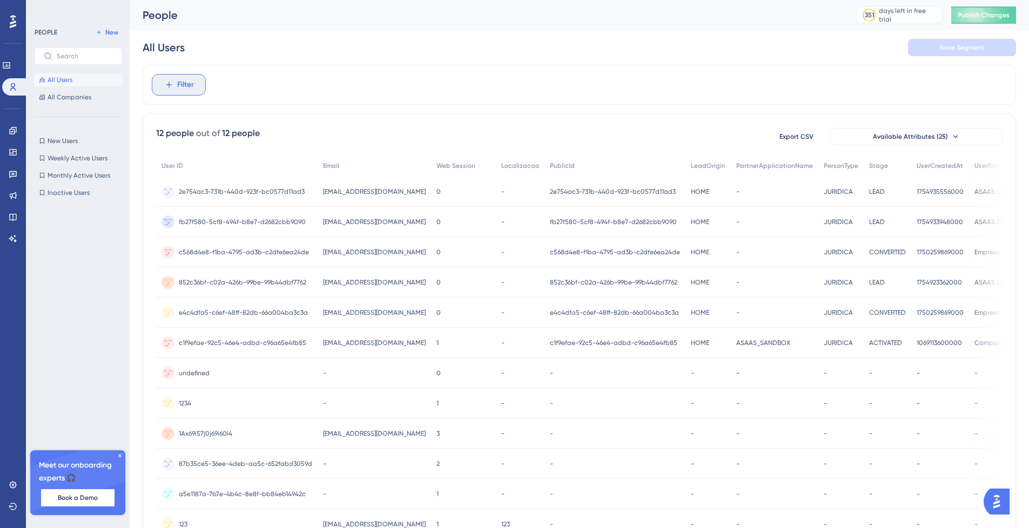
click at [178, 86] on span "Filter" at bounding box center [185, 84] width 17 height 13
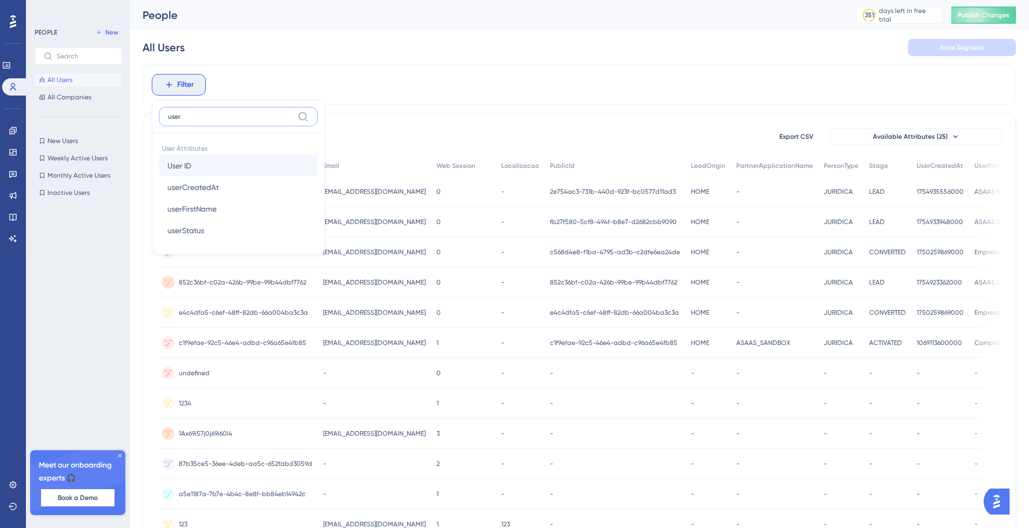
type input "user"
click at [219, 169] on button "User ID User ID" at bounding box center [238, 166] width 159 height 22
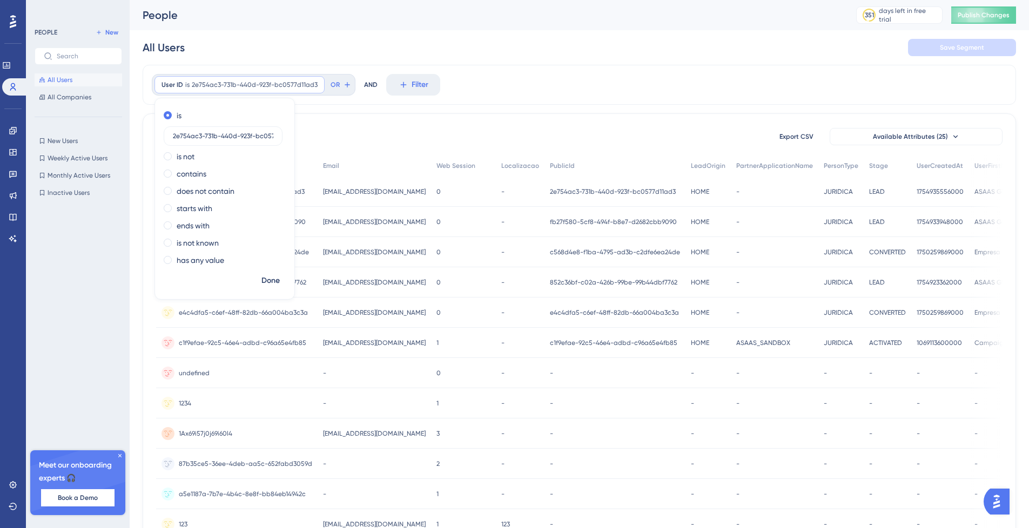
scroll to position [0, 23]
type input "2e754ac3-731b-440d-923f-bc0577d11ad3"
click at [279, 275] on span "Done" at bounding box center [270, 280] width 18 height 13
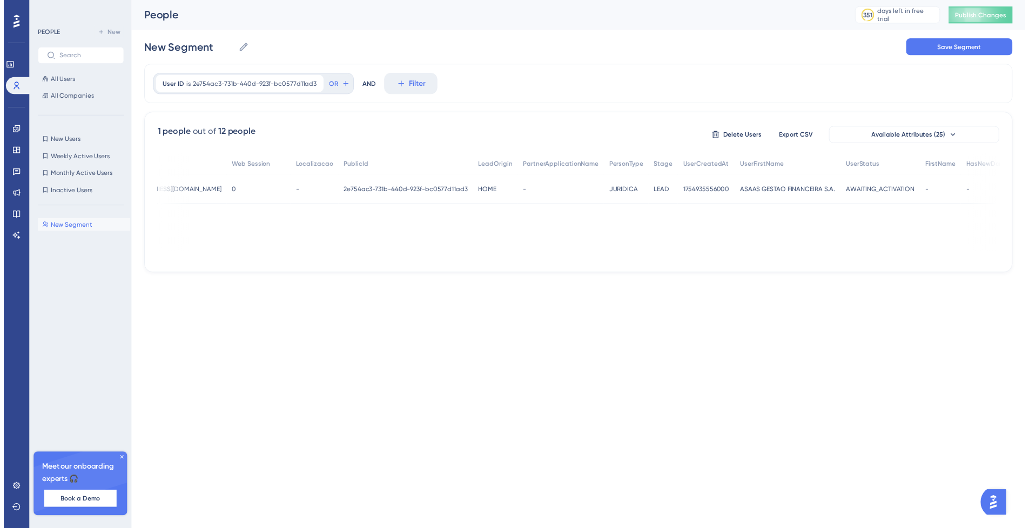
scroll to position [0, 215]
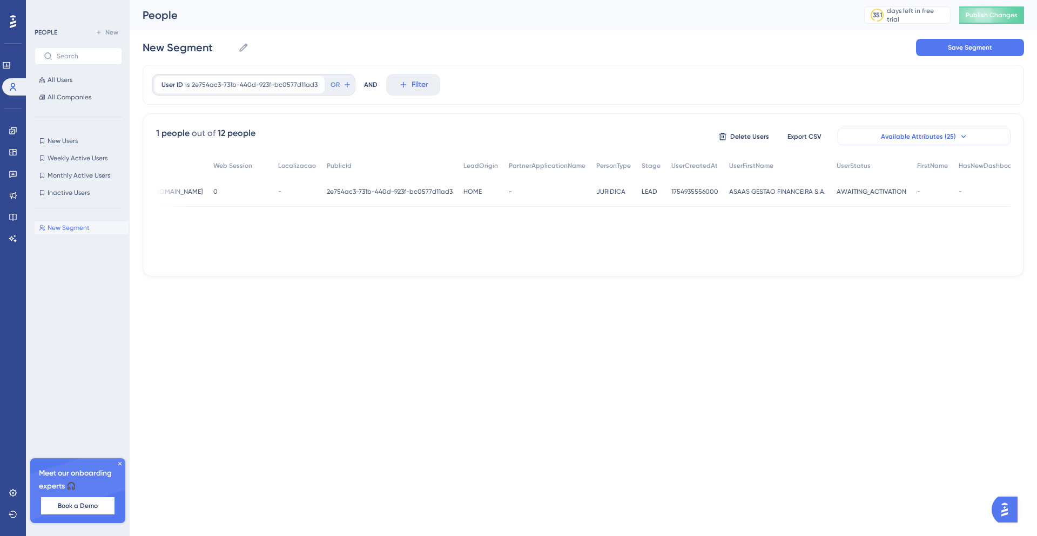
click at [969, 139] on button "Available Attributes (25)" at bounding box center [924, 136] width 173 height 17
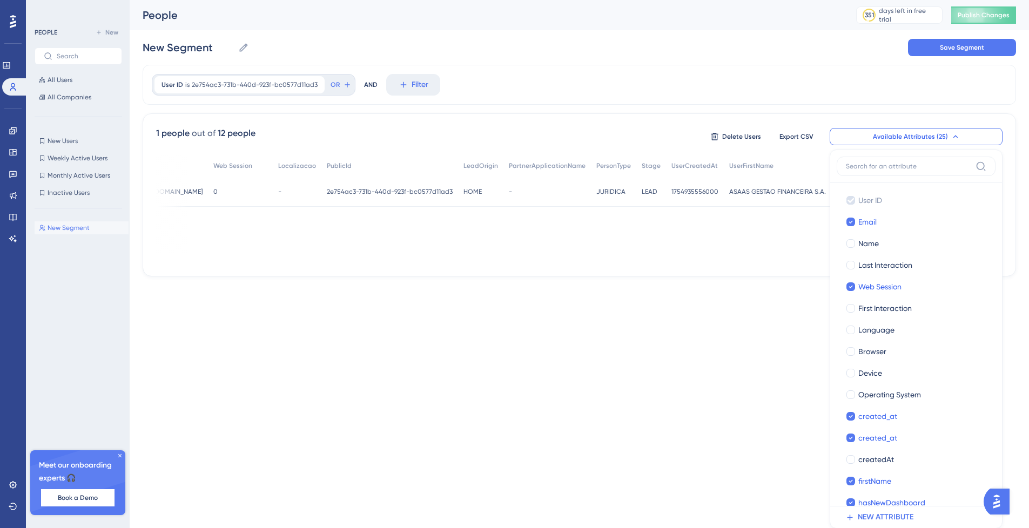
scroll to position [37, 0]
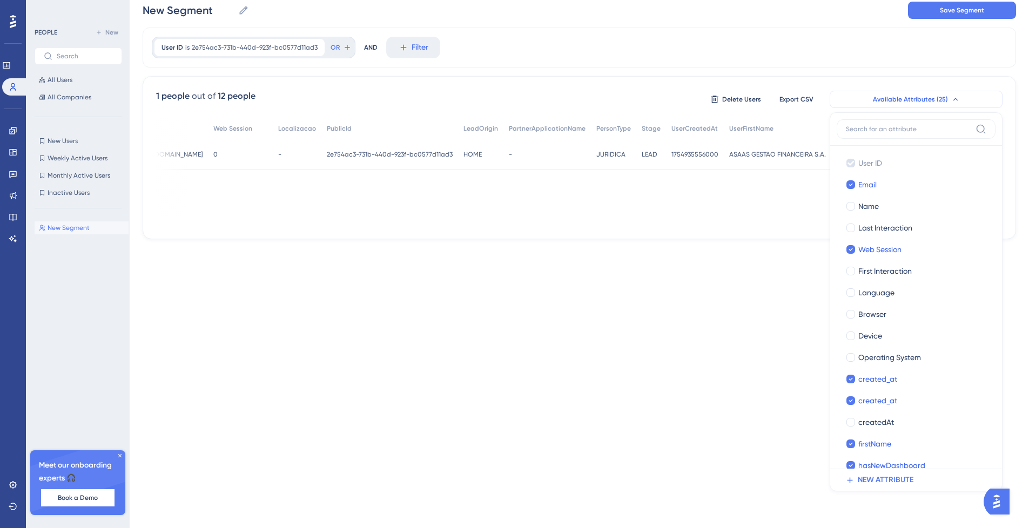
click at [961, 97] on button "Available Attributes (25)" at bounding box center [916, 99] width 173 height 17
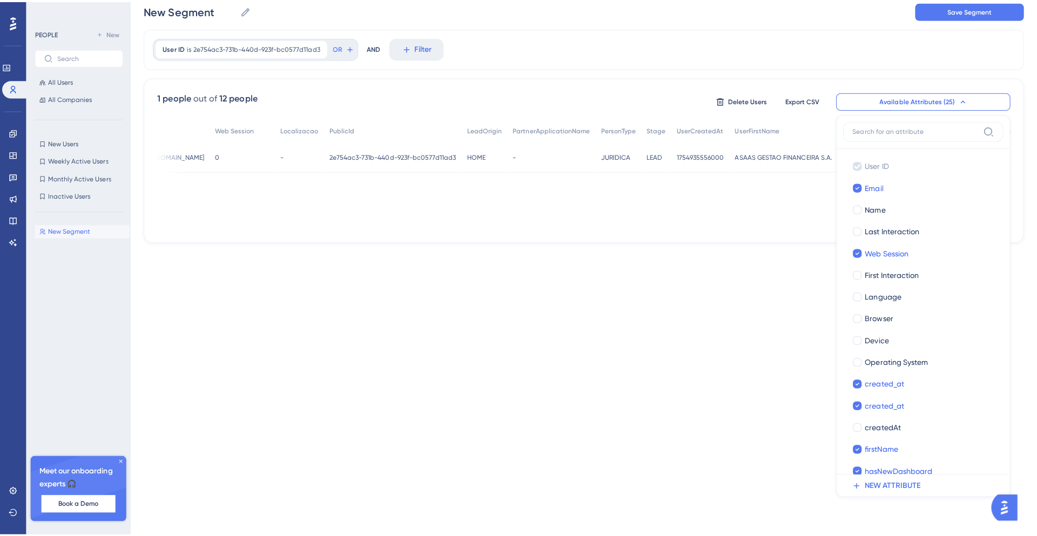
scroll to position [0, 0]
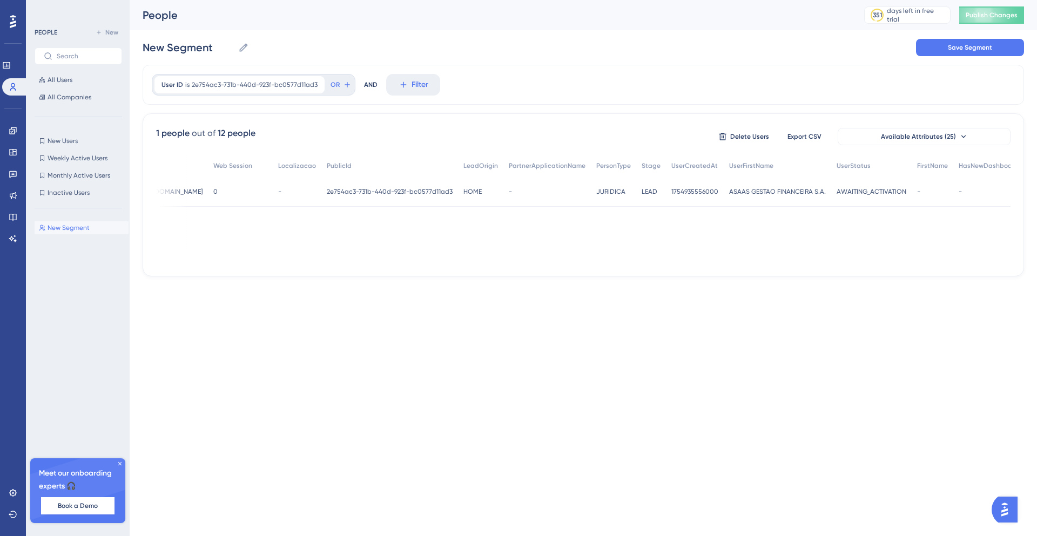
click at [629, 301] on div "Performance Users Engagement Widgets Feedback Product Updates Knowledge Base AI…" at bounding box center [518, 155] width 1037 height 311
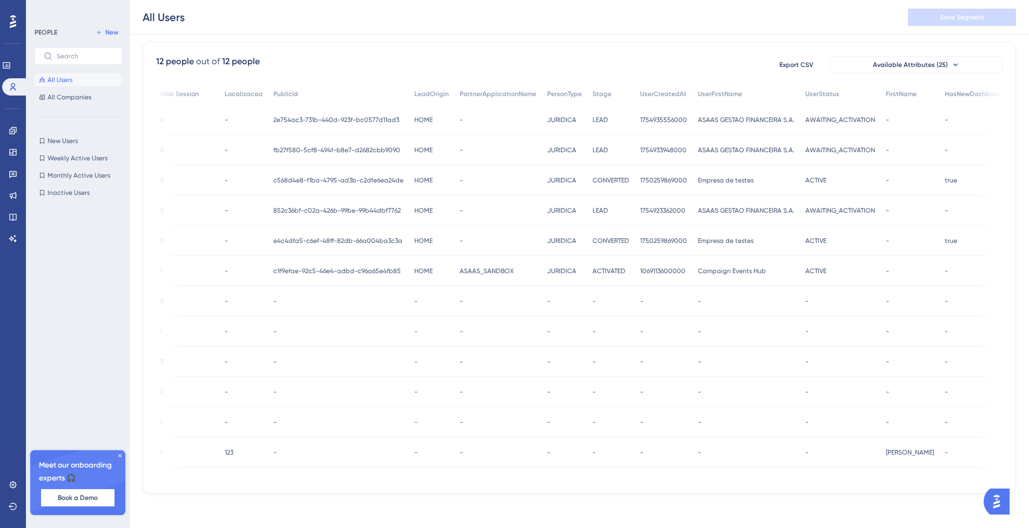
scroll to position [0, 360]
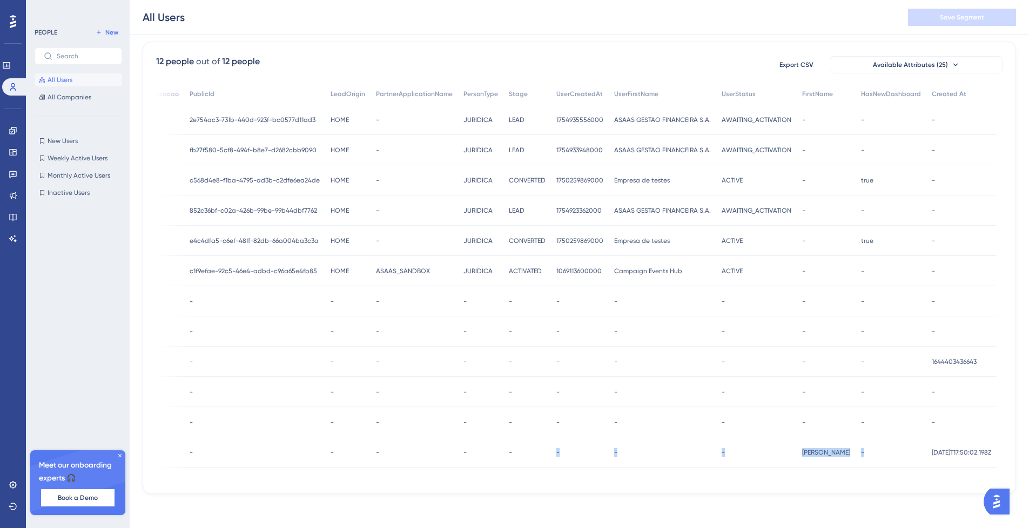
drag, startPoint x: 909, startPoint y: 478, endPoint x: 528, endPoint y: 487, distance: 381.4
click at [528, 487] on div "12 people out of 12 people Export CSV Available Attributes (25) User ID Email W…" at bounding box center [579, 268] width 873 height 453
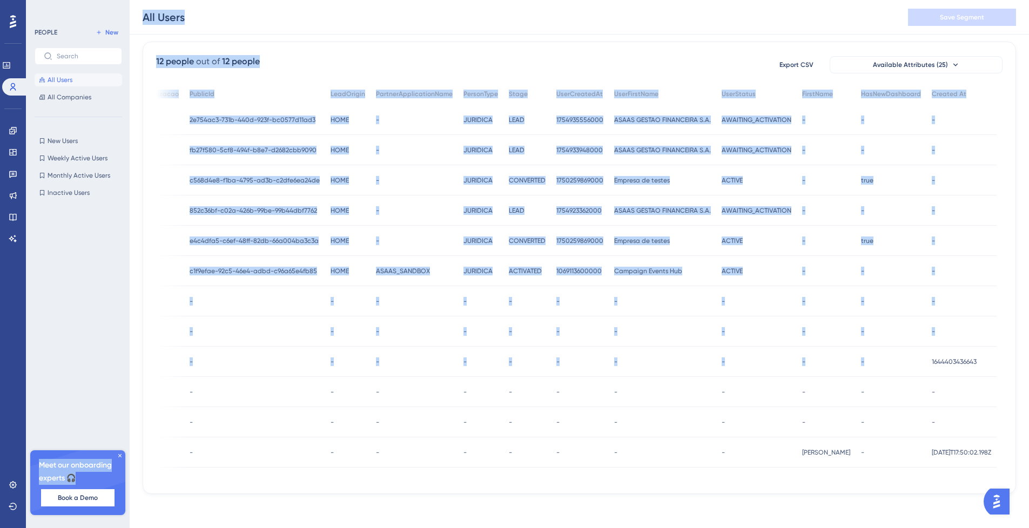
scroll to position [0, 0]
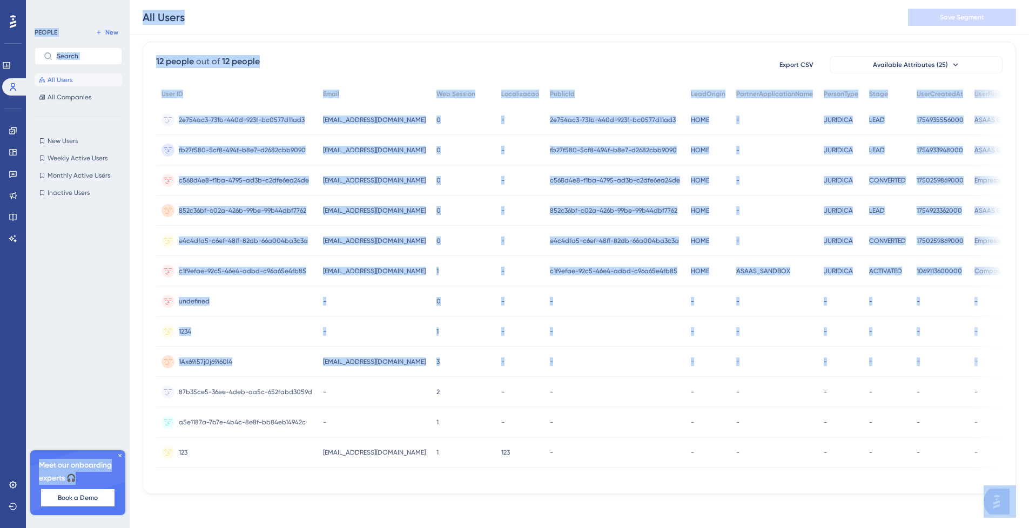
drag, startPoint x: 945, startPoint y: 358, endPoint x: -169, endPoint y: 333, distance: 1113.4
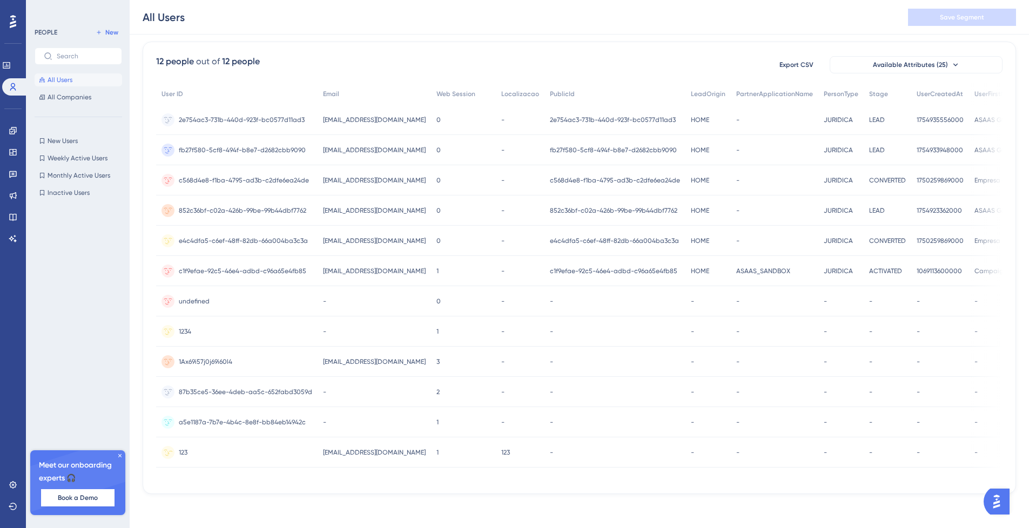
click at [604, 462] on div "-" at bounding box center [614, 452] width 141 height 30
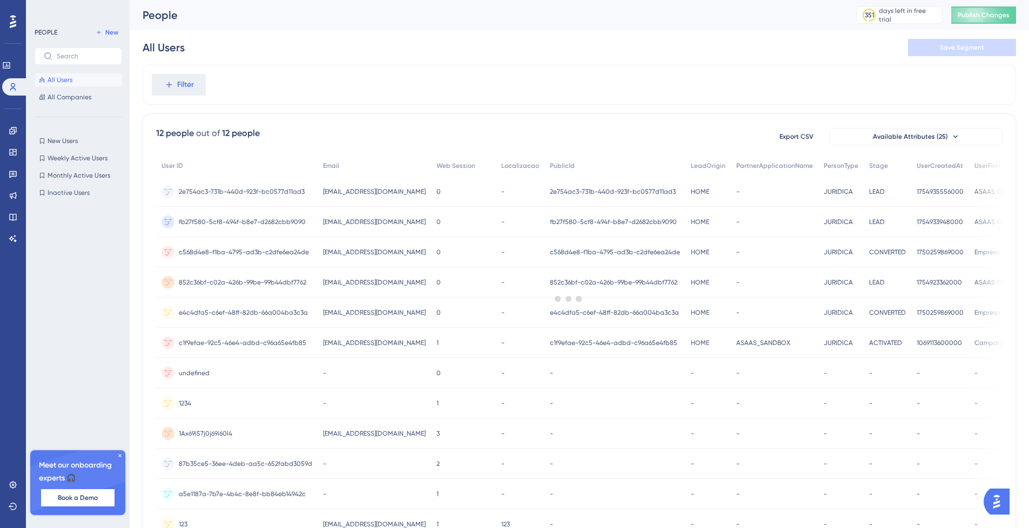
click at [163, 96] on div at bounding box center [568, 298] width 921 height 450
click at [166, 88] on div at bounding box center [568, 298] width 921 height 450
click at [179, 83] on span "Filter" at bounding box center [185, 84] width 17 height 13
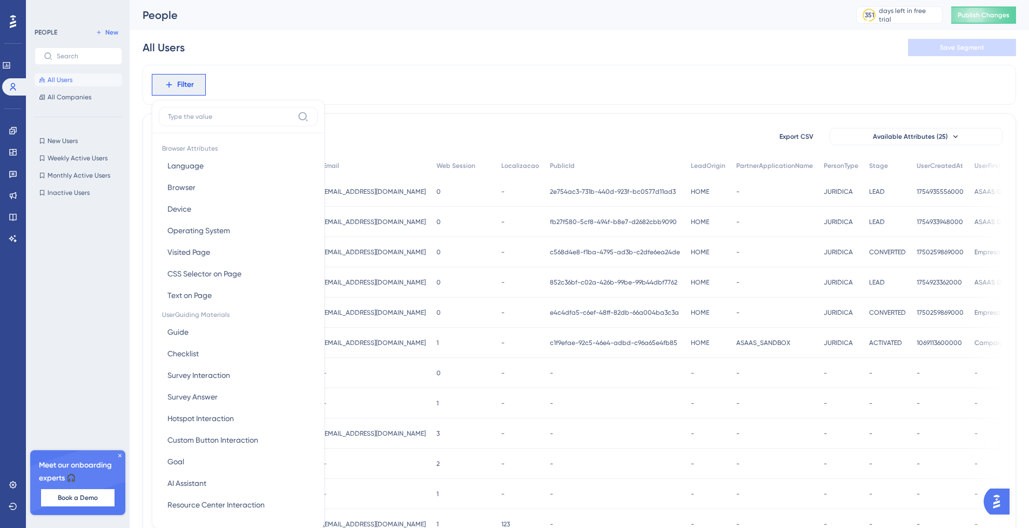
scroll to position [8, 0]
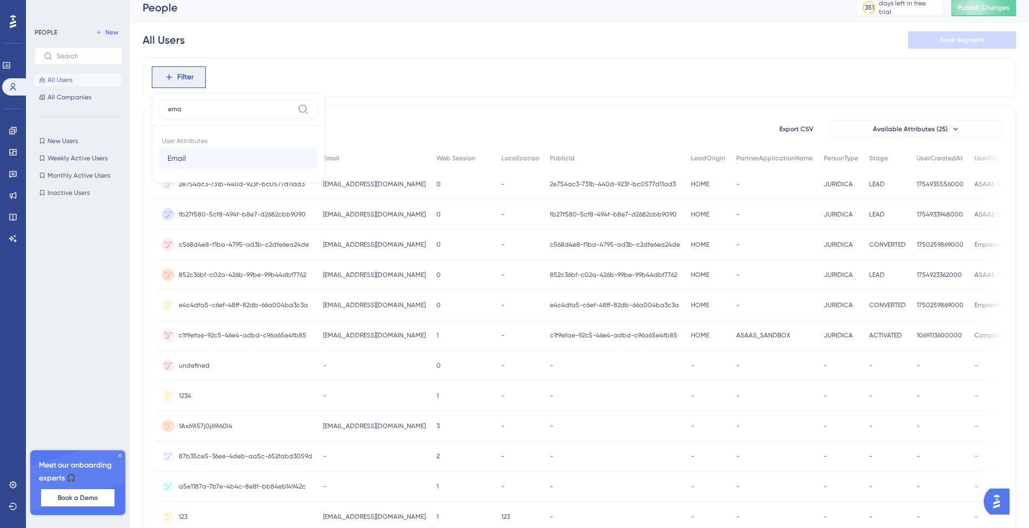
type input "ema"
click at [199, 161] on button "Email Email" at bounding box center [238, 158] width 159 height 22
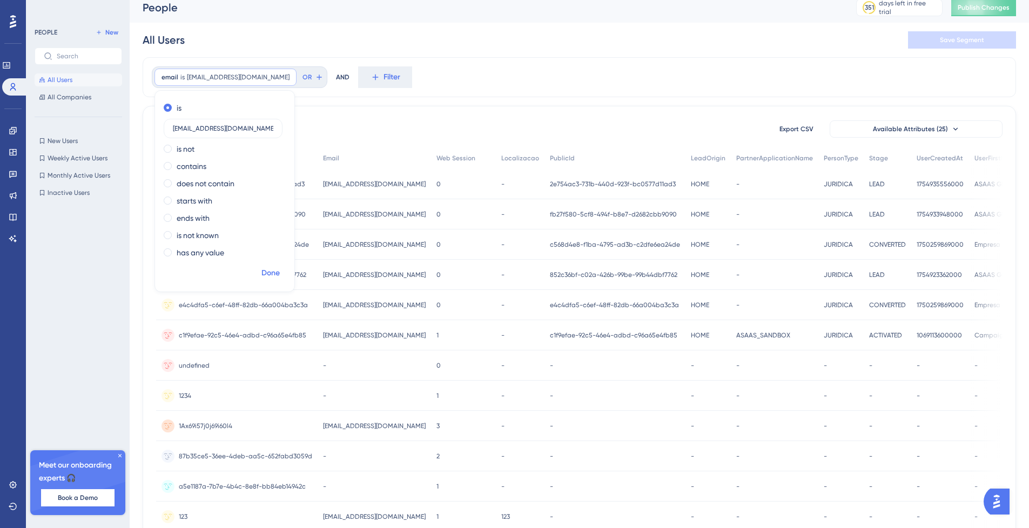
type input "[EMAIL_ADDRESS][DOMAIN_NAME]"
click at [274, 273] on span "Done" at bounding box center [270, 273] width 18 height 13
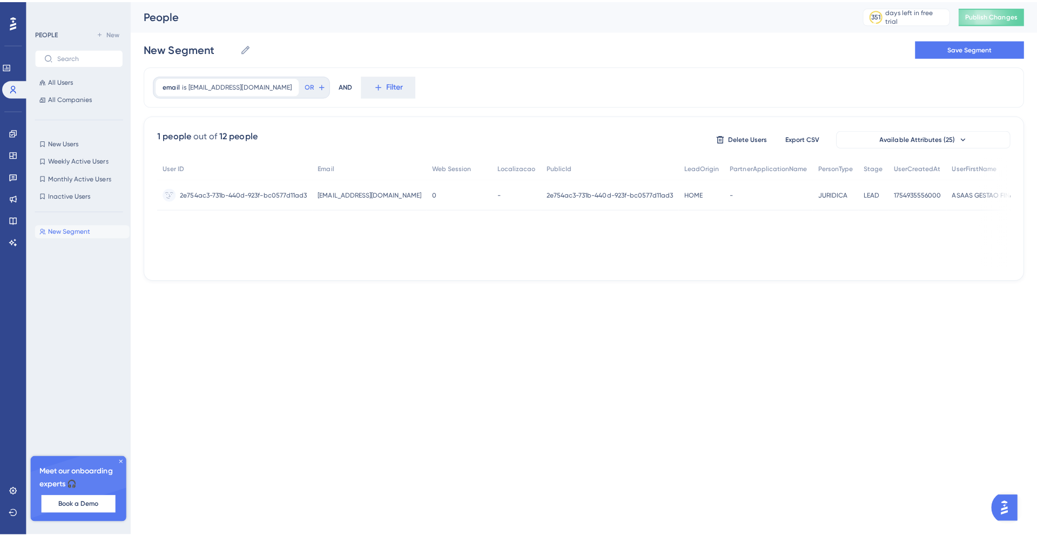
scroll to position [0, 0]
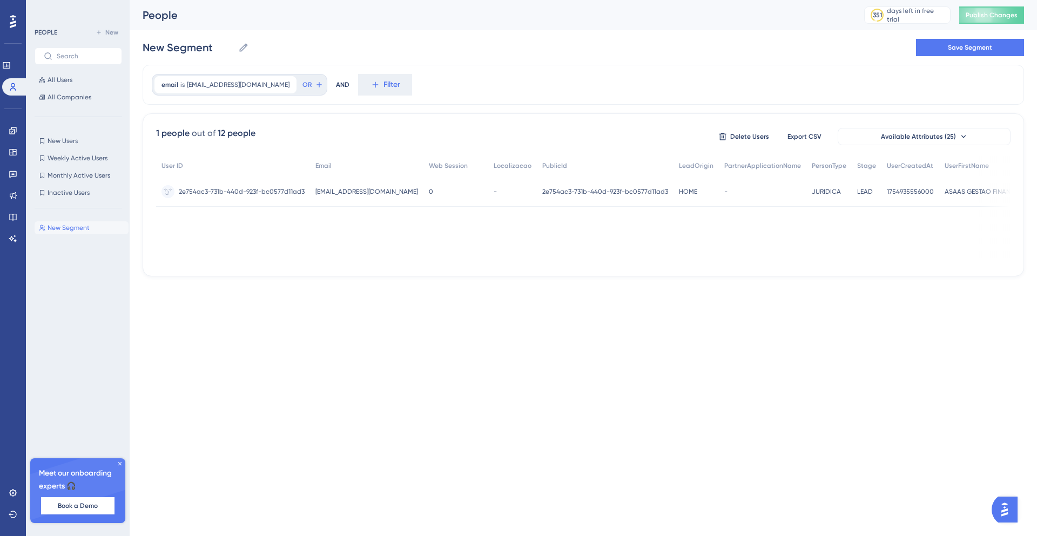
drag, startPoint x: 560, startPoint y: 263, endPoint x: 601, endPoint y: 266, distance: 41.1
click at [601, 266] on div "1 people out of 12 people Delete Users Export CSV Available Attributes (25) Use…" at bounding box center [583, 194] width 881 height 163
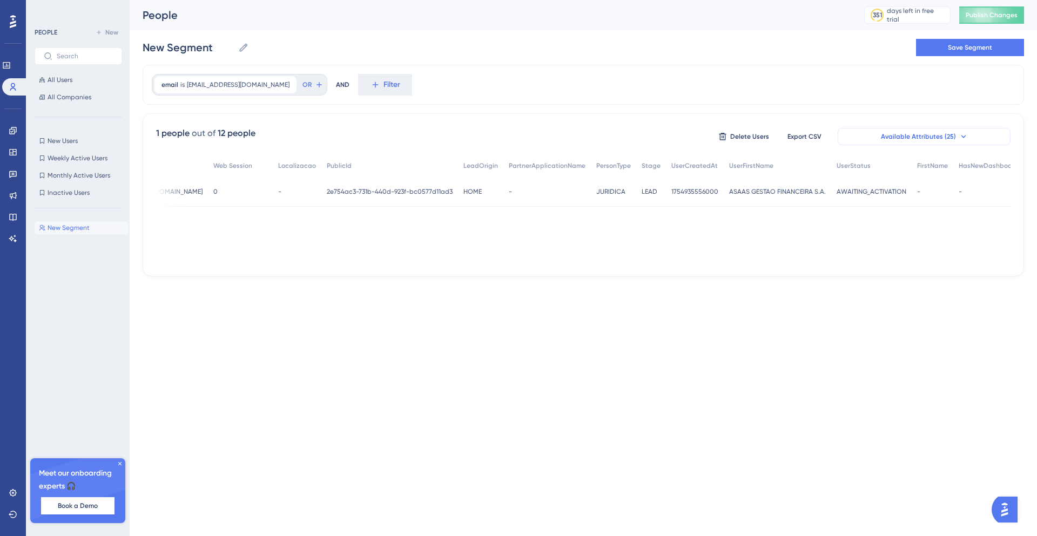
click at [923, 134] on span "Available Attributes (25)" at bounding box center [918, 136] width 75 height 9
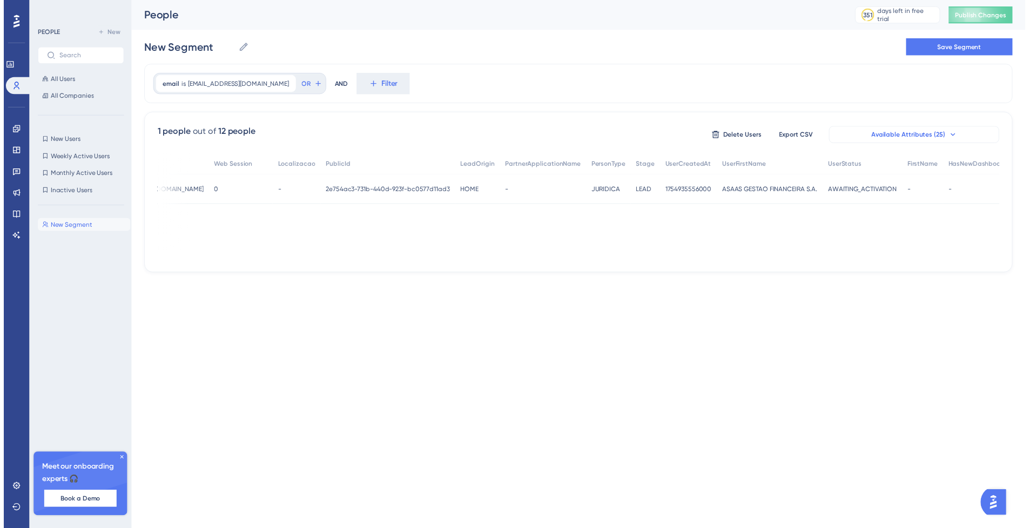
scroll to position [60, 0]
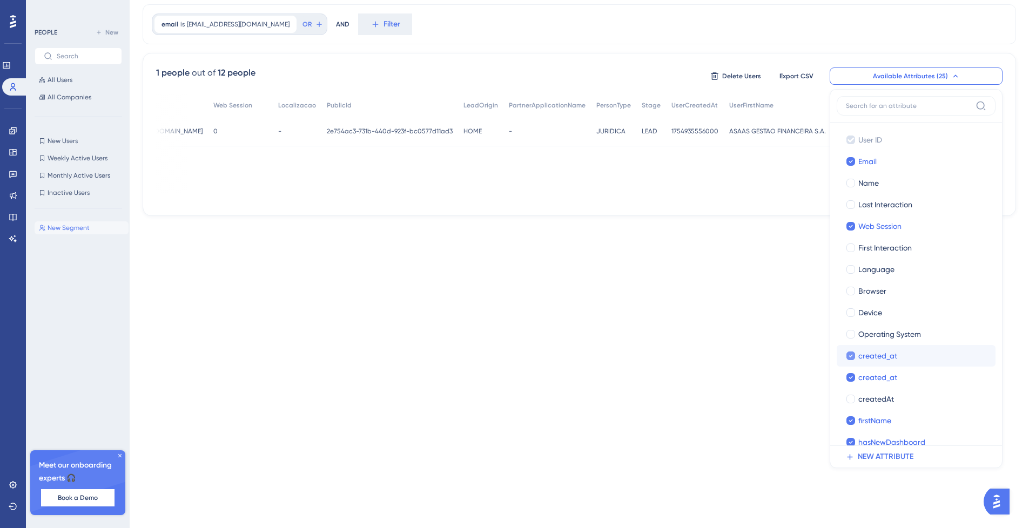
click at [898, 362] on div "created_at" at bounding box center [922, 355] width 129 height 13
checkbox input "false"
click at [898, 361] on div "created_at" at bounding box center [922, 355] width 129 height 13
checkbox input "true"
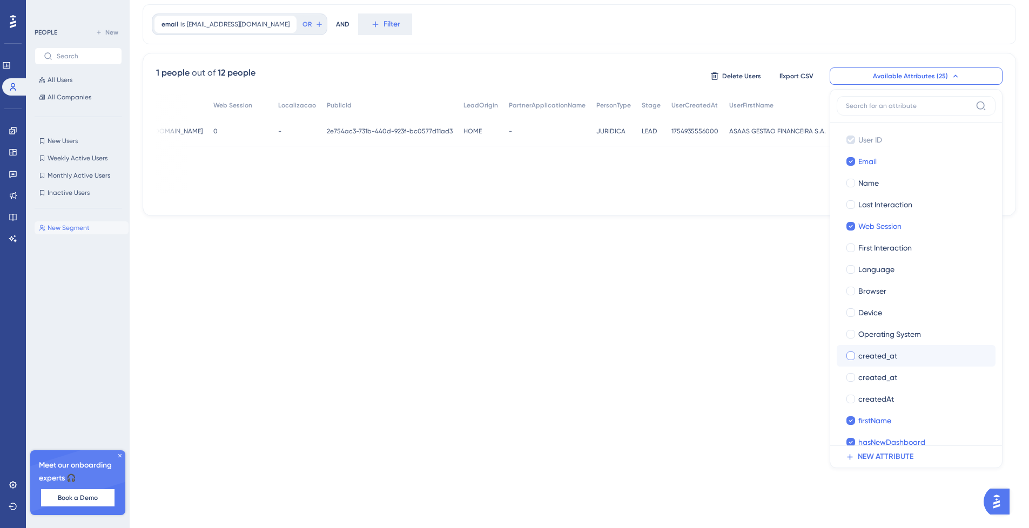
checkbox input "true"
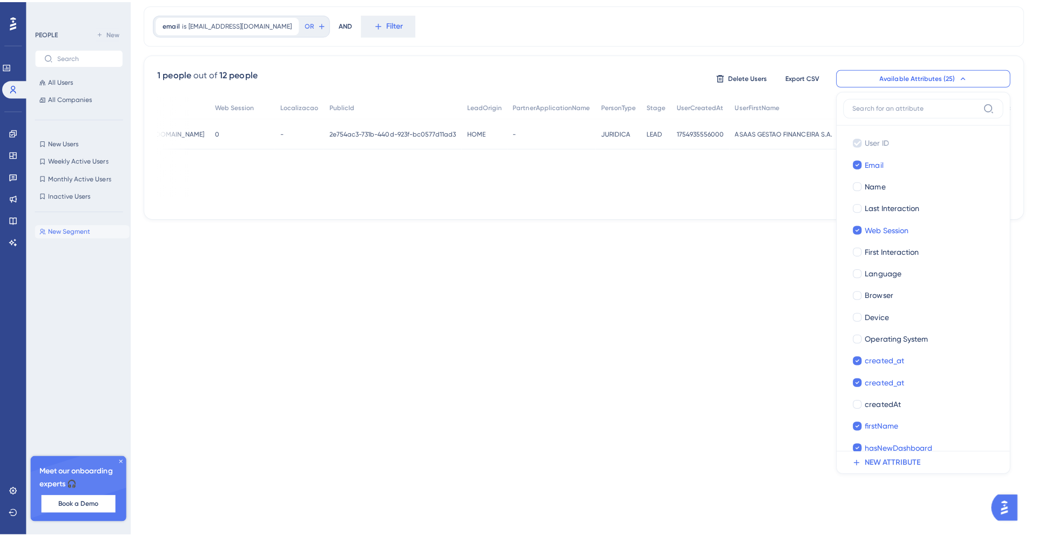
scroll to position [0, 0]
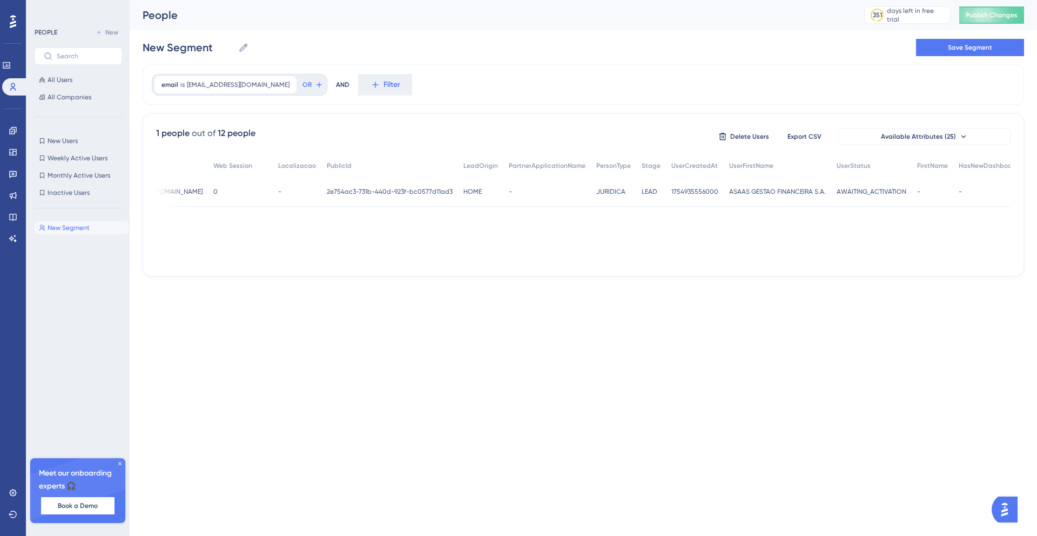
click at [869, 255] on div "User ID Email Web Session Localizacao PublicId LeadOrigin PartnerApplicationNam…" at bounding box center [583, 209] width 854 height 108
click at [504, 262] on div "1 people out of 12 people Delete Users Export CSV Available Attributes (25) Use…" at bounding box center [583, 194] width 881 height 163
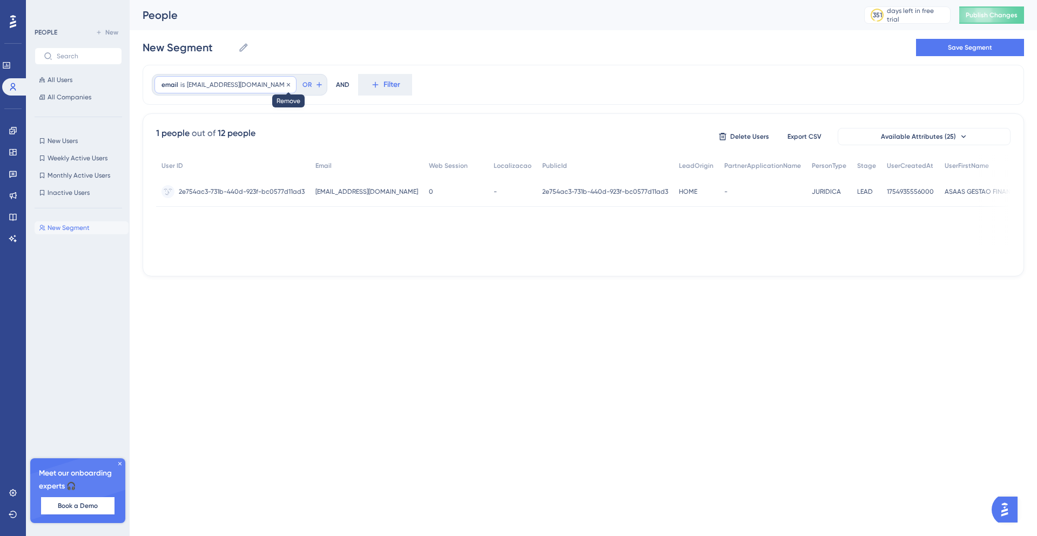
click at [285, 80] on div at bounding box center [288, 85] width 6 height 10
click at [285, 88] on div at bounding box center [288, 85] width 6 height 10
click at [285, 84] on icon at bounding box center [288, 85] width 6 height 6
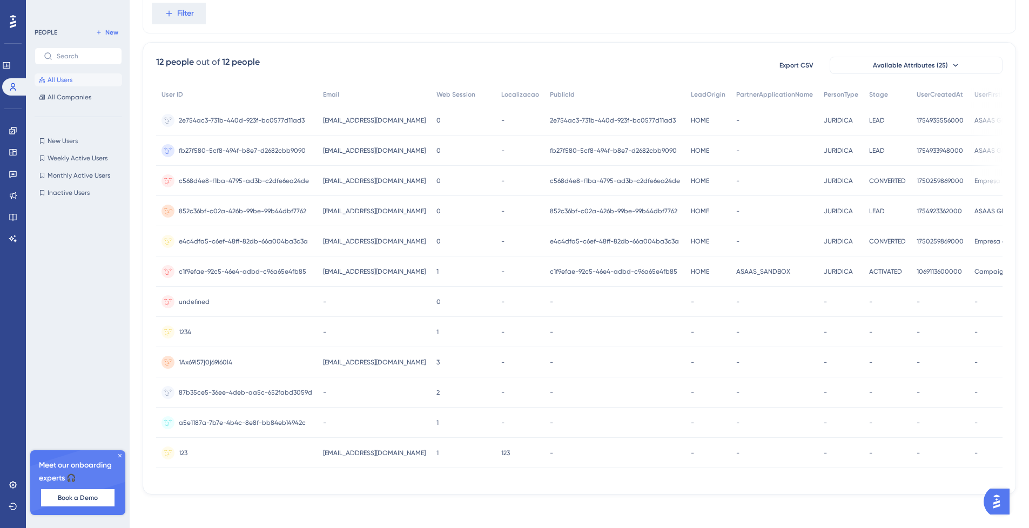
scroll to position [76, 0]
click at [388, 456] on span "[EMAIL_ADDRESS][DOMAIN_NAME]" at bounding box center [374, 452] width 103 height 9
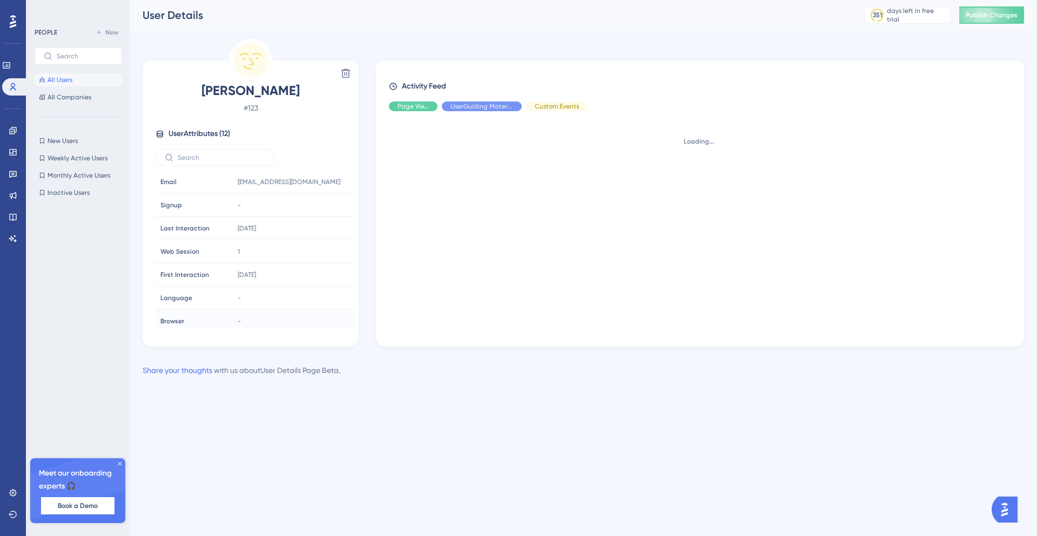
scroll to position [120, 0]
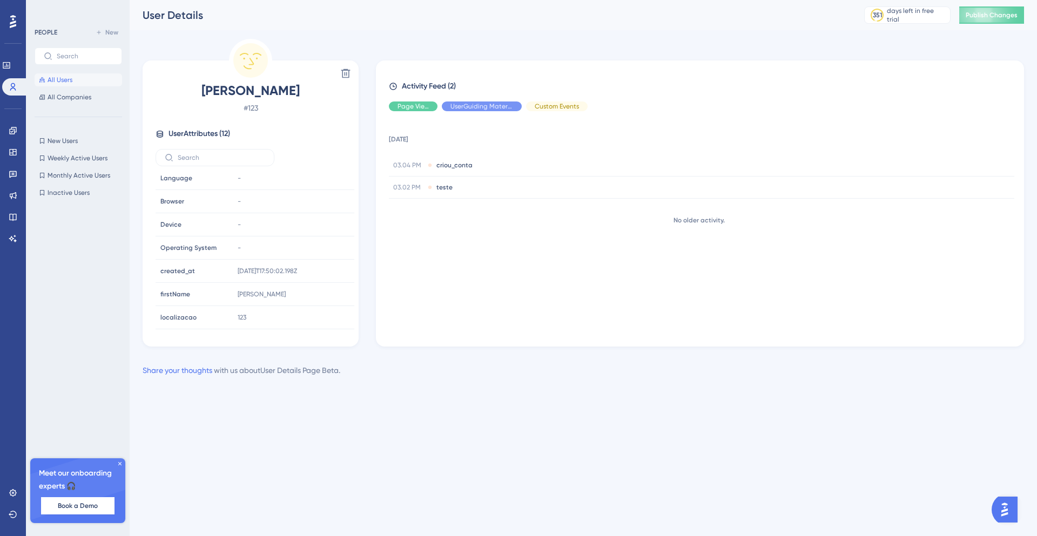
click at [51, 81] on span "All Users" at bounding box center [60, 80] width 25 height 9
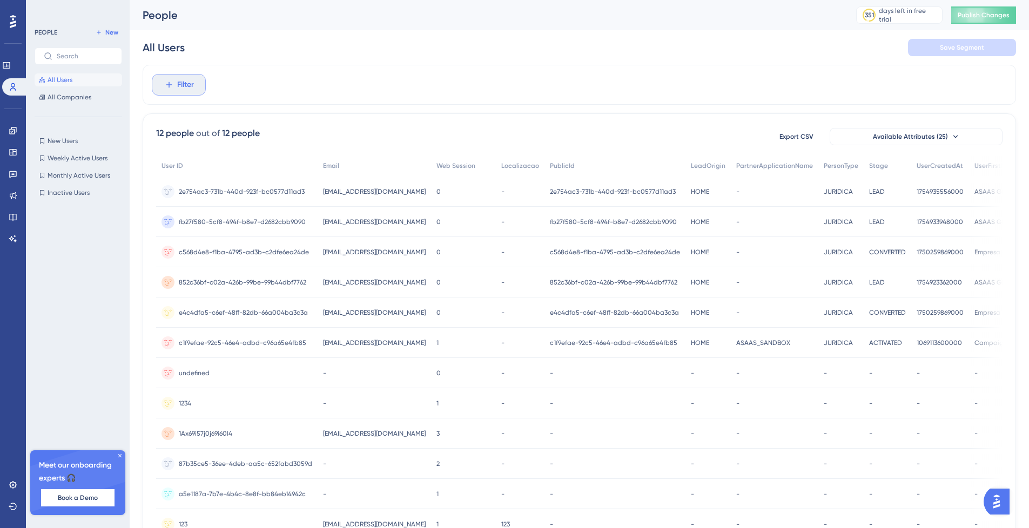
click at [179, 82] on span "Filter" at bounding box center [185, 84] width 17 height 13
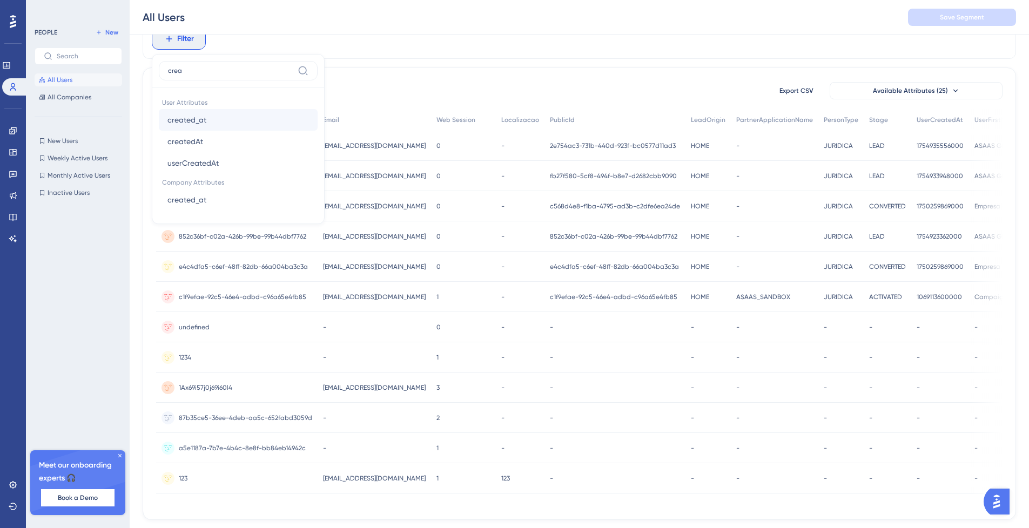
type input "crea"
click at [200, 114] on span "created_at" at bounding box center [186, 119] width 39 height 13
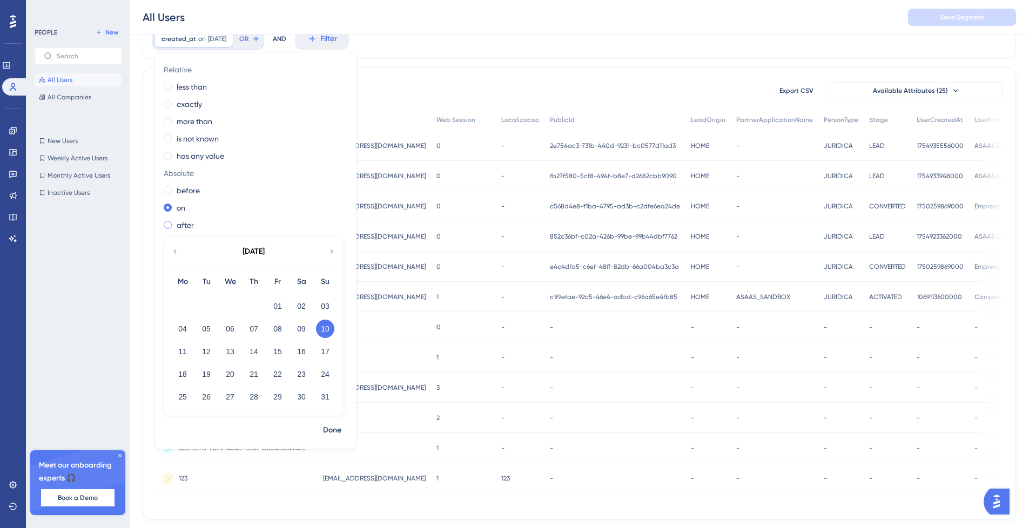
click at [181, 226] on label "after" at bounding box center [185, 225] width 17 height 13
click at [428, 46] on div "created_at after 8/11/2025 8/11/2025 Remove Relative less than exactly more tha…" at bounding box center [579, 39] width 873 height 40
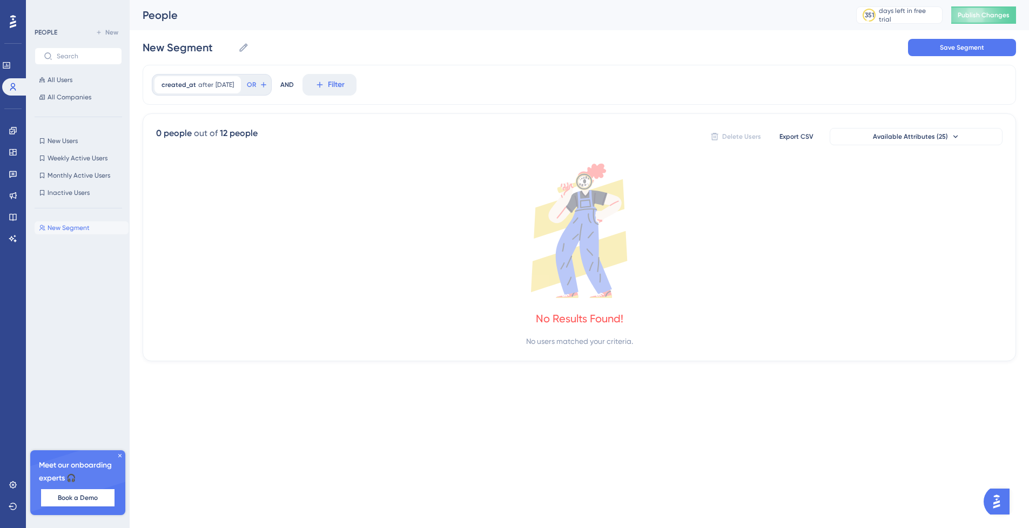
scroll to position [0, 0]
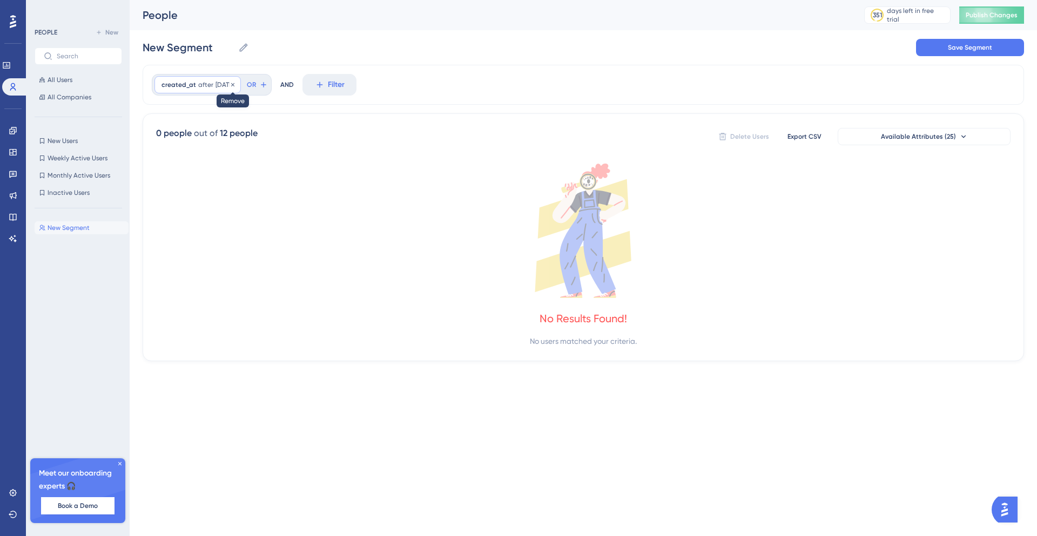
click at [236, 82] on icon at bounding box center [233, 85] width 6 height 6
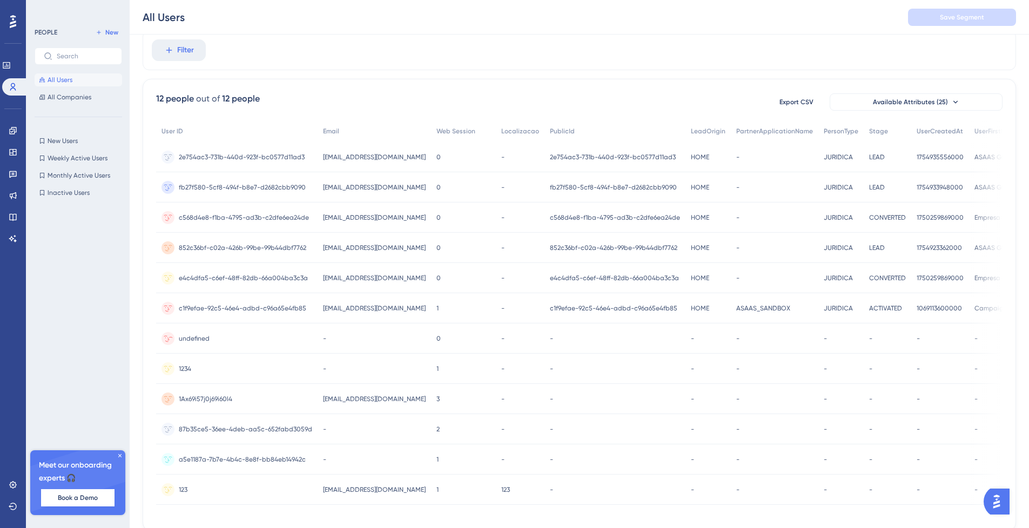
scroll to position [76, 0]
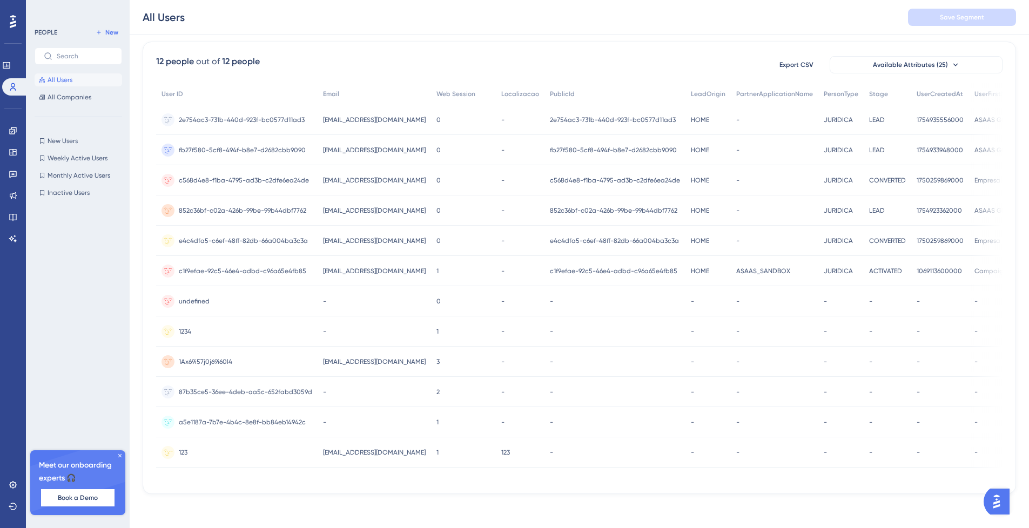
click at [343, 455] on span "[EMAIL_ADDRESS][DOMAIN_NAME]" at bounding box center [374, 452] width 103 height 9
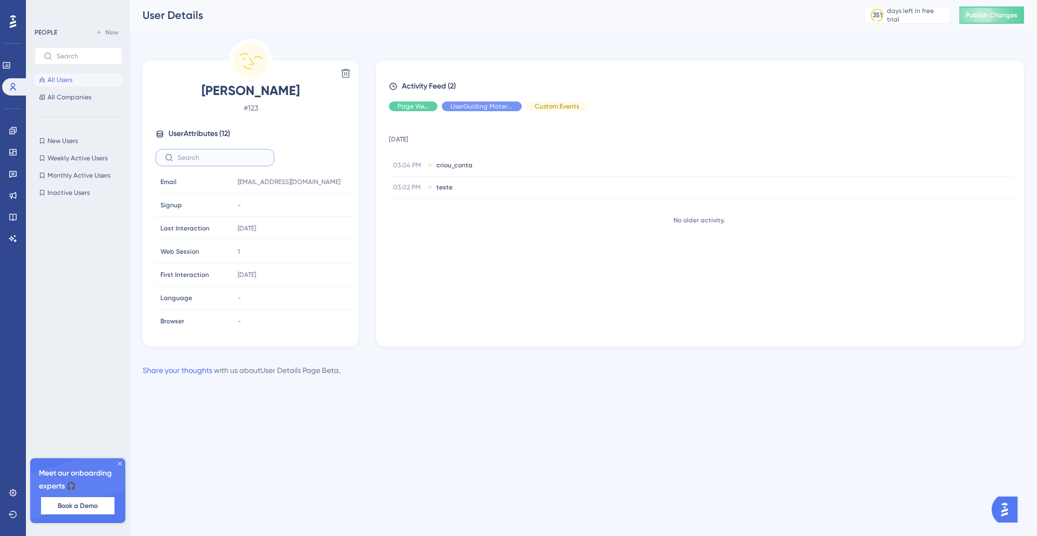
click at [226, 157] on input "text" at bounding box center [221, 158] width 87 height 8
type input "user"
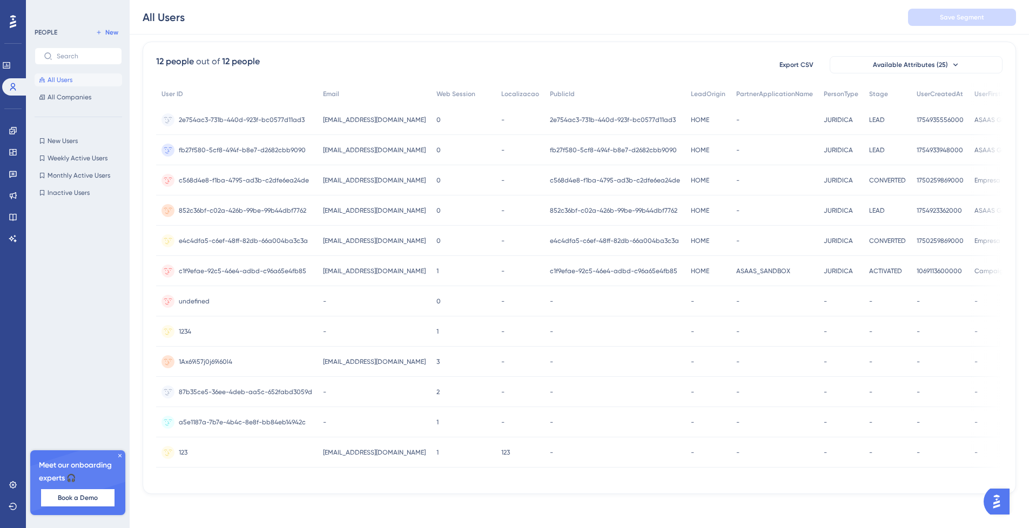
scroll to position [0, 360]
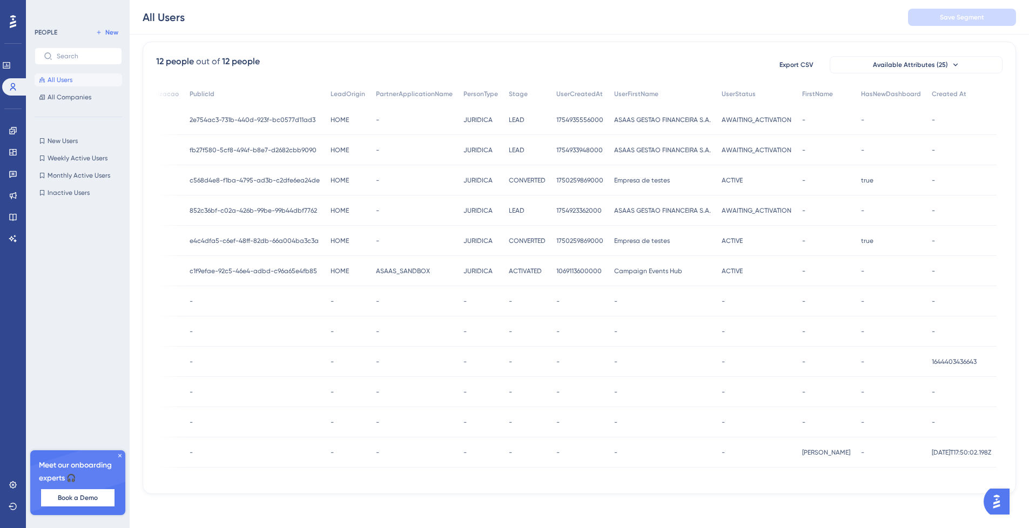
click at [966, 451] on span "[DATE]T17:50:02.198Z" at bounding box center [961, 452] width 59 height 9
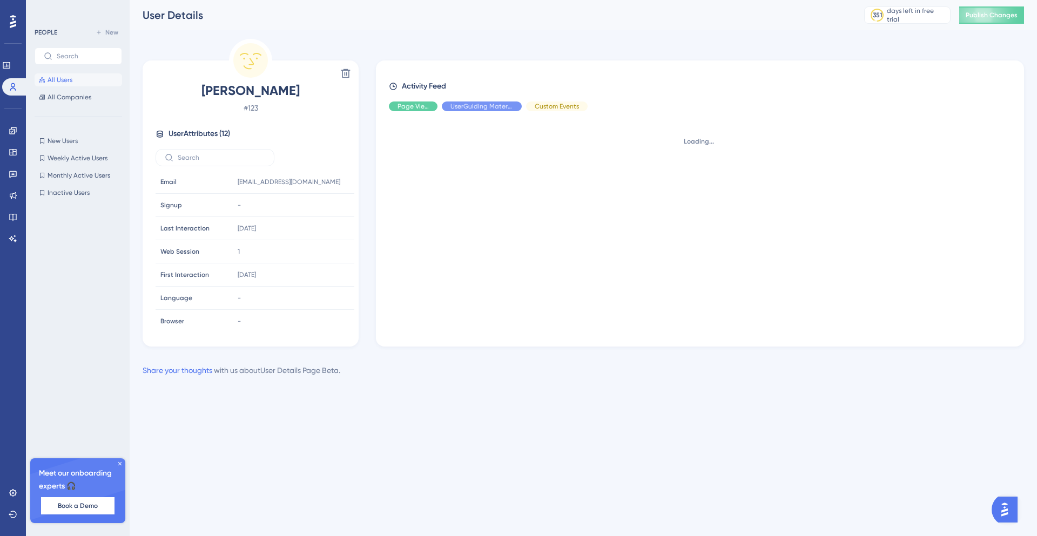
scroll to position [120, 0]
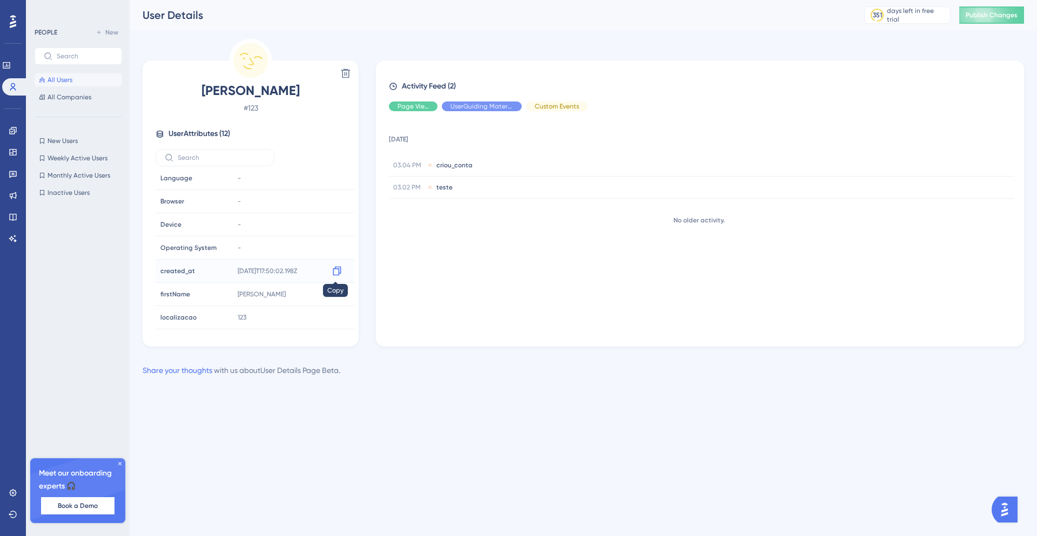
click at [336, 271] on icon at bounding box center [337, 271] width 11 height 11
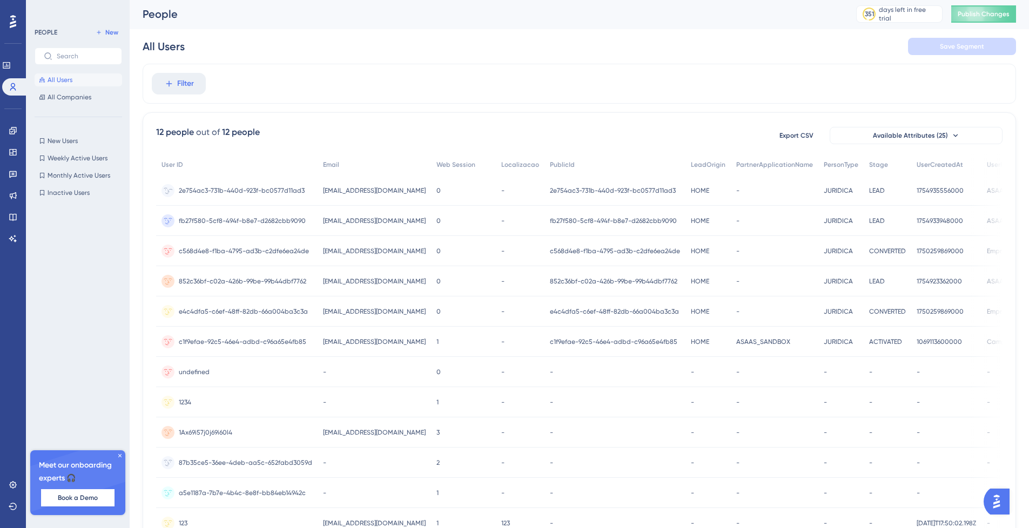
scroll to position [0, 8]
click at [186, 87] on button "Filter" at bounding box center [179, 85] width 54 height 22
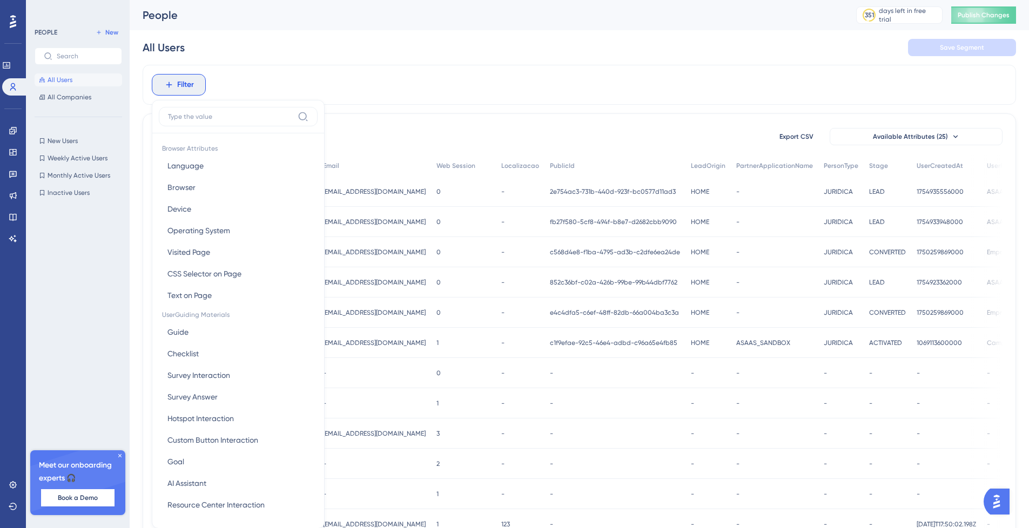
scroll to position [8, 8]
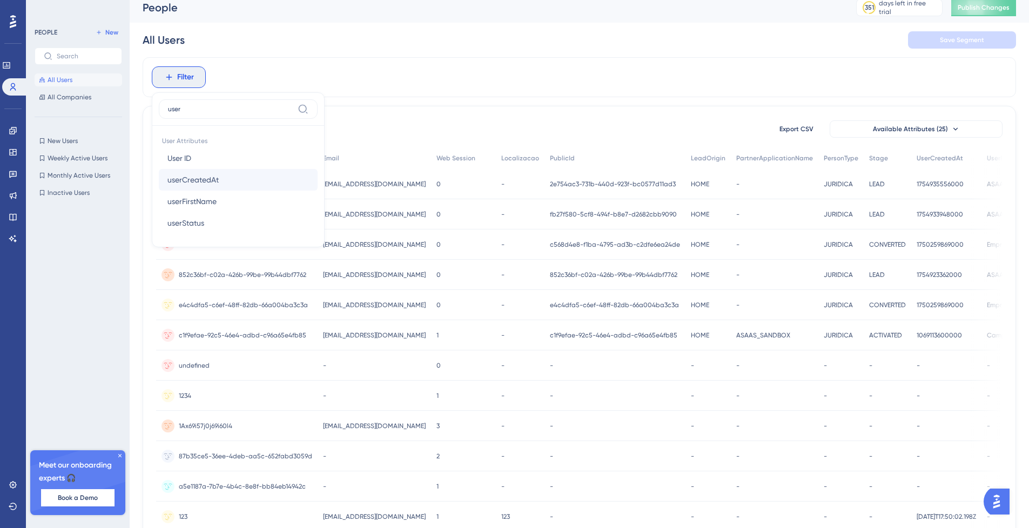
type input "user"
click at [203, 180] on span "userCreatedAt" at bounding box center [192, 179] width 51 height 13
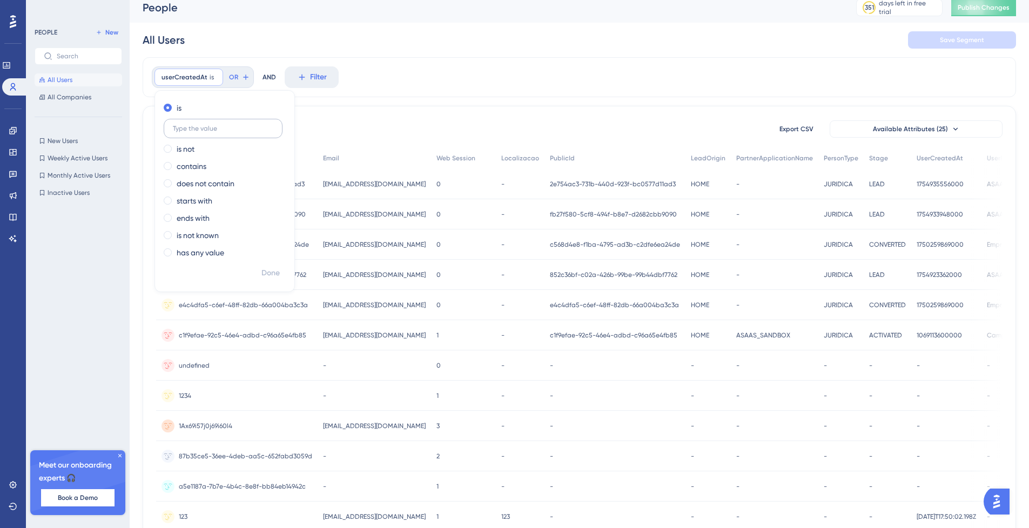
click at [204, 131] on input "text" at bounding box center [223, 129] width 100 height 8
click at [196, 149] on div "is not" at bounding box center [223, 149] width 118 height 13
click at [194, 110] on div "is" at bounding box center [223, 108] width 118 height 13
click at [214, 174] on div "is is not contains does not contain starts with ends with is not known has any …" at bounding box center [224, 181] width 139 height 164
click at [217, 216] on div "ends with" at bounding box center [223, 218] width 118 height 13
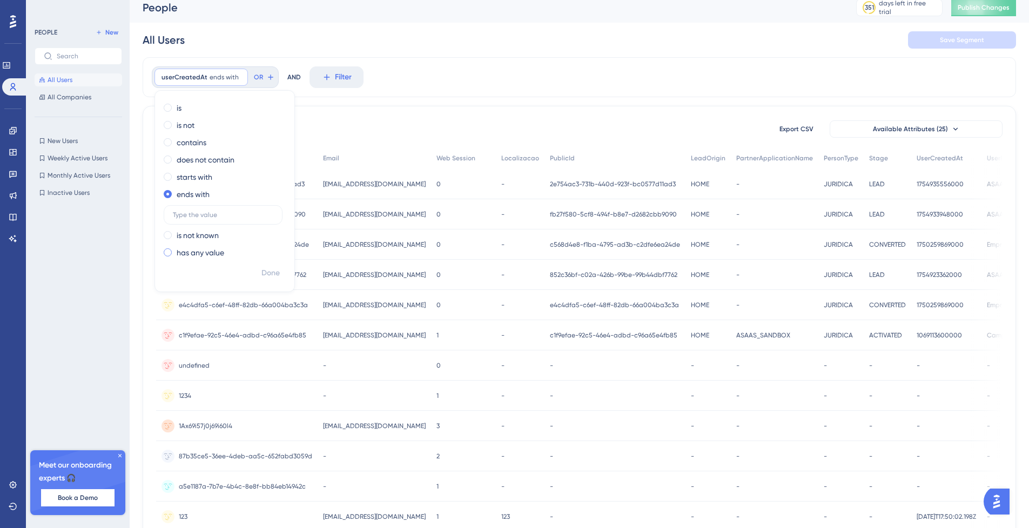
click at [219, 250] on div "has any value" at bounding box center [223, 252] width 118 height 13
click at [272, 254] on button "Done" at bounding box center [270, 249] width 30 height 19
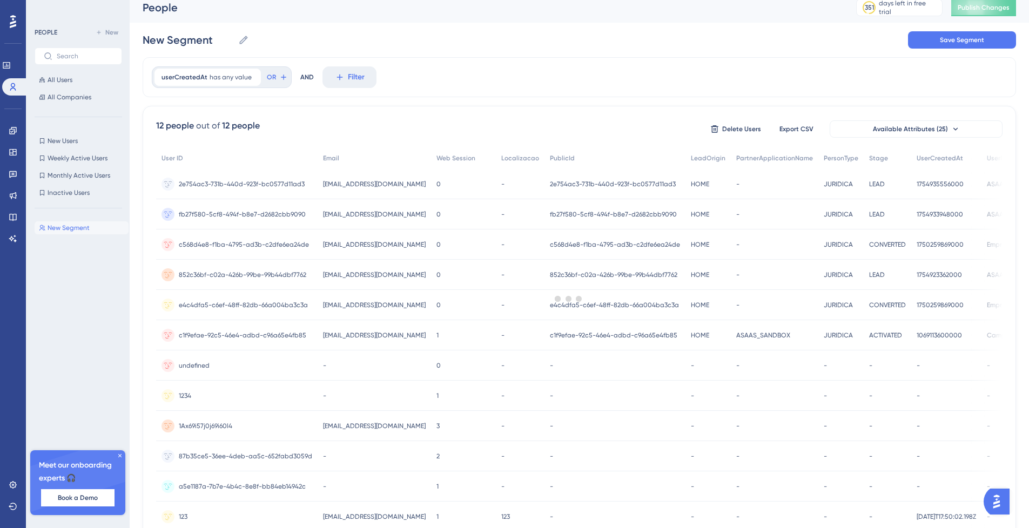
scroll to position [0, 0]
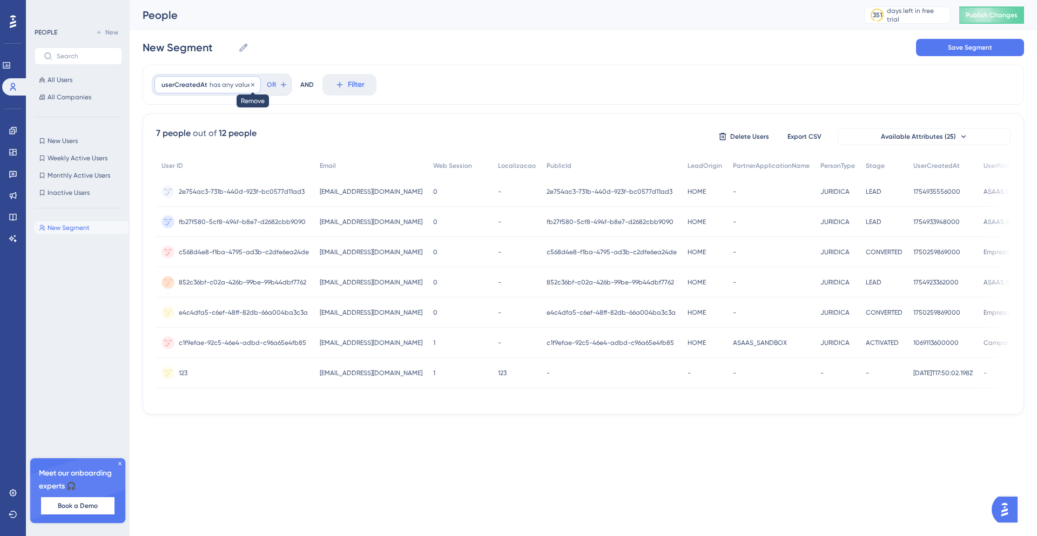
click at [251, 82] on icon at bounding box center [253, 85] width 6 height 6
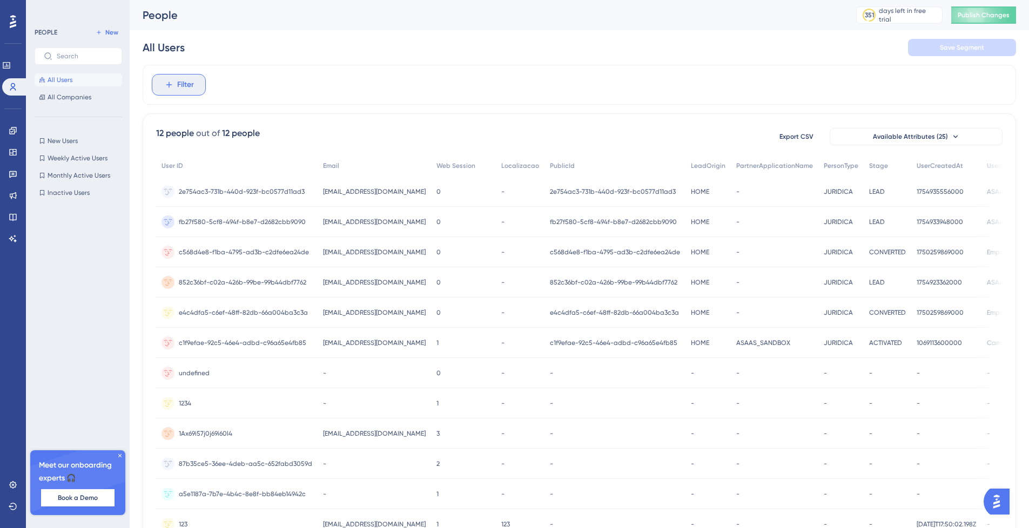
click at [194, 85] on button "Filter" at bounding box center [179, 85] width 54 height 22
type input "creation"
click at [275, 63] on div "All Users Save Segment" at bounding box center [579, 47] width 873 height 35
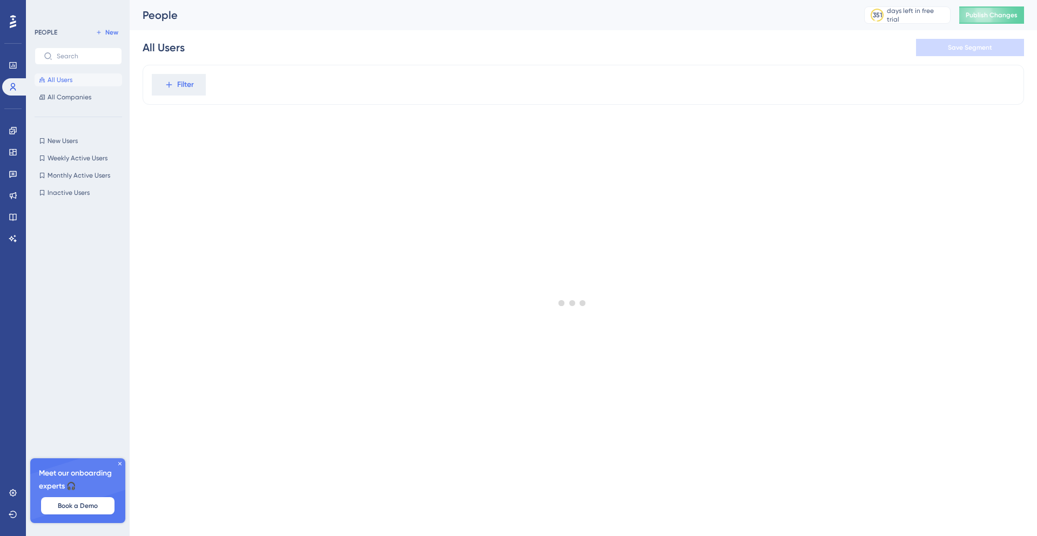
click at [198, 84] on div at bounding box center [572, 302] width 929 height 459
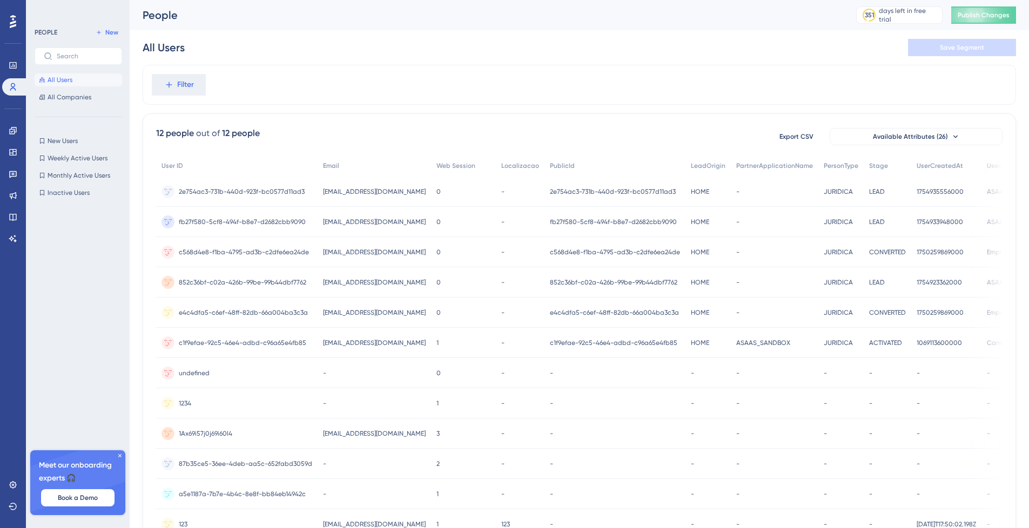
click at [198, 84] on button "Filter" at bounding box center [179, 85] width 54 height 22
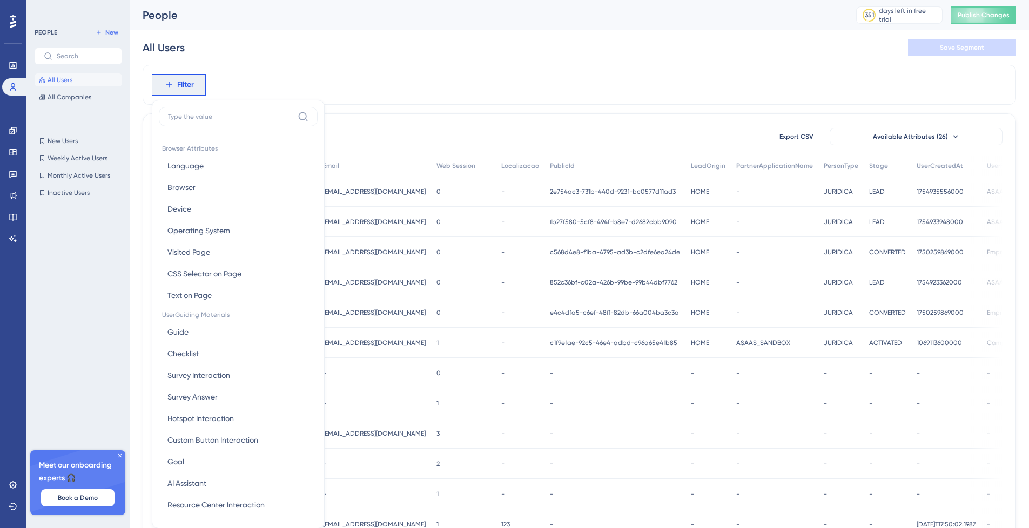
scroll to position [46, 0]
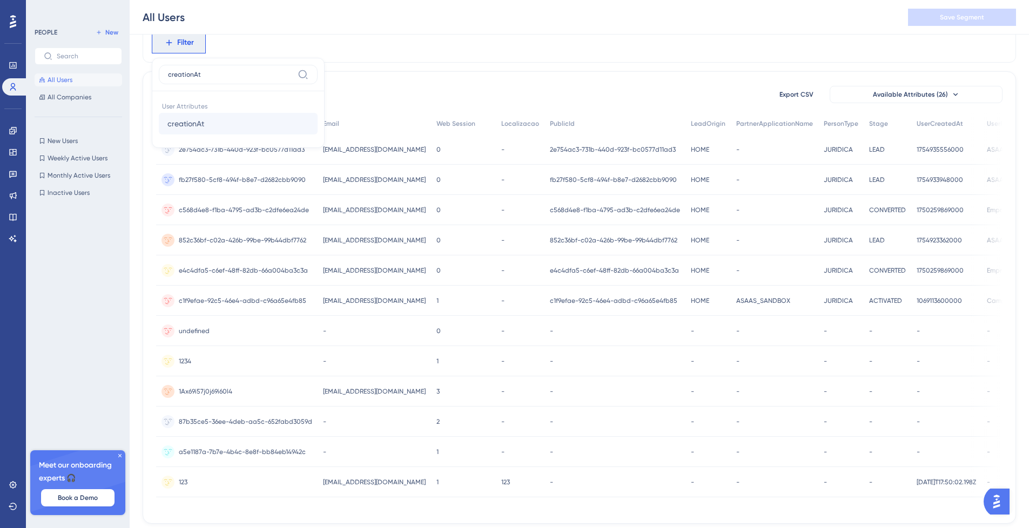
type input "creationAt"
click at [198, 132] on button "creationAt creationAt" at bounding box center [238, 124] width 159 height 22
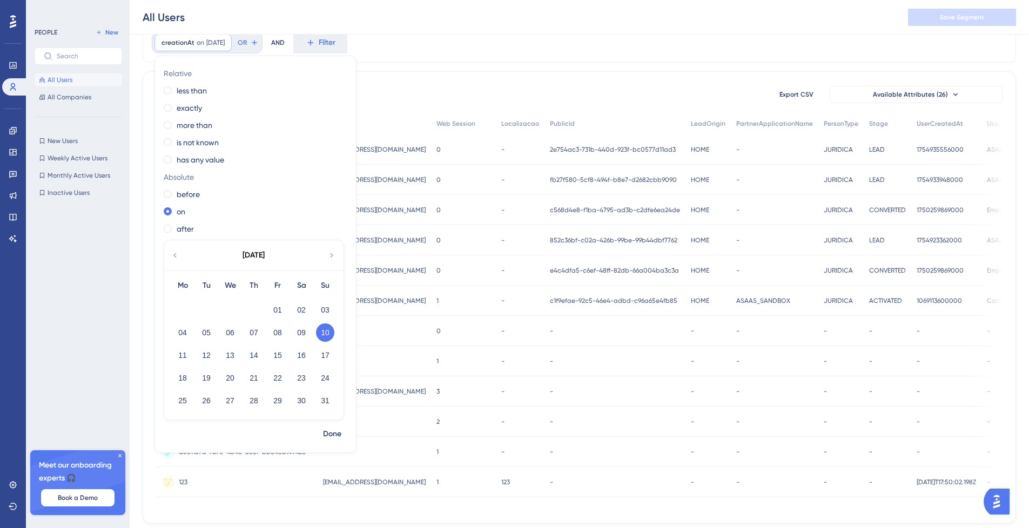
click at [456, 73] on div "12 people out of 12 people Export CSV Available Attributes (26) User ID Email W…" at bounding box center [579, 297] width 873 height 453
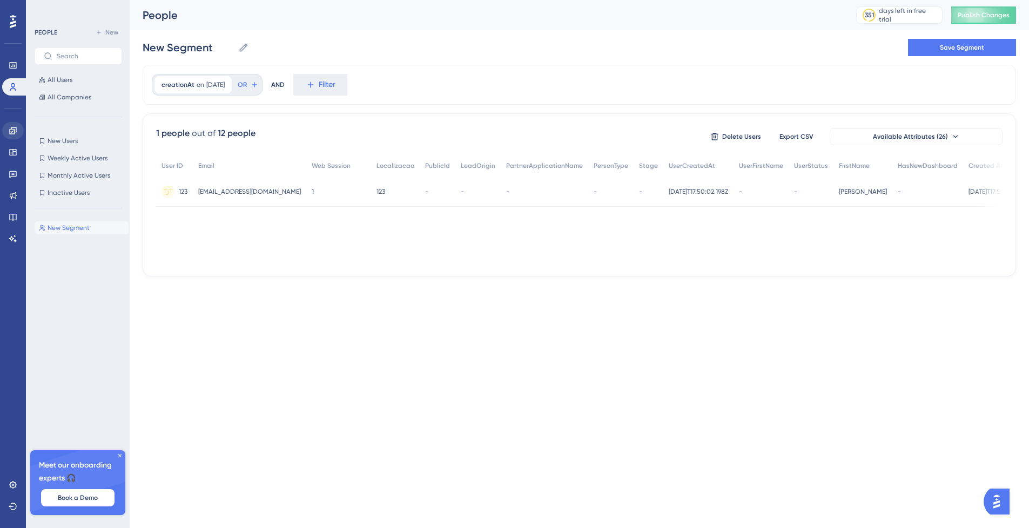
scroll to position [0, 0]
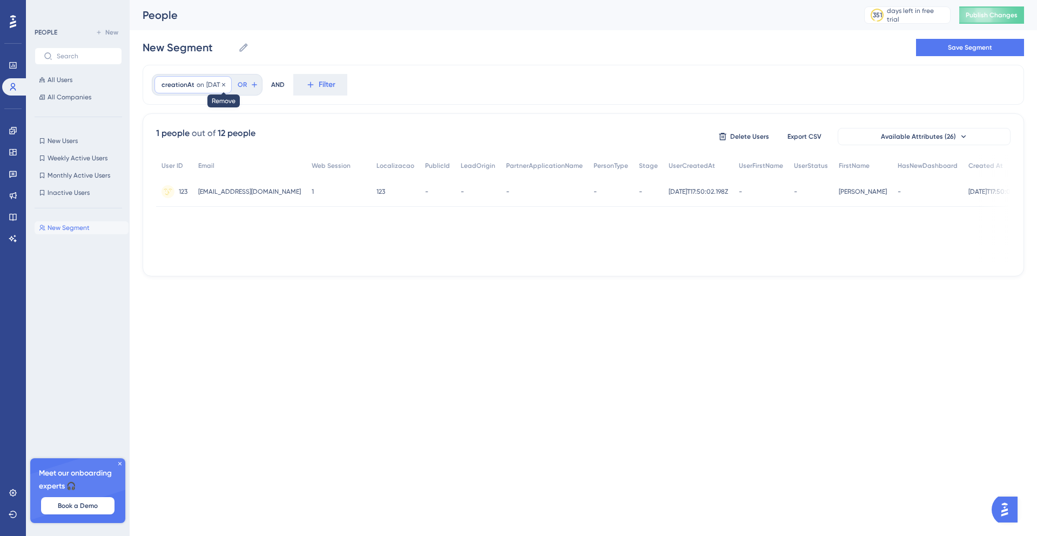
click at [227, 82] on icon at bounding box center [223, 85] width 6 height 6
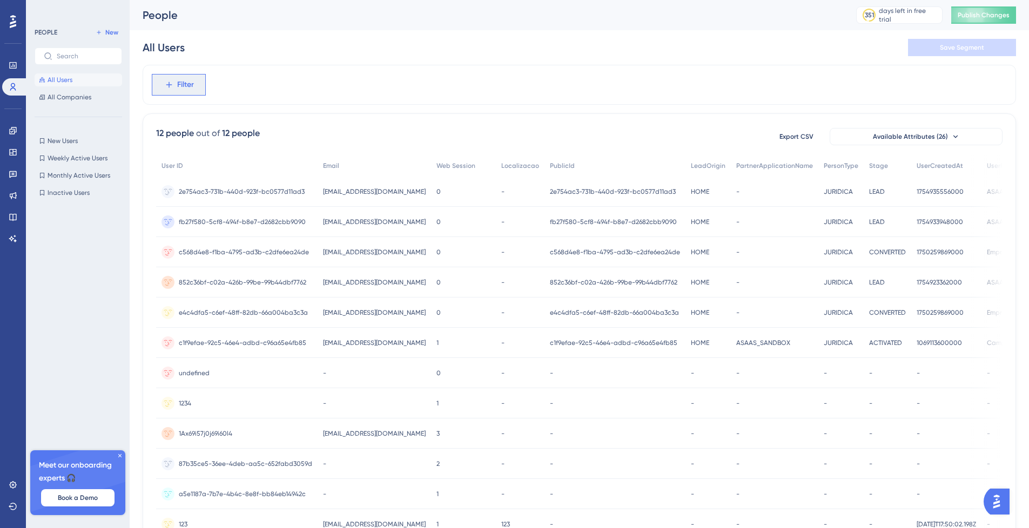
click at [177, 85] on span "Filter" at bounding box center [185, 84] width 17 height 13
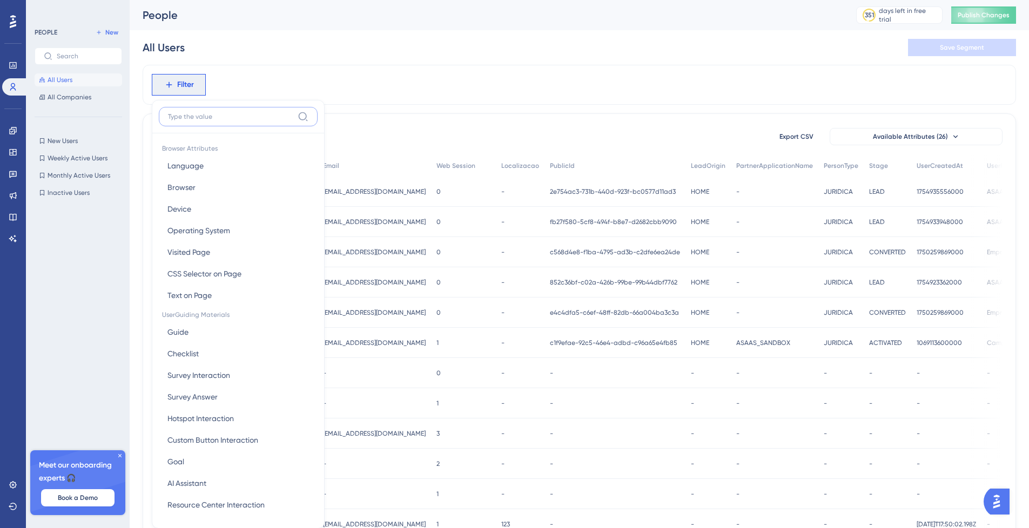
scroll to position [8, 0]
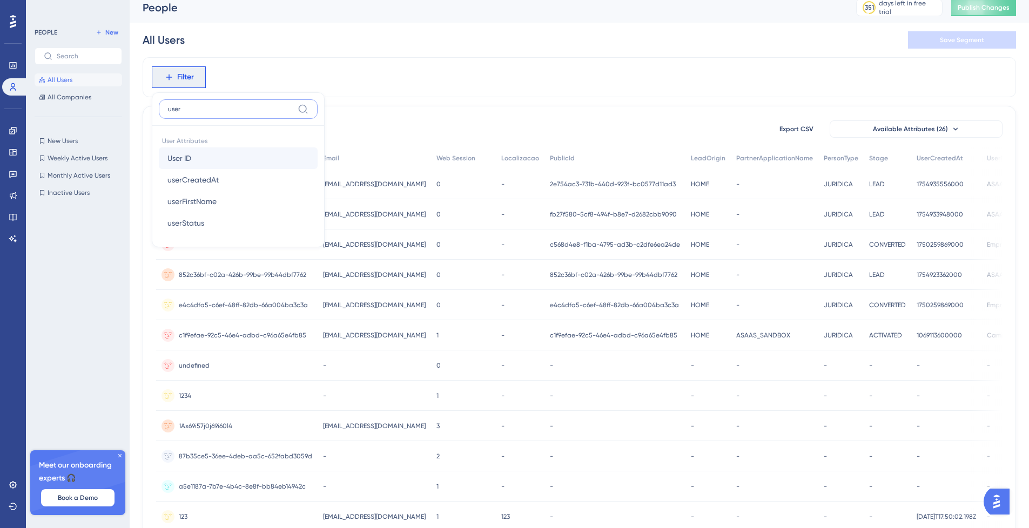
type input "user"
click at [198, 168] on button "User ID User ID" at bounding box center [238, 158] width 159 height 22
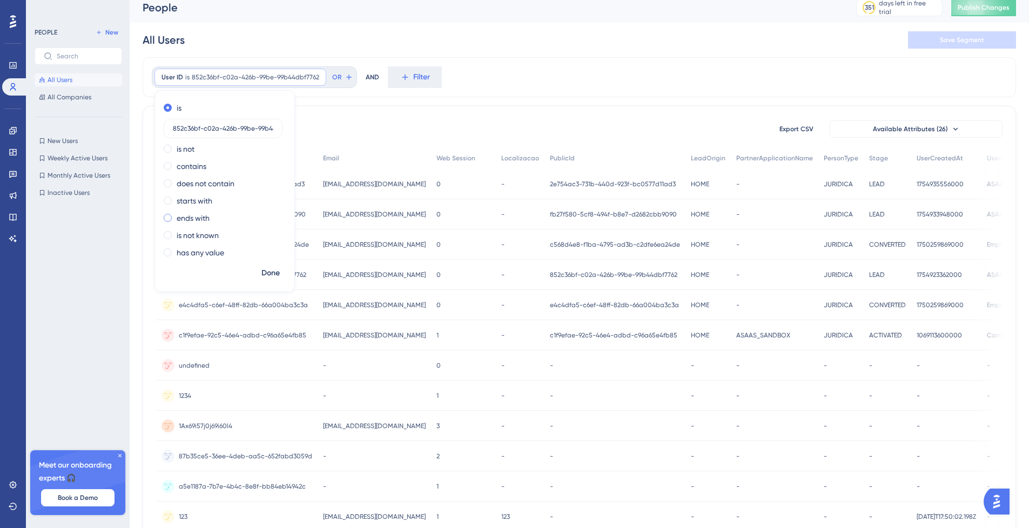
scroll to position [0, 25]
type input "852c36bf-c02a-426b-99be-99b44dbf7762"
click at [263, 270] on span "Done" at bounding box center [270, 273] width 18 height 13
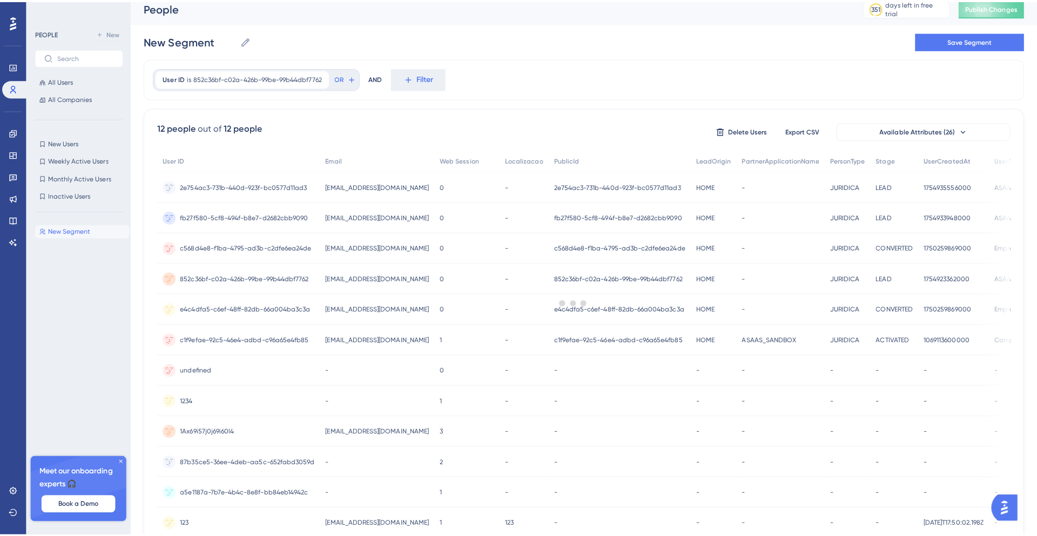
scroll to position [0, 0]
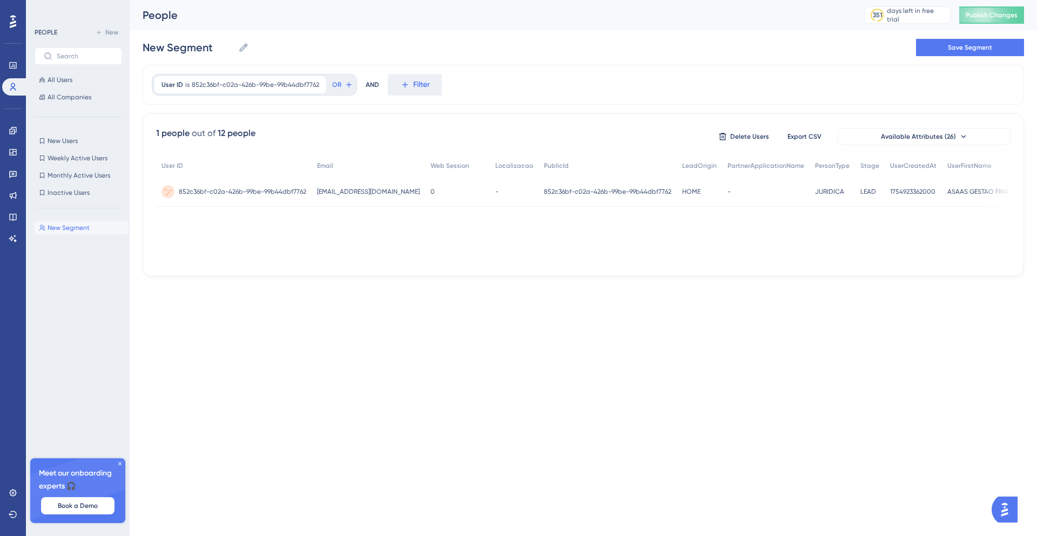
click at [245, 190] on span "852c36bf-c02a-426b-99be-99b44dbf7762" at bounding box center [242, 191] width 127 height 9
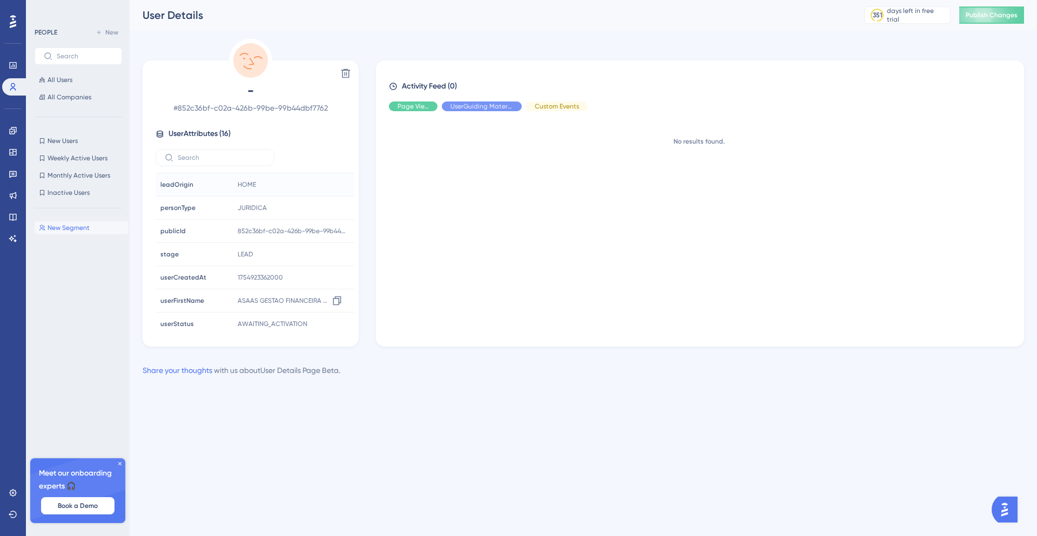
scroll to position [213, 0]
click at [76, 81] on button "All Users" at bounding box center [78, 79] width 87 height 13
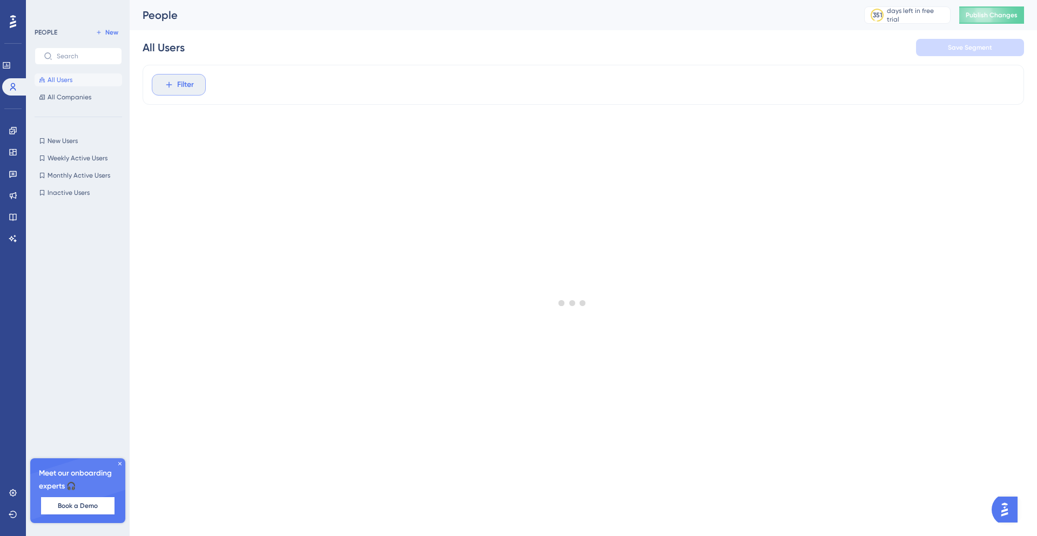
click at [177, 87] on div at bounding box center [572, 302] width 929 height 459
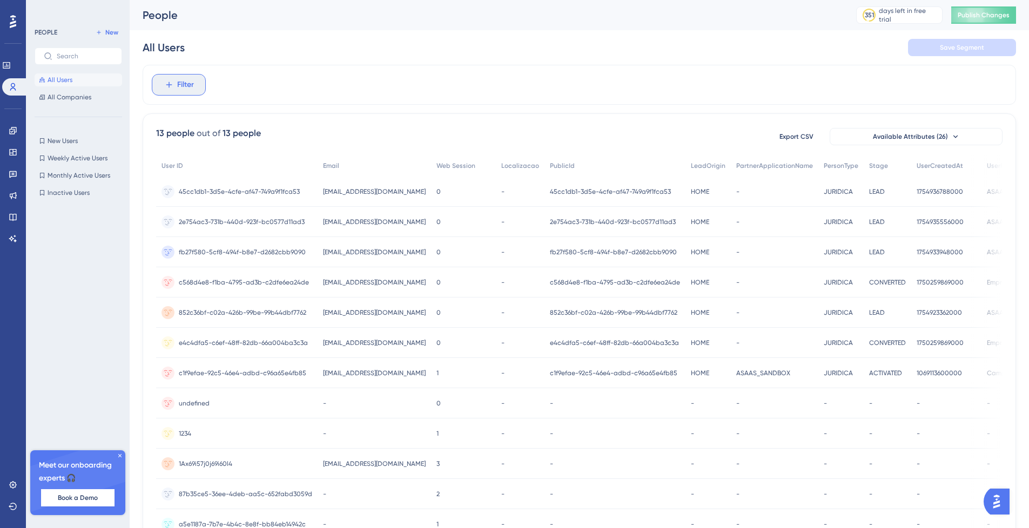
click at [177, 87] on span "Filter" at bounding box center [185, 84] width 17 height 13
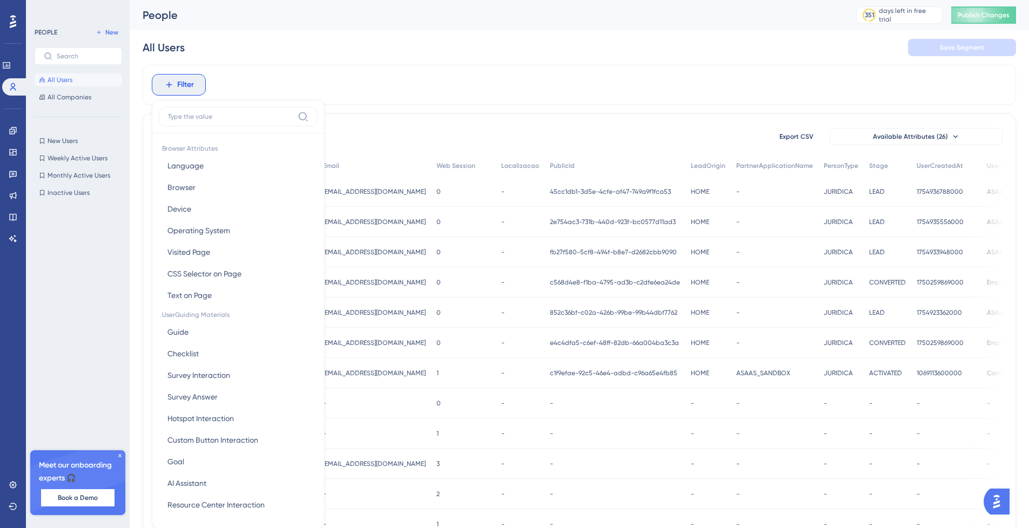
scroll to position [50, 0]
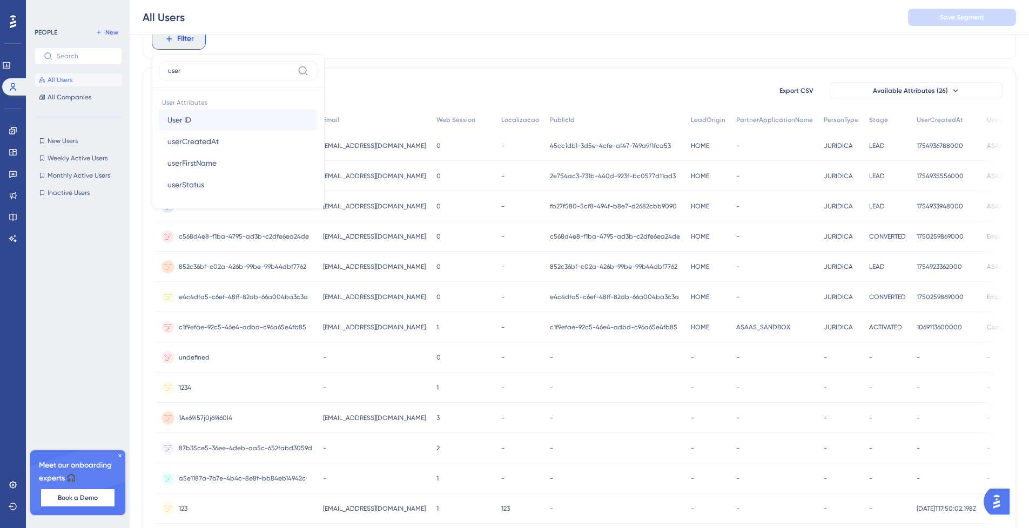
type input "user"
click at [196, 119] on button "User ID User ID" at bounding box center [238, 120] width 159 height 22
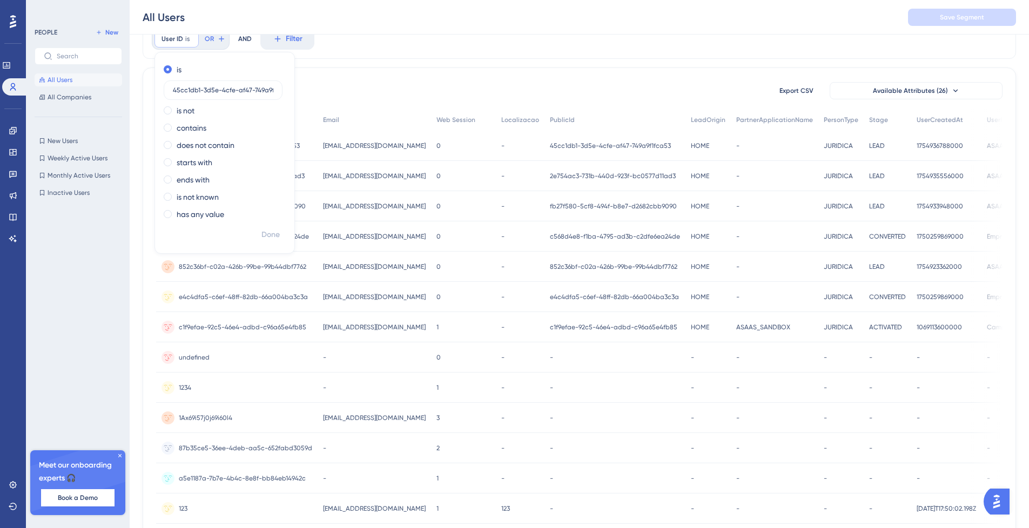
scroll to position [0, 18]
type input "45cc1db1-3d5e-4cfe-af47-749a9f1fca53"
click at [280, 231] on button "Done" at bounding box center [270, 234] width 30 height 19
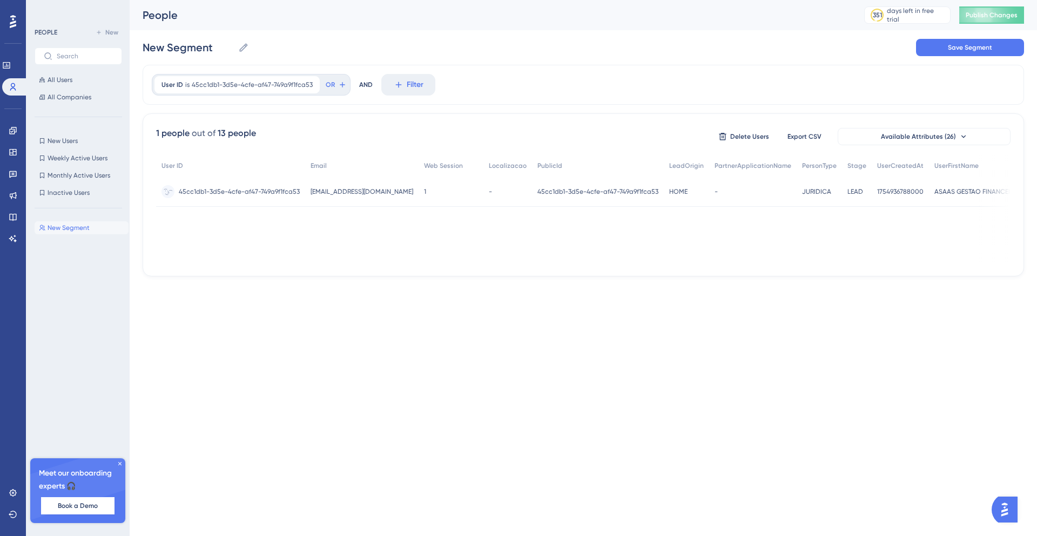
click at [263, 190] on span "45cc1db1-3d5e-4cfe-af47-749a9f1fca53" at bounding box center [239, 191] width 121 height 9
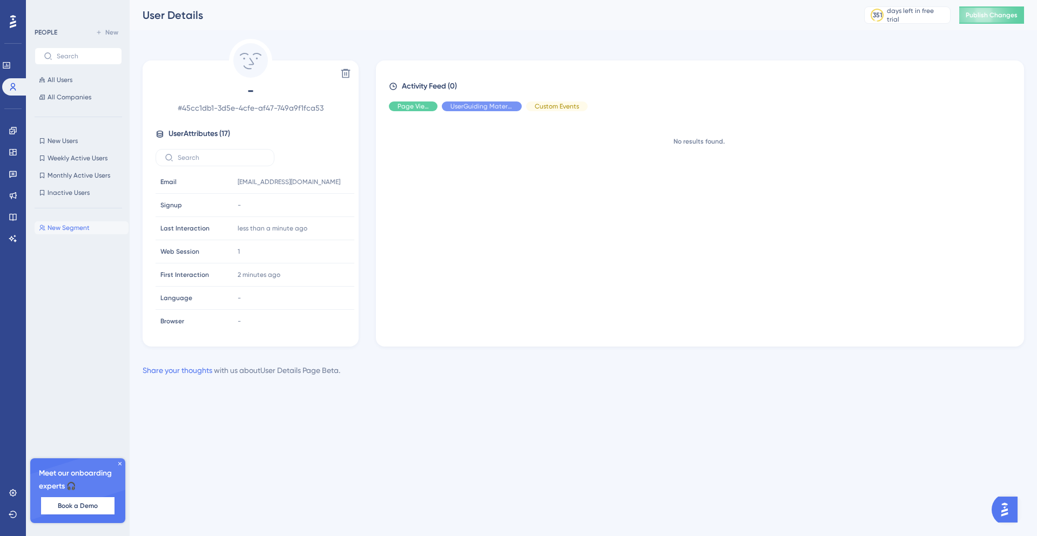
scroll to position [236, 0]
click at [554, 288] on div "[DATE] 03.29 PM INTEGRATED_WITH_ERP No older activity." at bounding box center [704, 225] width 631 height 210
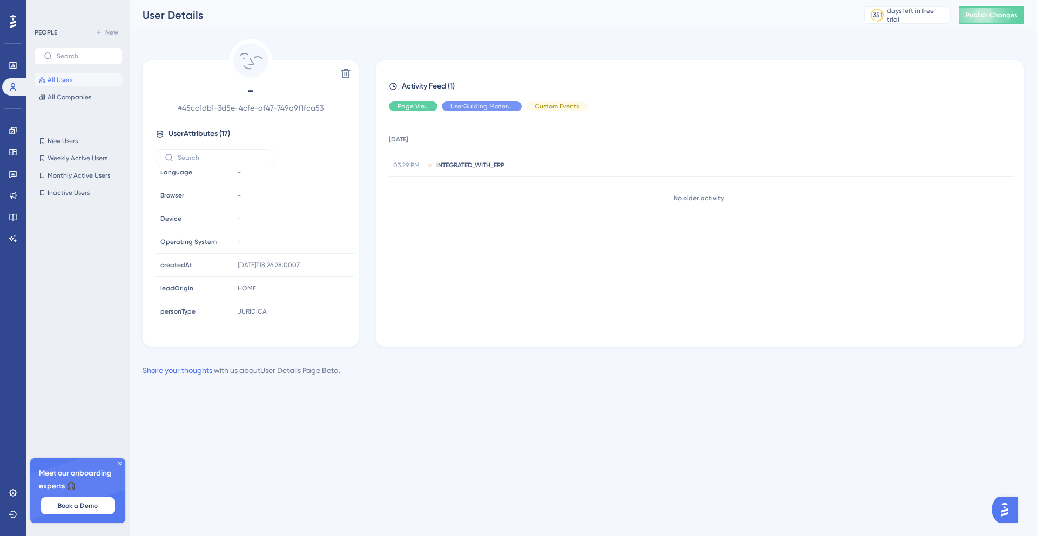
scroll to position [236, 0]
click at [220, 160] on input "text" at bounding box center [221, 158] width 87 height 8
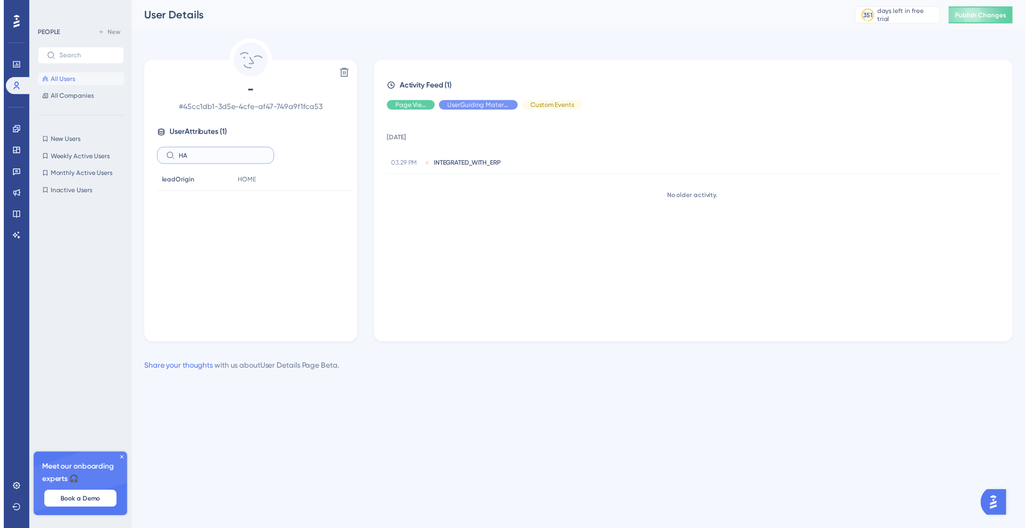
scroll to position [0, 0]
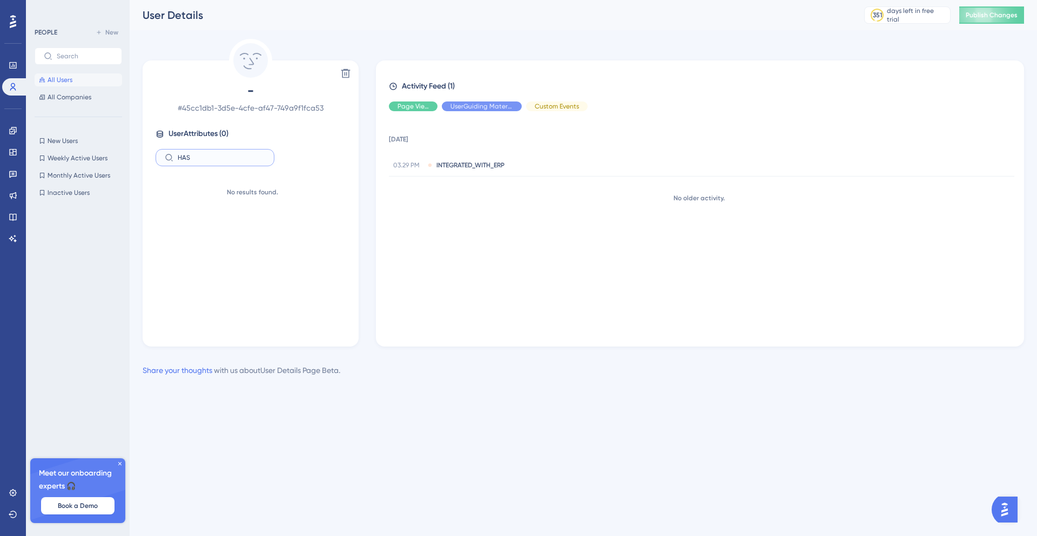
type input "HAS"
click at [90, 79] on button "All Users" at bounding box center [78, 79] width 87 height 13
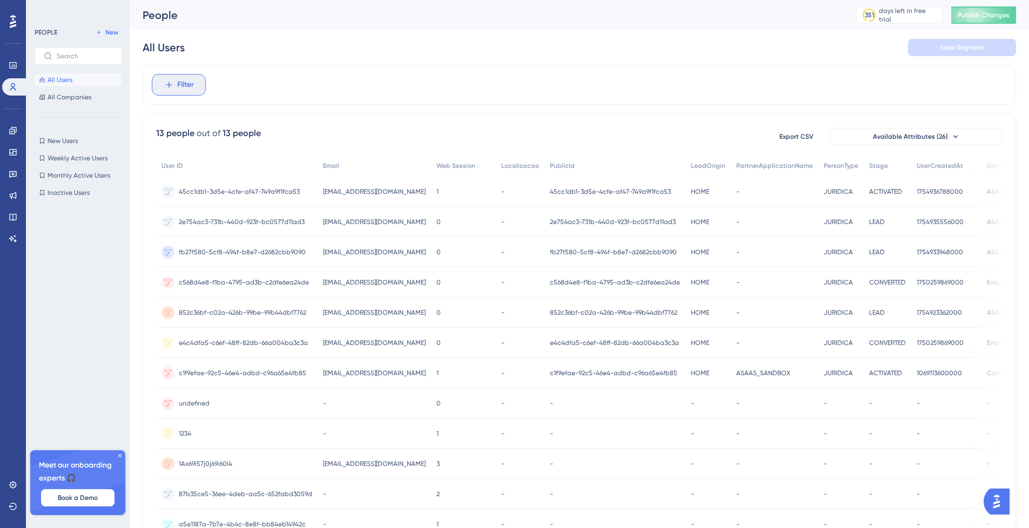
click at [192, 83] on span "Filter" at bounding box center [185, 84] width 17 height 13
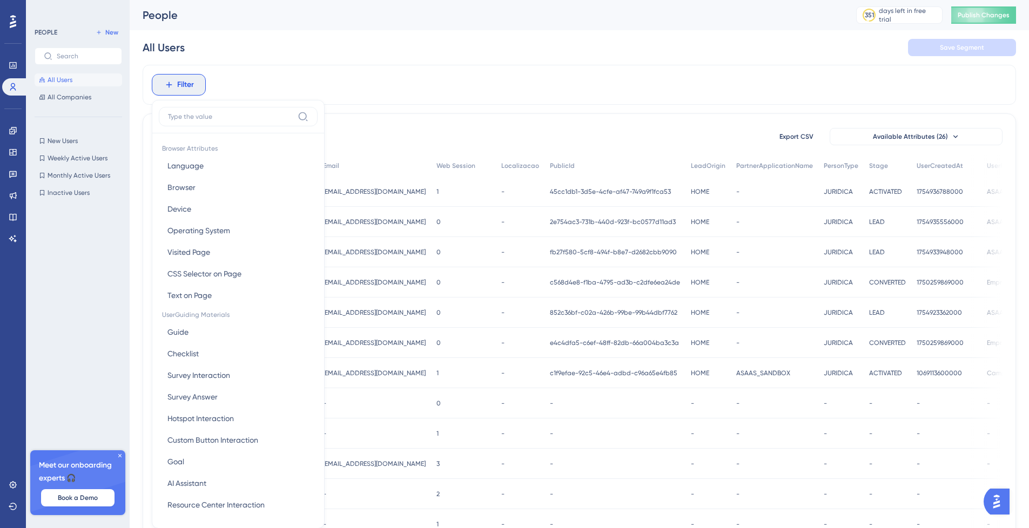
scroll to position [8, 0]
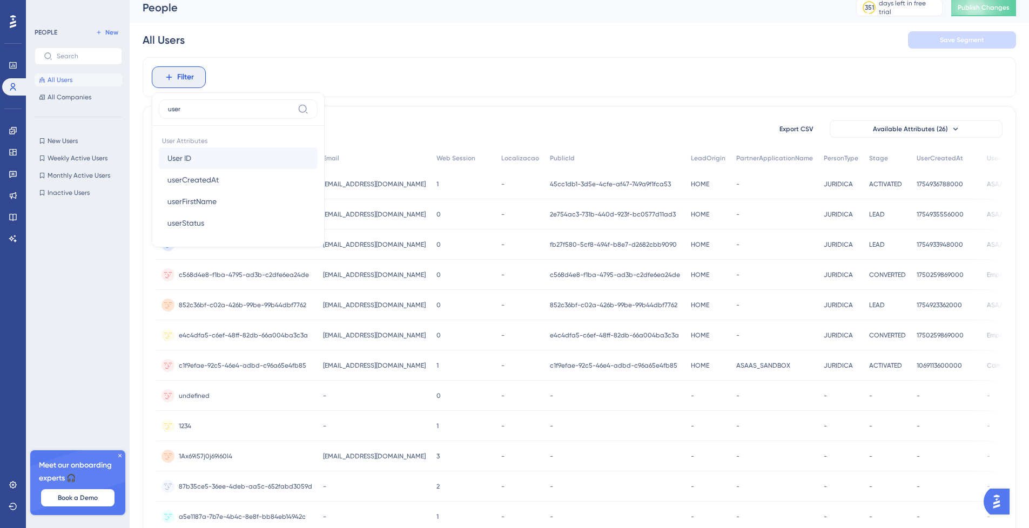
type input "user"
click at [199, 153] on button "User ID User ID" at bounding box center [238, 158] width 159 height 22
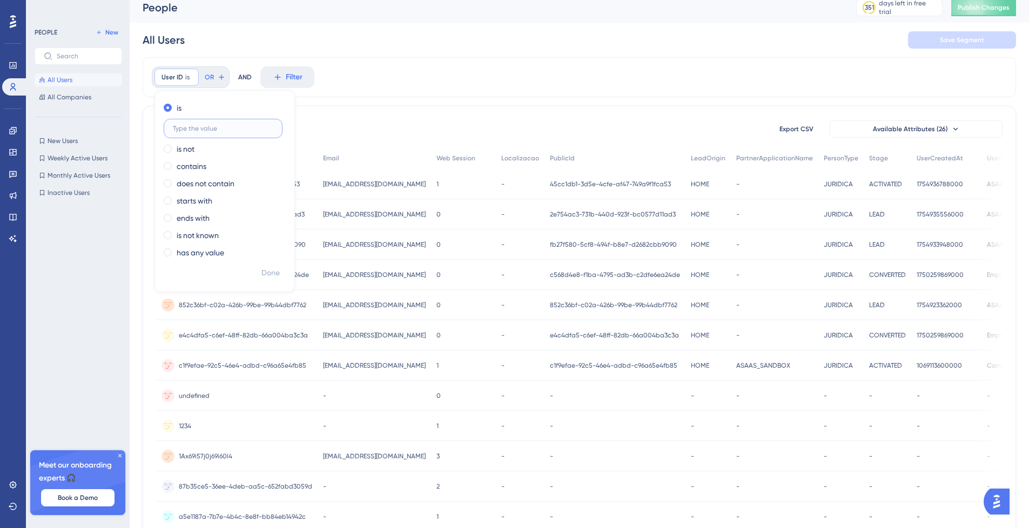
paste input "45cc1db1-3d5e-4cfe-af47-749a9f1fca53"
type input "45cc1db1-3d5e-4cfe-af47-749a9f1fca53"
click at [271, 272] on span "Done" at bounding box center [270, 273] width 18 height 13
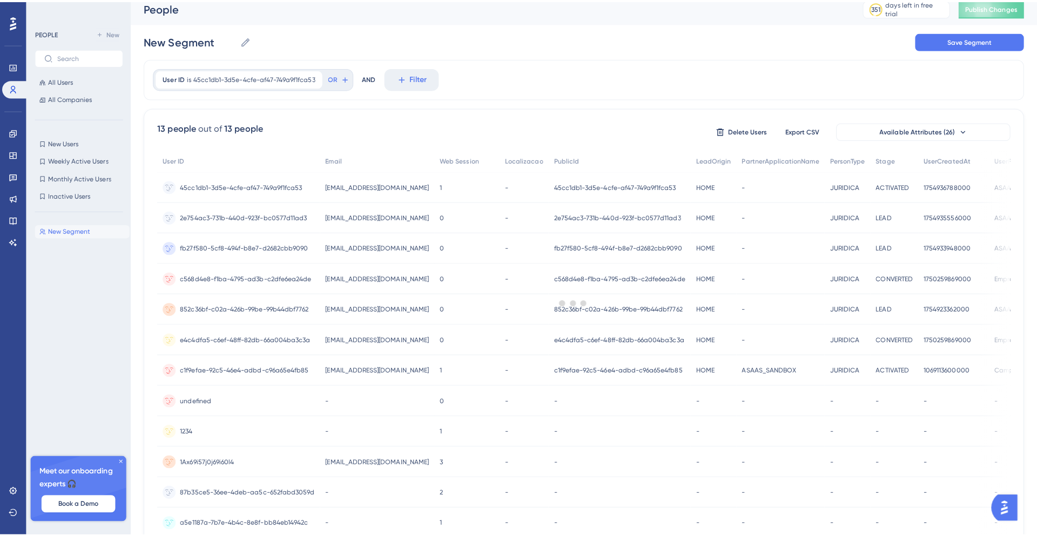
scroll to position [0, 0]
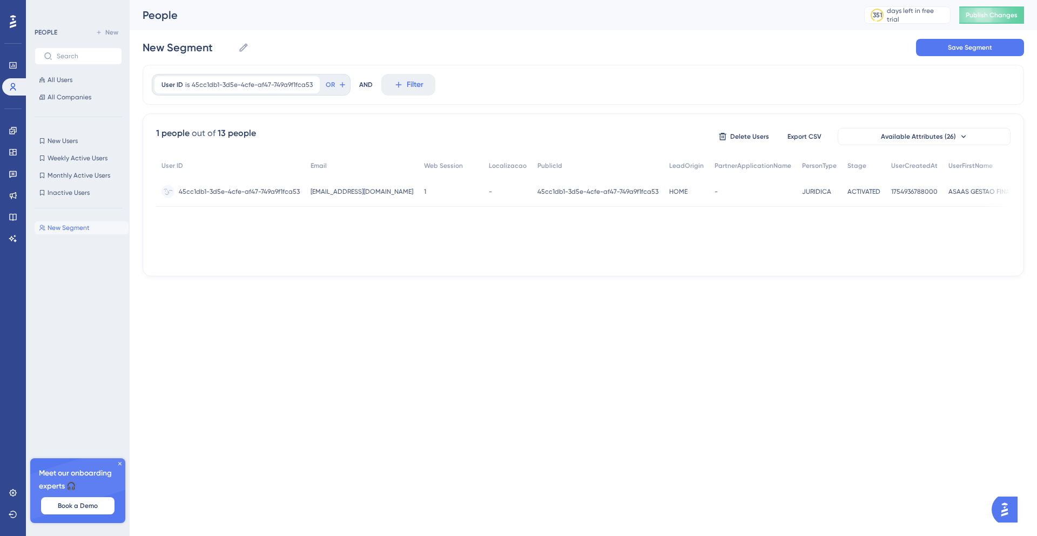
click at [273, 190] on span "45cc1db1-3d5e-4cfe-af47-749a9f1fca53" at bounding box center [239, 191] width 121 height 9
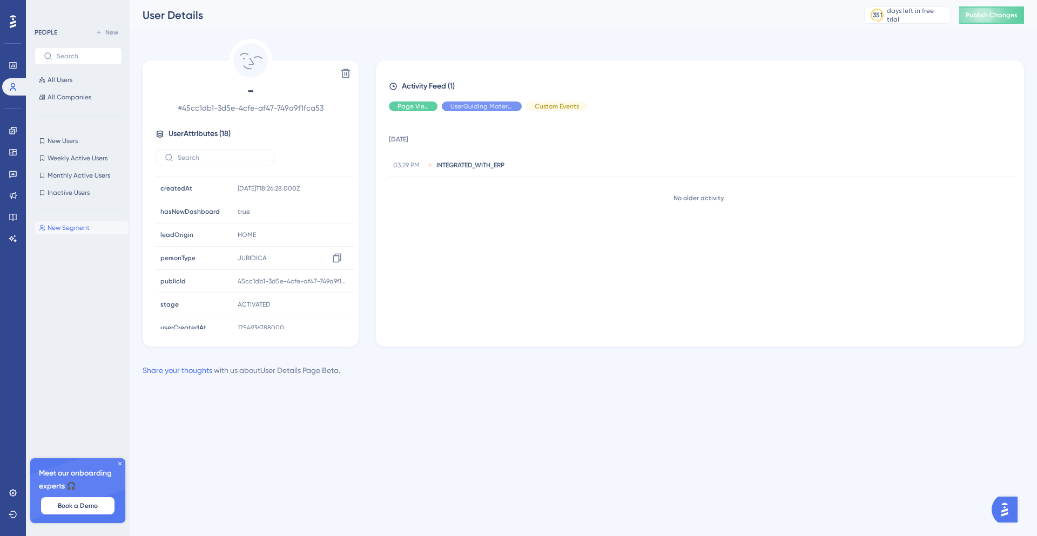
scroll to position [130, 0]
click at [89, 75] on button "All Users" at bounding box center [78, 79] width 87 height 13
click at [59, 83] on span "All Users" at bounding box center [60, 80] width 25 height 9
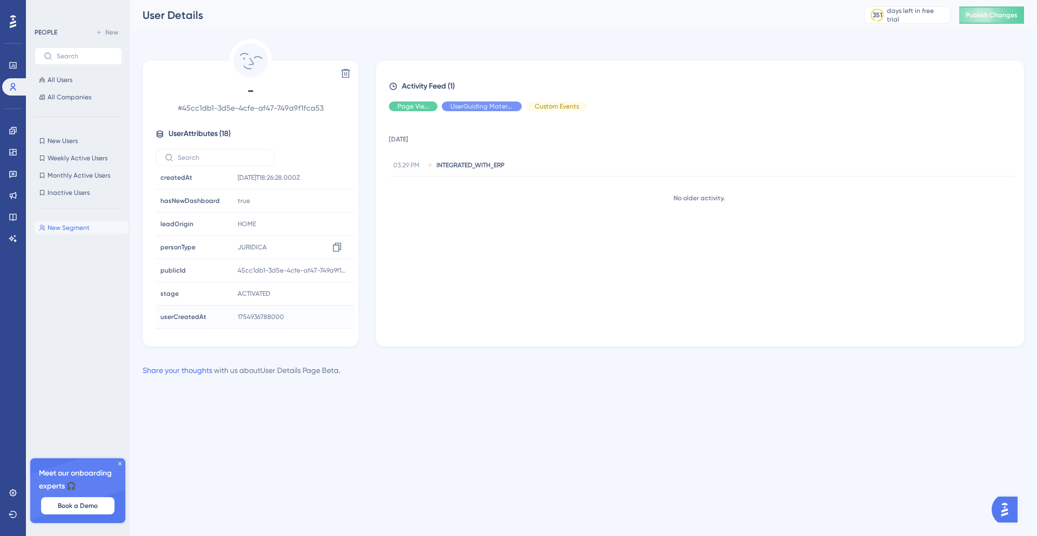
scroll to position [194, 0]
